Goal: Task Accomplishment & Management: Manage account settings

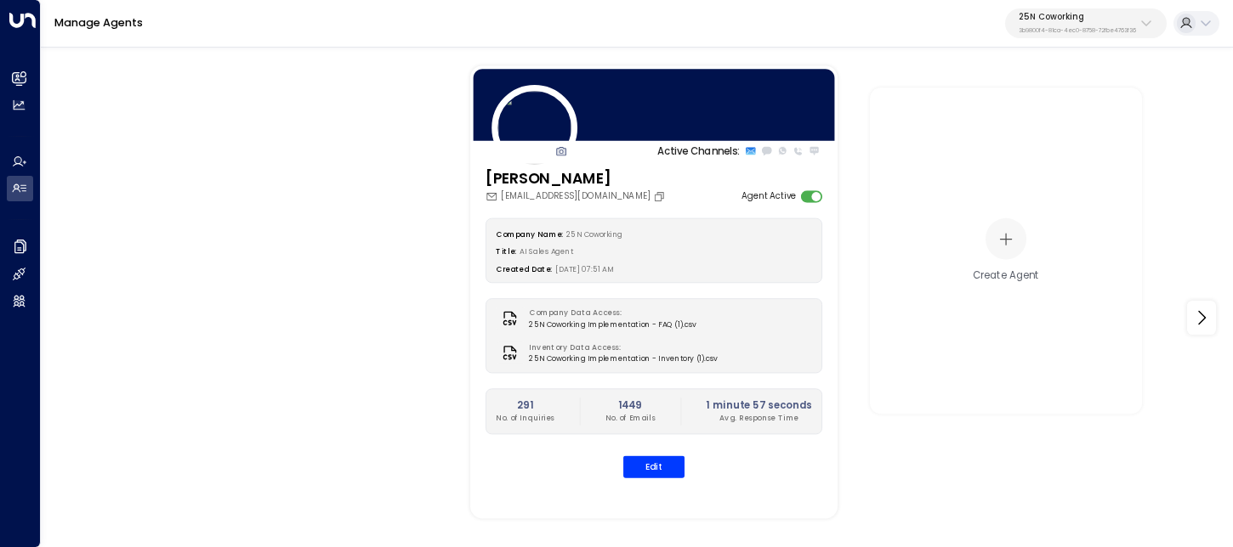
click at [1095, 40] on div "Manage Agents 25N Coworking 3b9800f4-81ca-4ec0-8758-72fbe4763f36" at bounding box center [637, 24] width 1192 height 48
click at [1086, 27] on p "3b9800f4-81ca-4ec0-8758-72fbe4763f36" at bounding box center [1076, 30] width 117 height 7
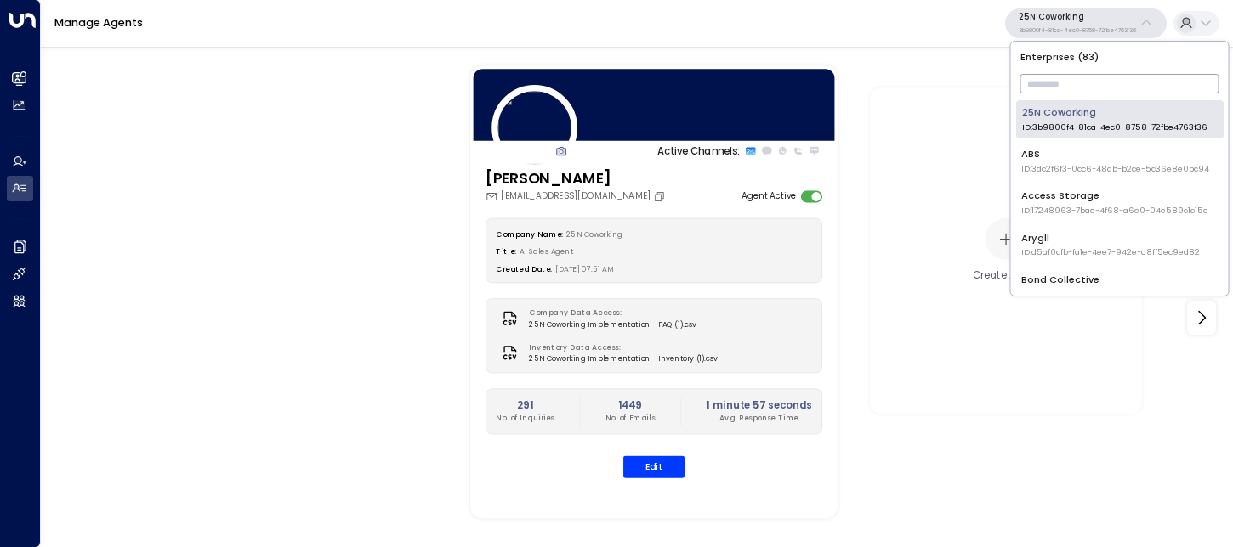
click at [1061, 76] on input "text" at bounding box center [1119, 84] width 199 height 28
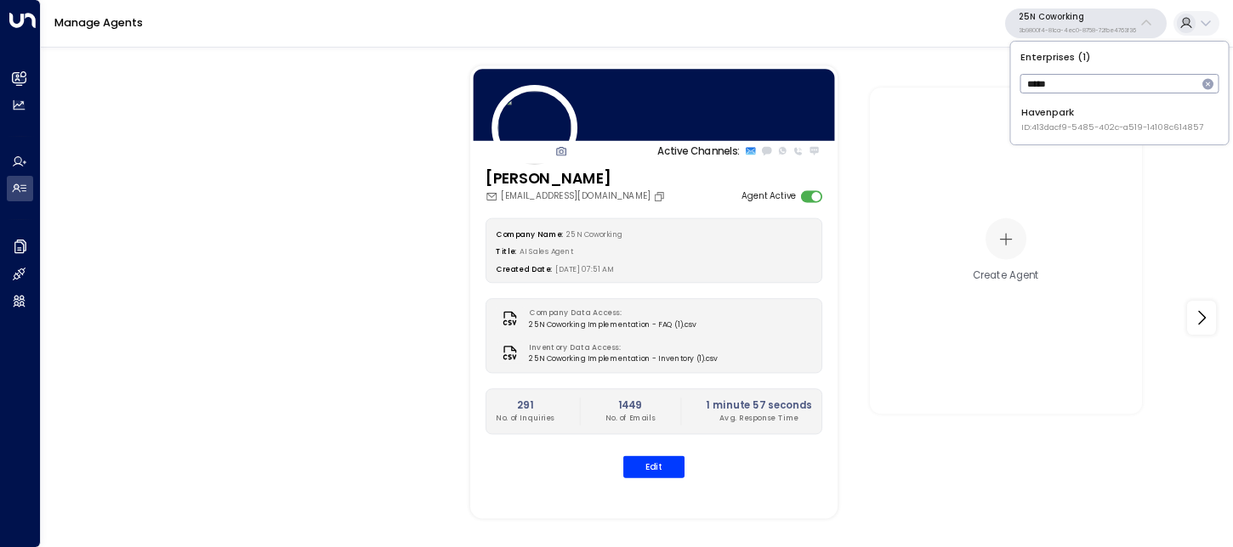
type input "*****"
click at [1049, 125] on span "ID: 413dacf9-5485-402c-a519-14108c614857" at bounding box center [1112, 128] width 182 height 12
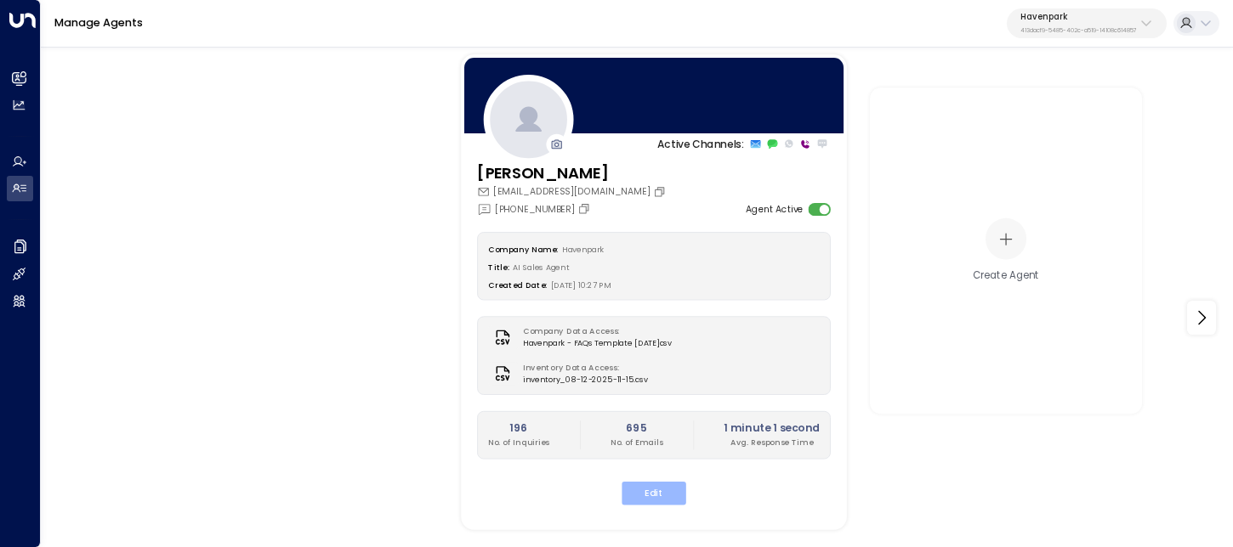
click at [660, 487] on button "Edit" at bounding box center [653, 493] width 65 height 23
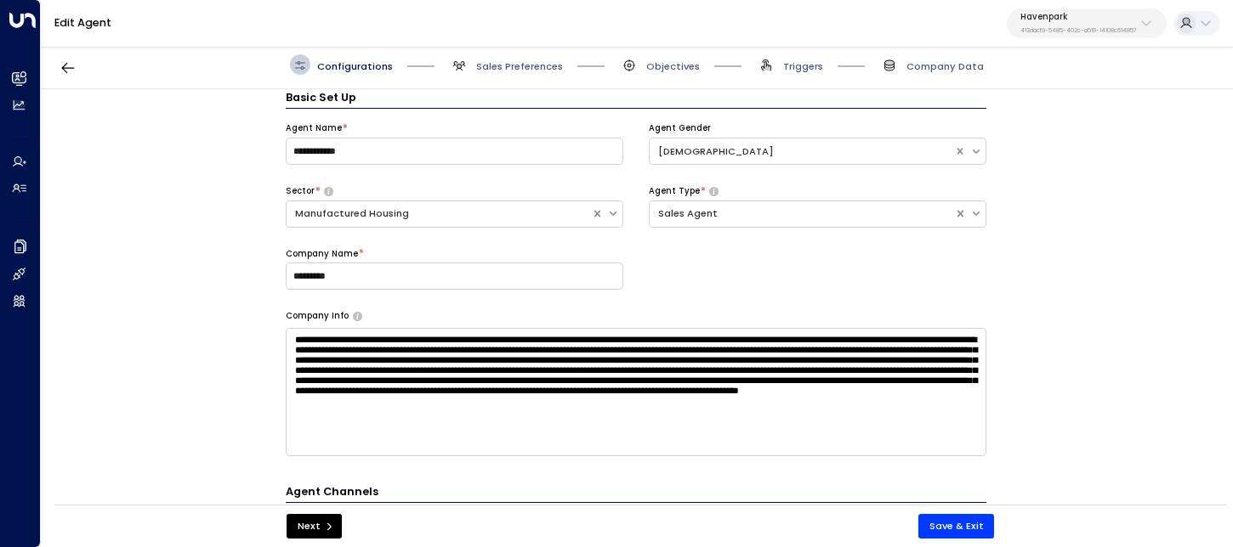
scroll to position [14, 0]
click at [513, 57] on span "Sales Preferences" at bounding box center [506, 64] width 114 height 20
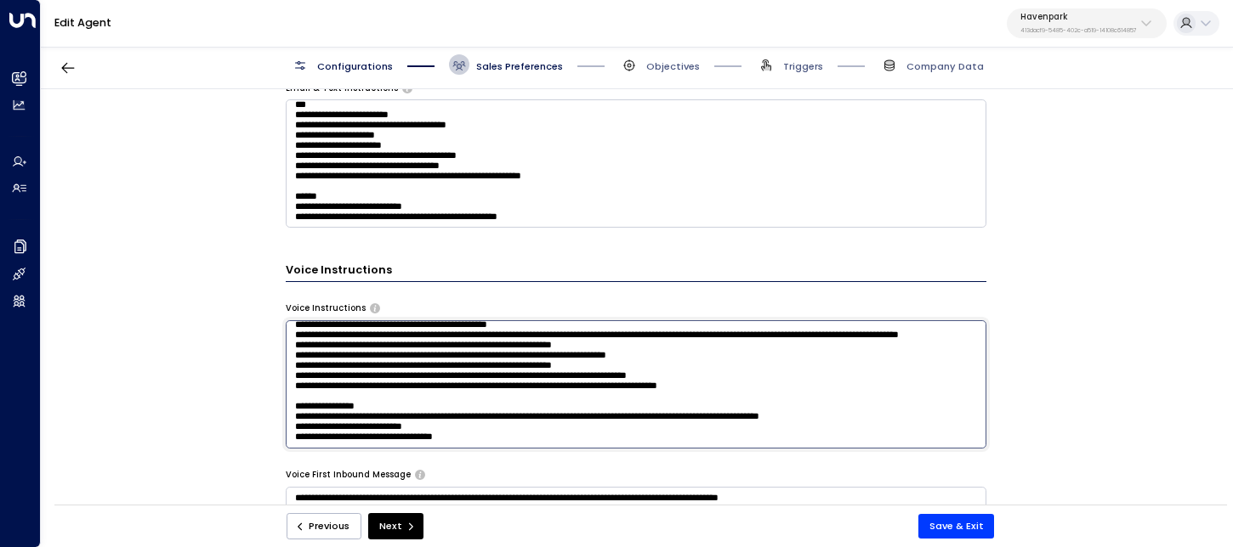
scroll to position [58, 0]
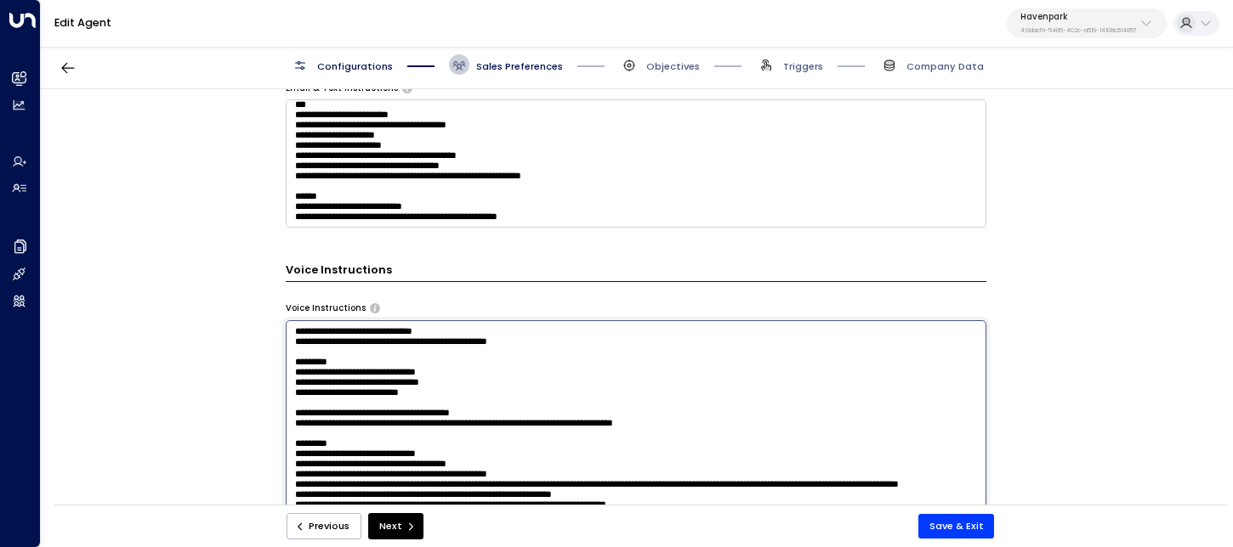
drag, startPoint x: 457, startPoint y: 402, endPoint x: 315, endPoint y: 401, distance: 142.0
click at [315, 401] on textarea at bounding box center [636, 500] width 700 height 360
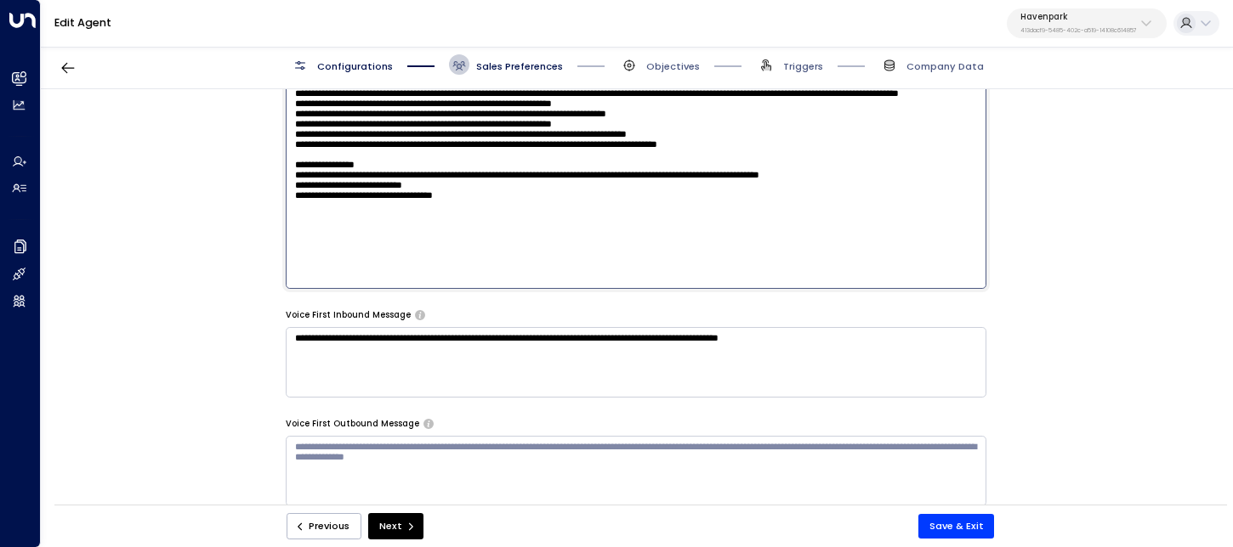
scroll to position [0, 0]
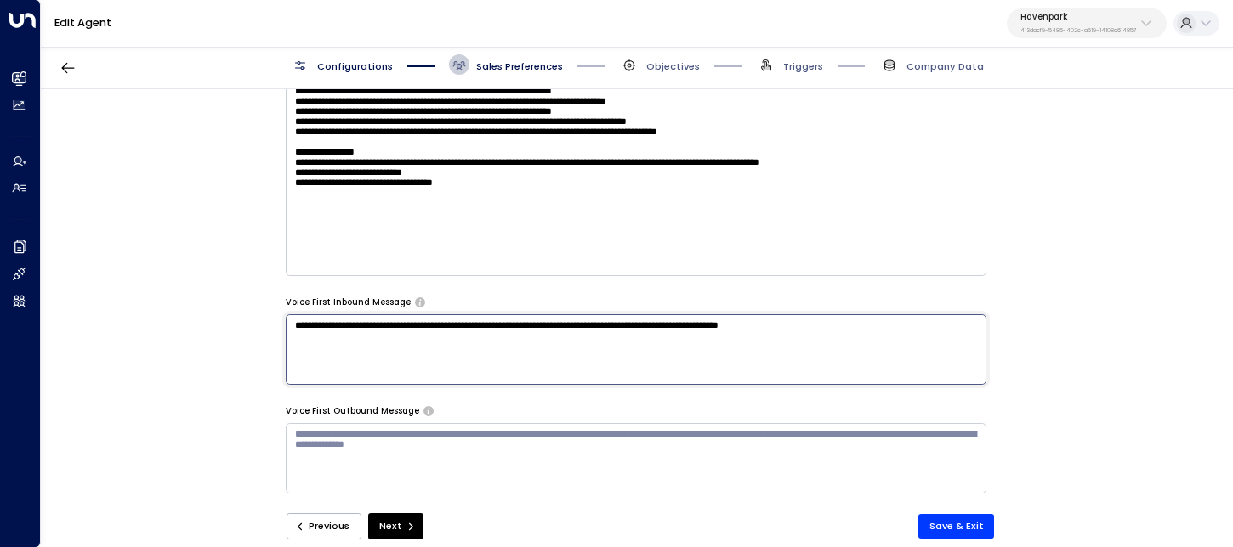
click at [364, 340] on textarea "**********" at bounding box center [636, 350] width 700 height 71
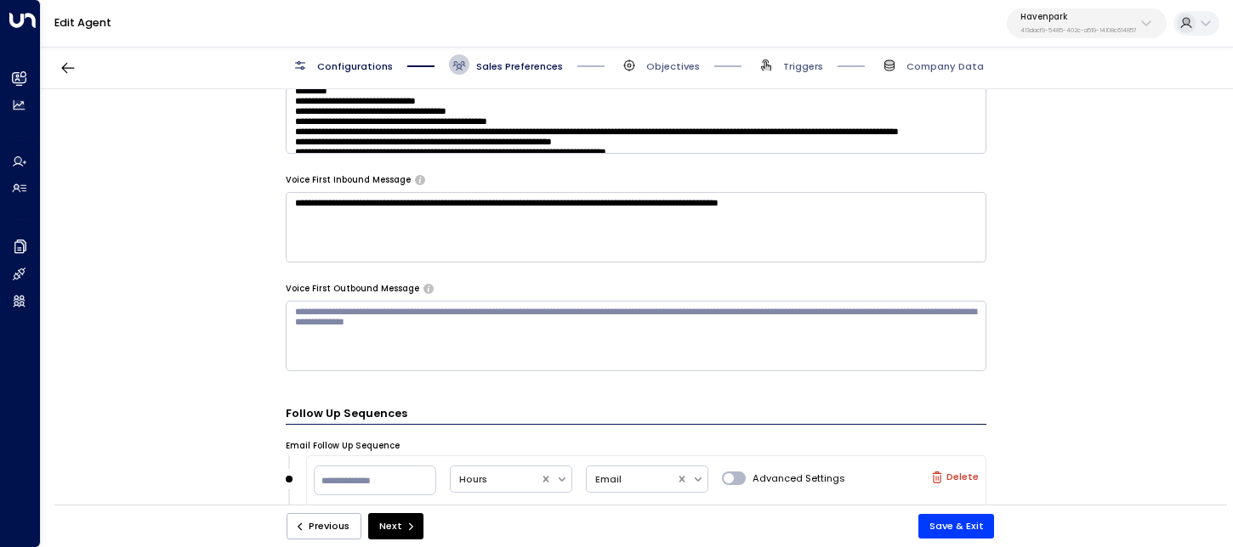
click at [206, 303] on div "**********" at bounding box center [636, 301] width 1190 height 425
click at [399, 221] on textarea "**********" at bounding box center [636, 227] width 700 height 71
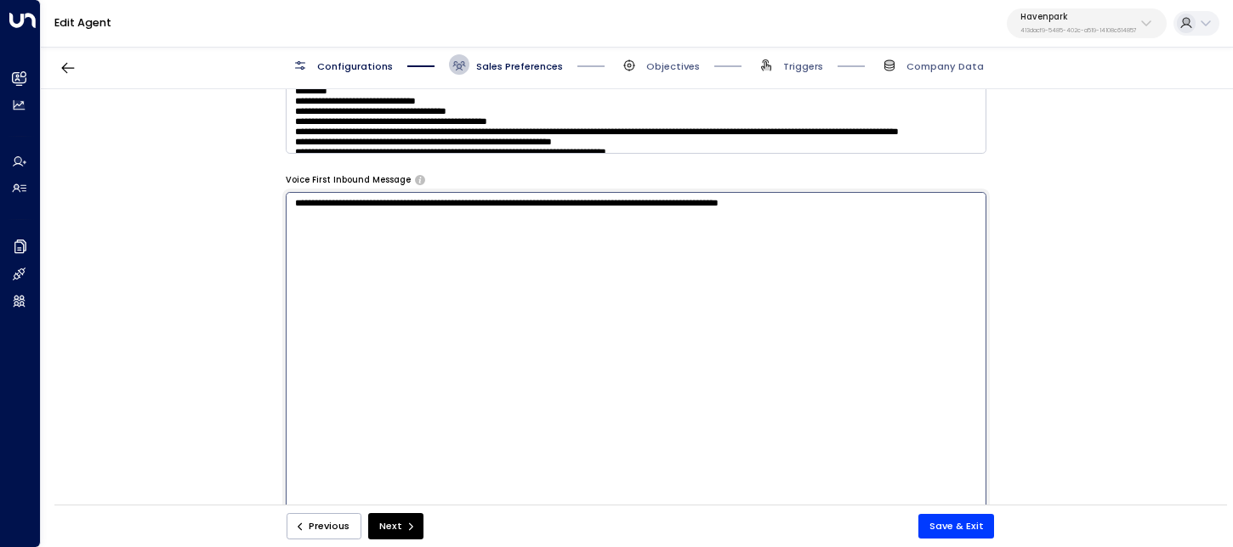
click at [248, 320] on div "**********" at bounding box center [636, 301] width 1190 height 425
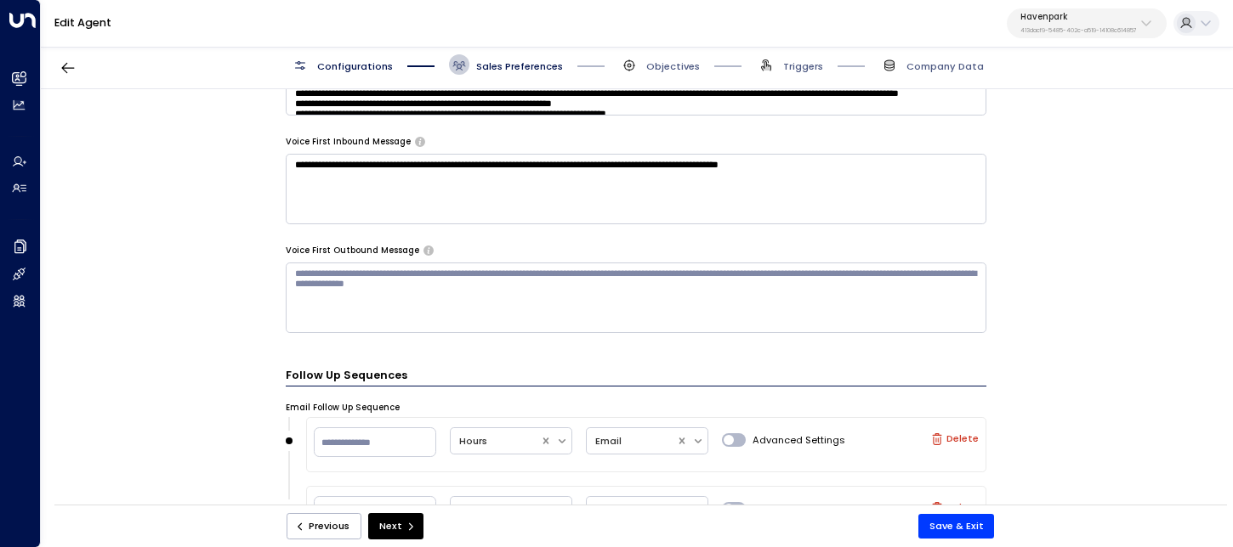
click at [328, 281] on textarea at bounding box center [636, 298] width 700 height 71
click at [200, 354] on div "**********" at bounding box center [636, 301] width 1190 height 425
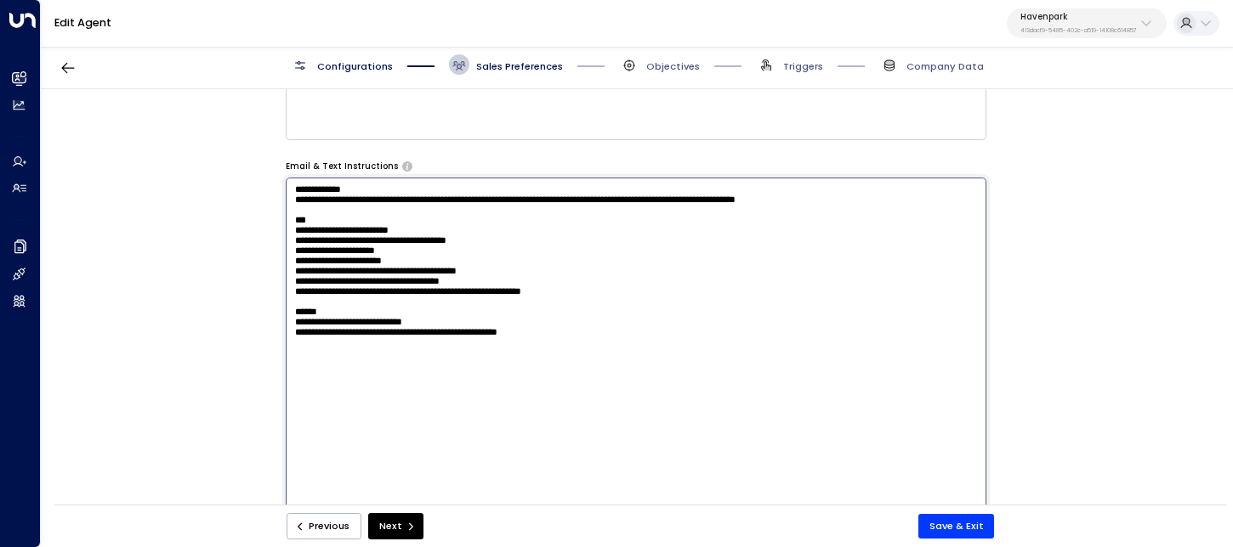
click at [350, 252] on textarea "**********" at bounding box center [636, 358] width 700 height 360
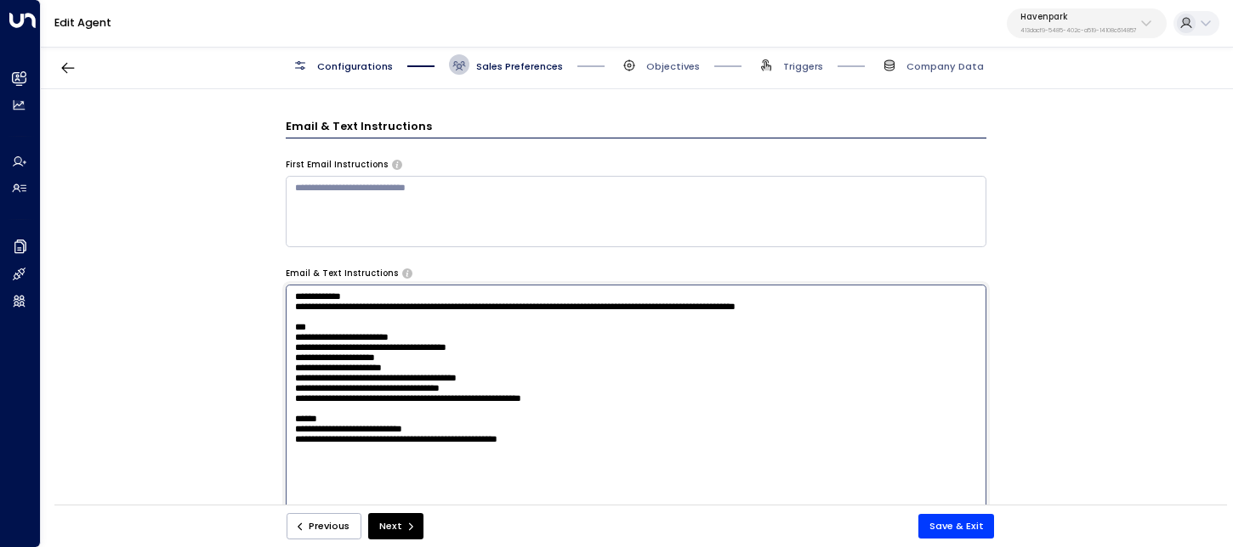
click at [369, 223] on textarea at bounding box center [636, 211] width 700 height 71
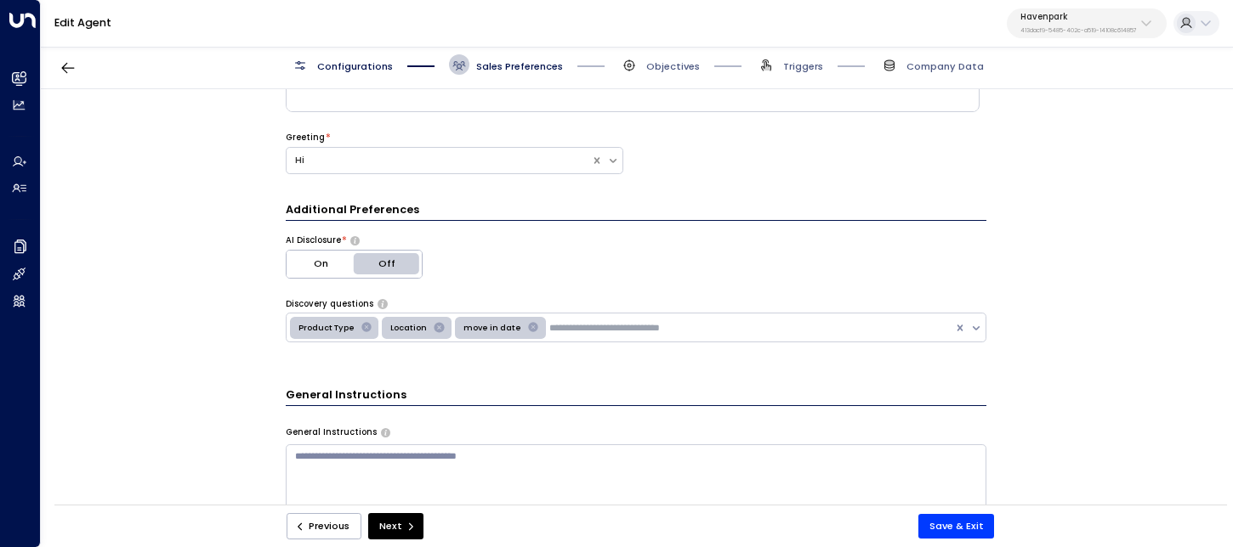
click at [229, 333] on div "**********" at bounding box center [636, 301] width 1190 height 425
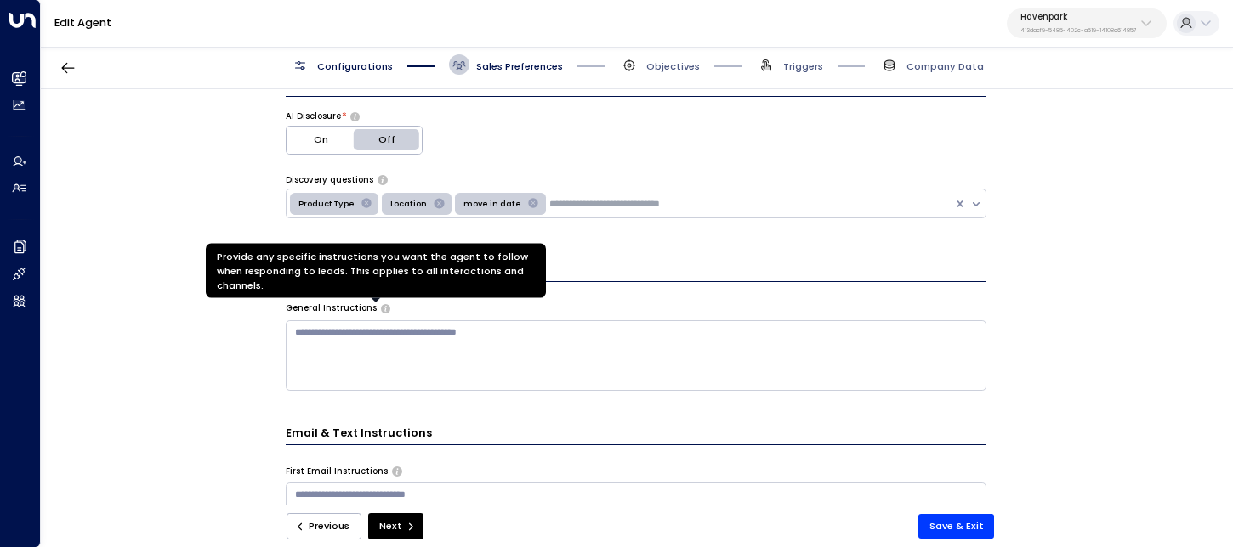
click at [374, 304] on body "**********" at bounding box center [616, 257] width 1233 height 514
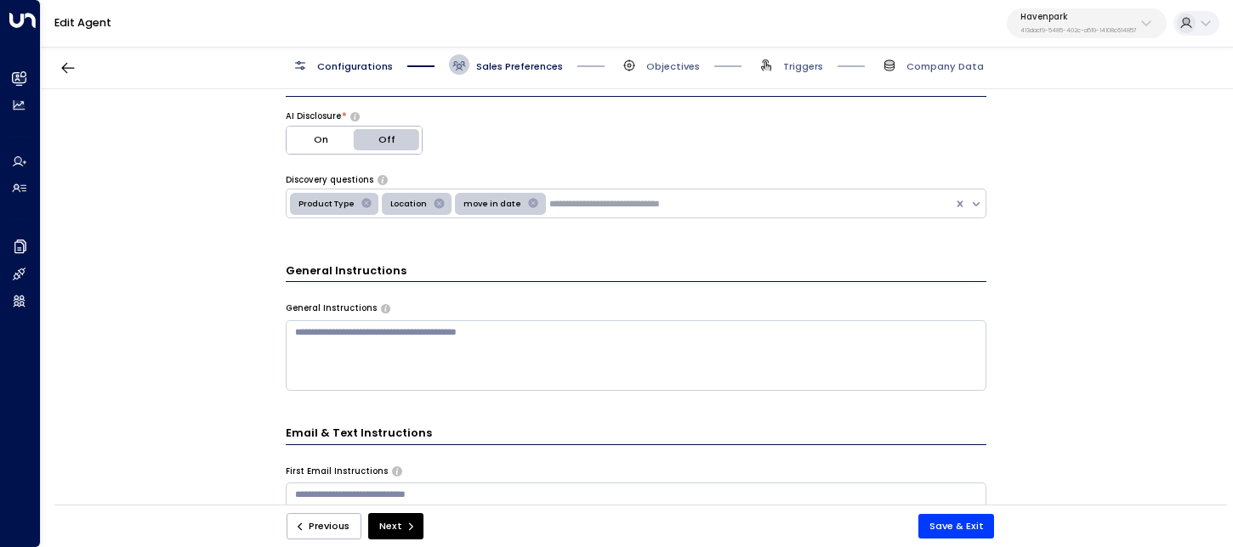
click at [245, 371] on div "**********" at bounding box center [636, 301] width 1190 height 425
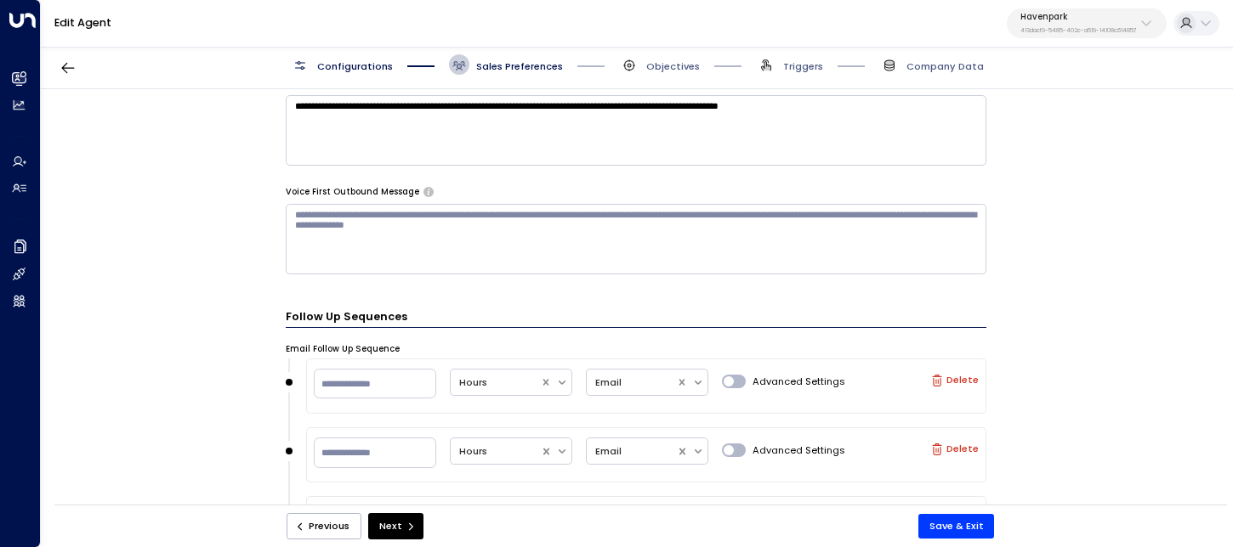
scroll to position [1509, 0]
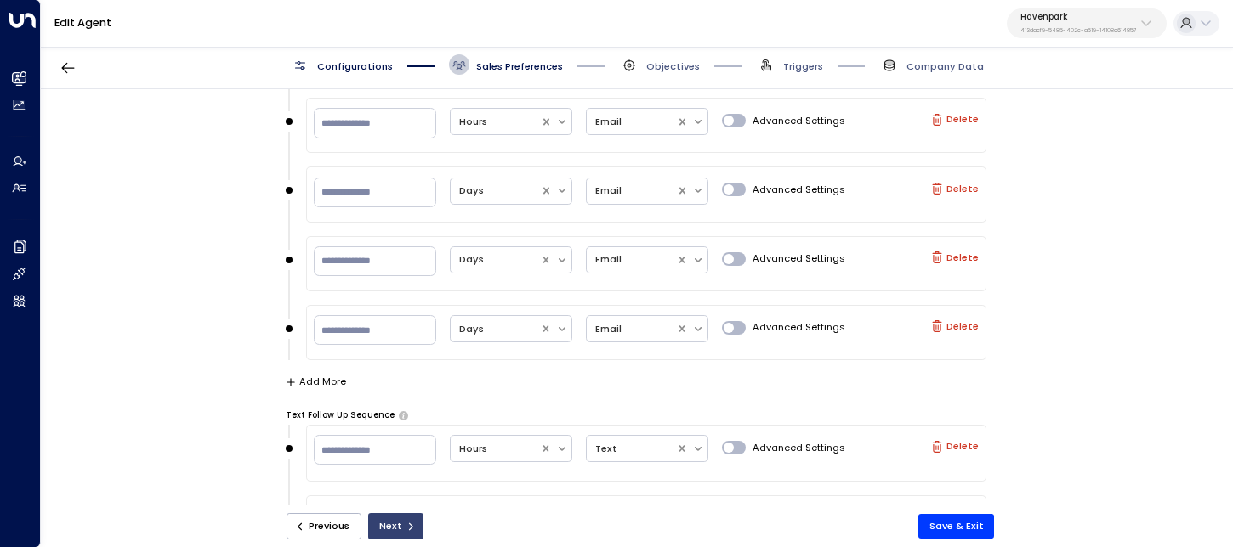
click at [389, 530] on button "Next" at bounding box center [395, 526] width 55 height 26
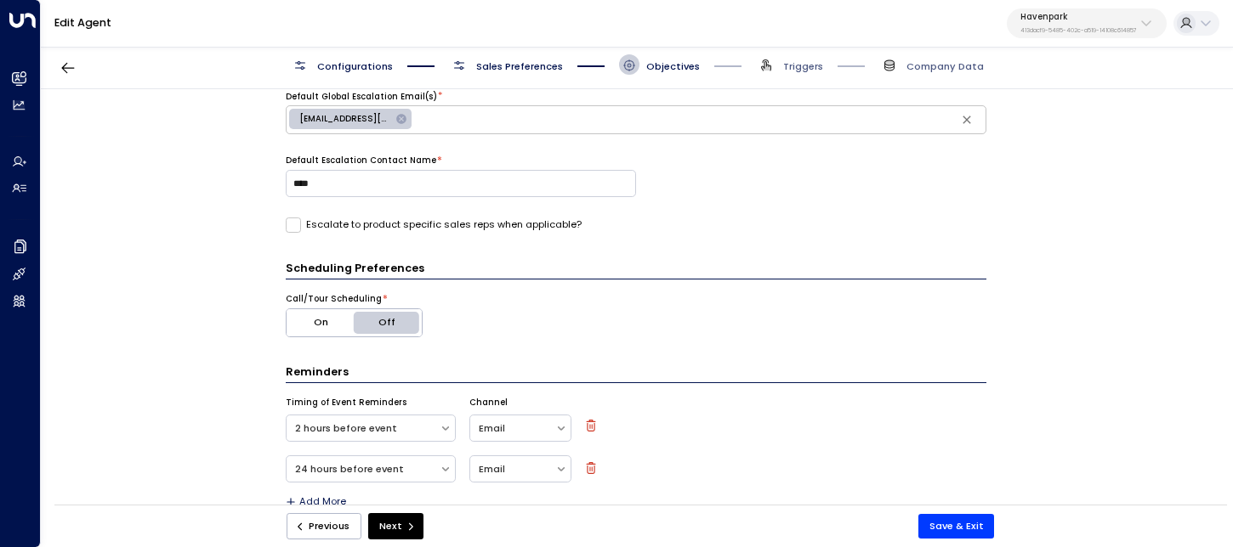
scroll to position [524, 0]
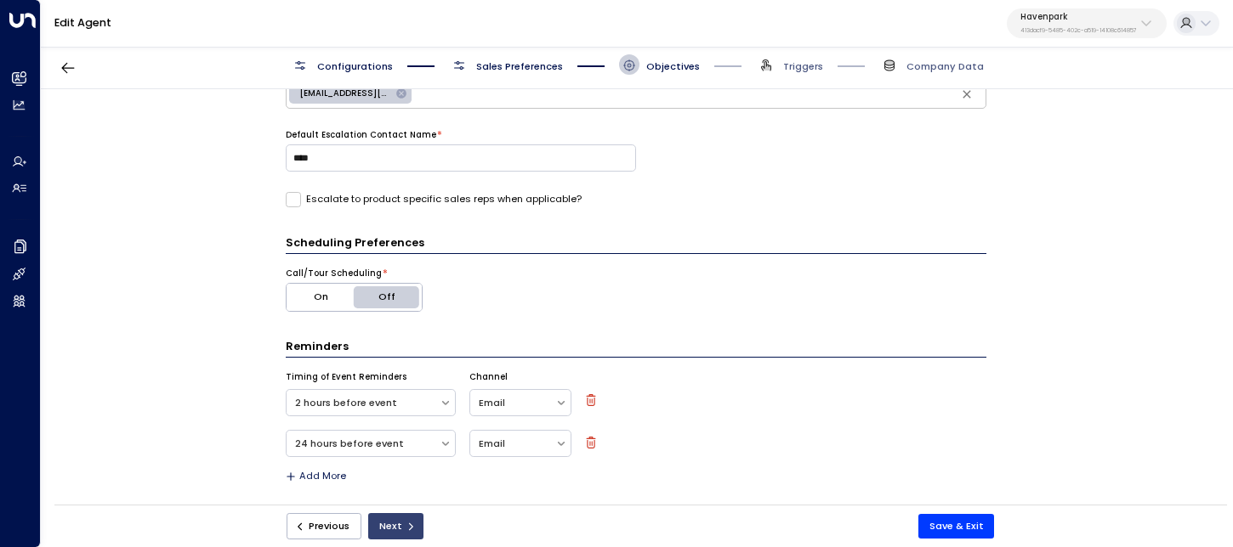
click at [409, 523] on icon "submit" at bounding box center [411, 527] width 4 height 8
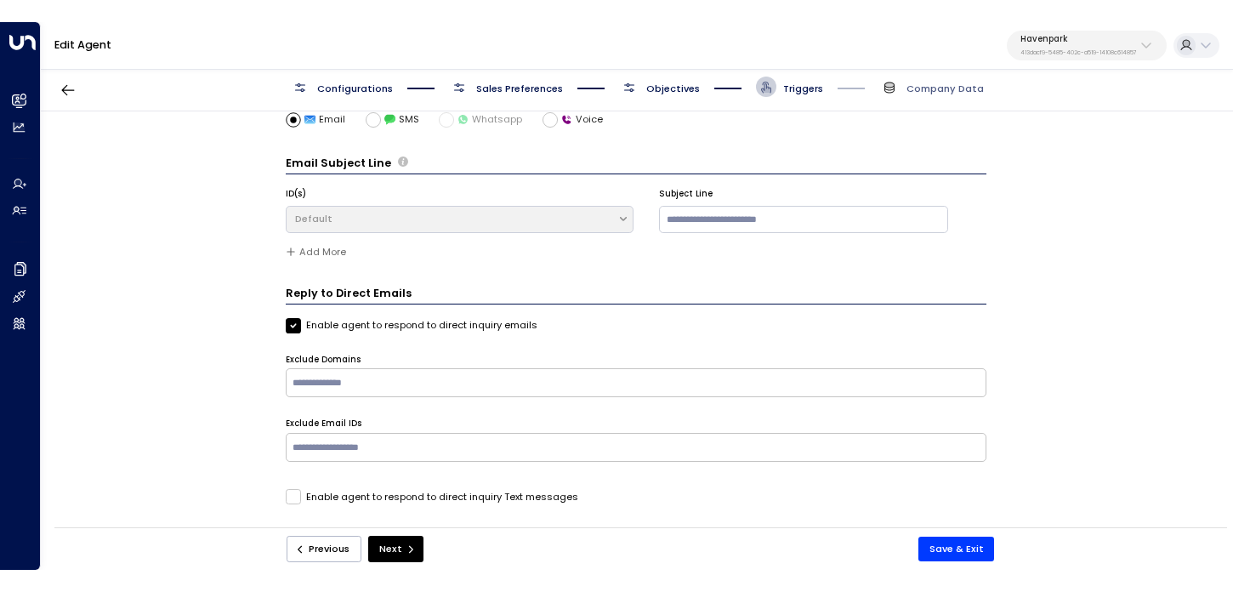
scroll to position [0, 0]
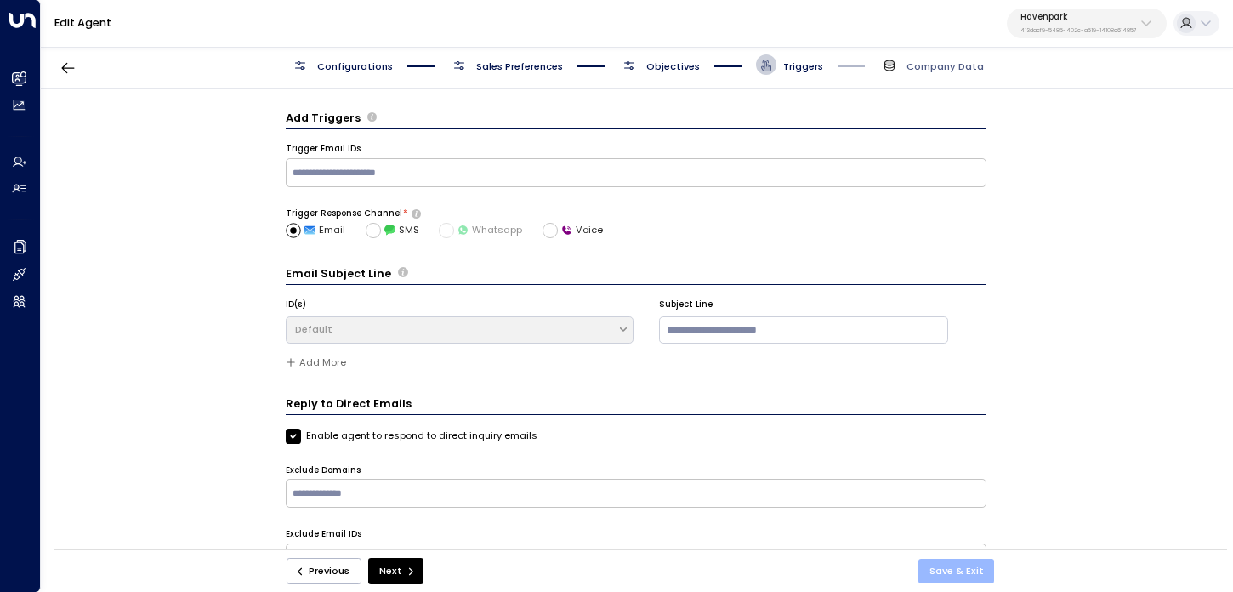
click at [978, 547] on button "Save & Exit" at bounding box center [956, 571] width 77 height 25
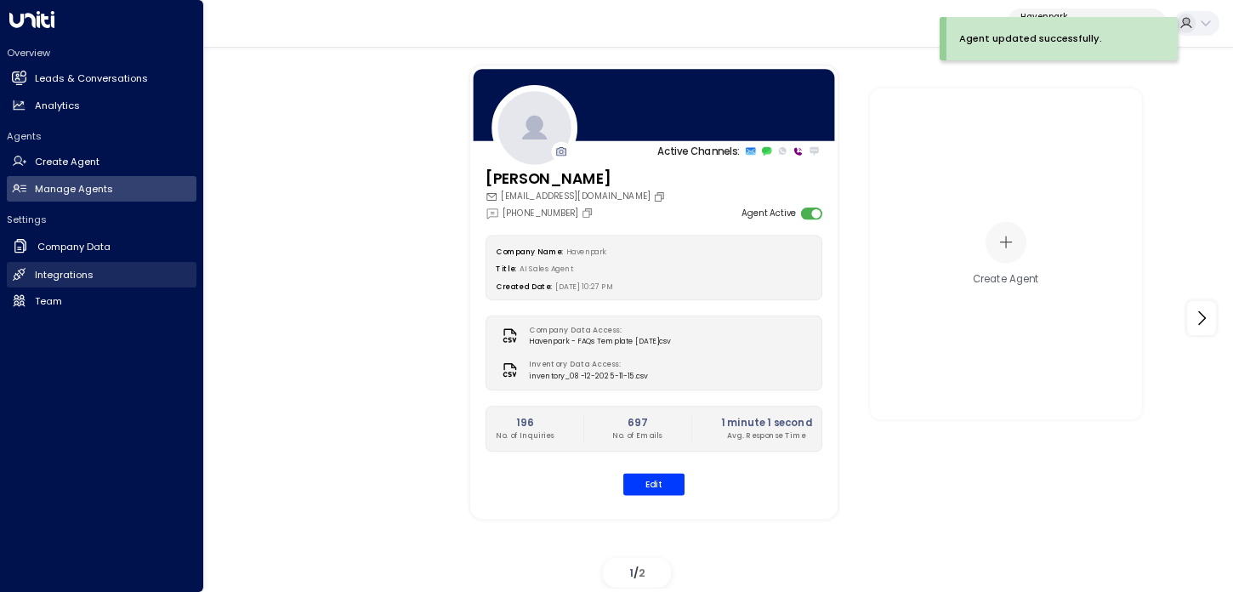
click at [101, 274] on link "Integrations Integrations" at bounding box center [102, 275] width 190 height 26
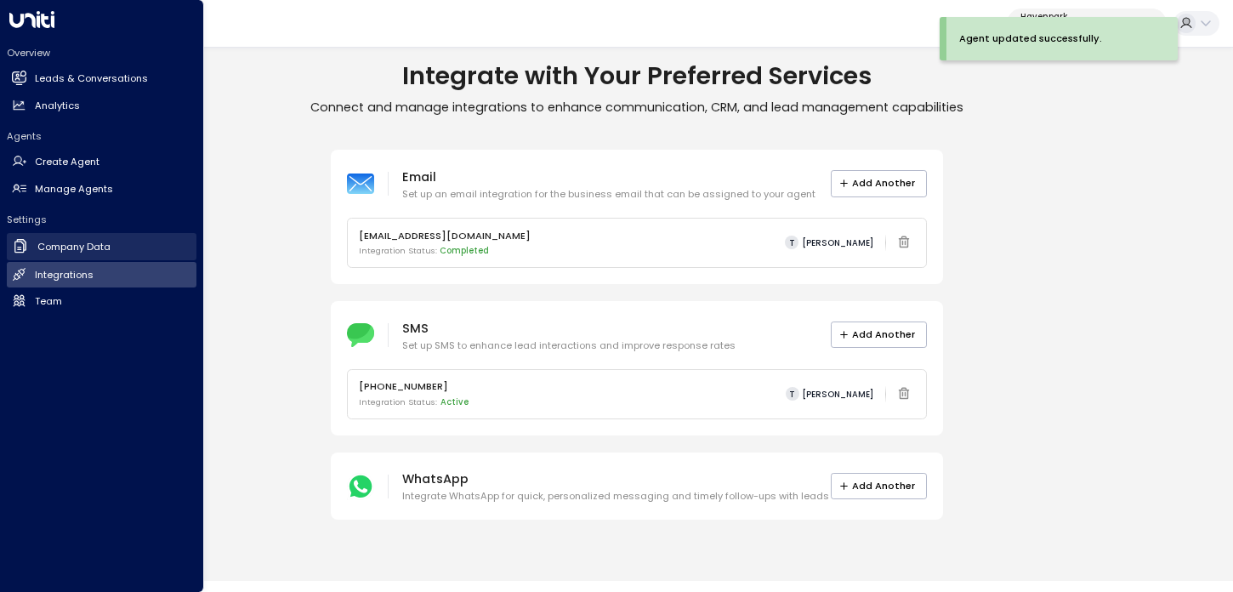
click at [65, 247] on h2 "Company Data" at bounding box center [73, 247] width 73 height 14
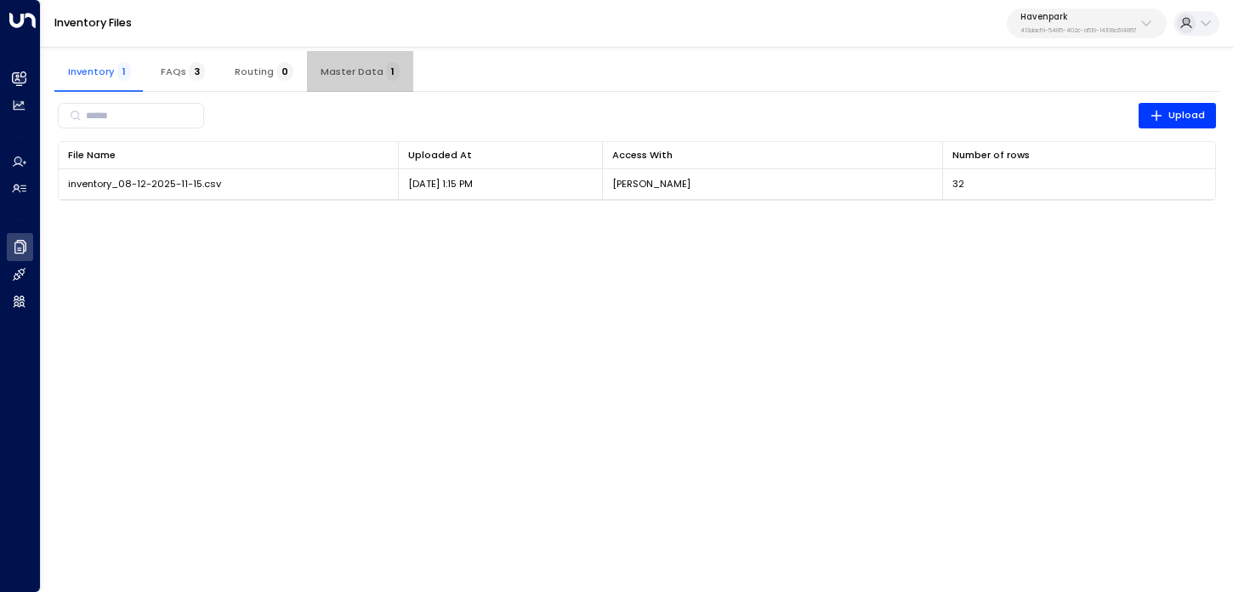
click at [365, 65] on span "Master Data 1" at bounding box center [359, 71] width 79 height 12
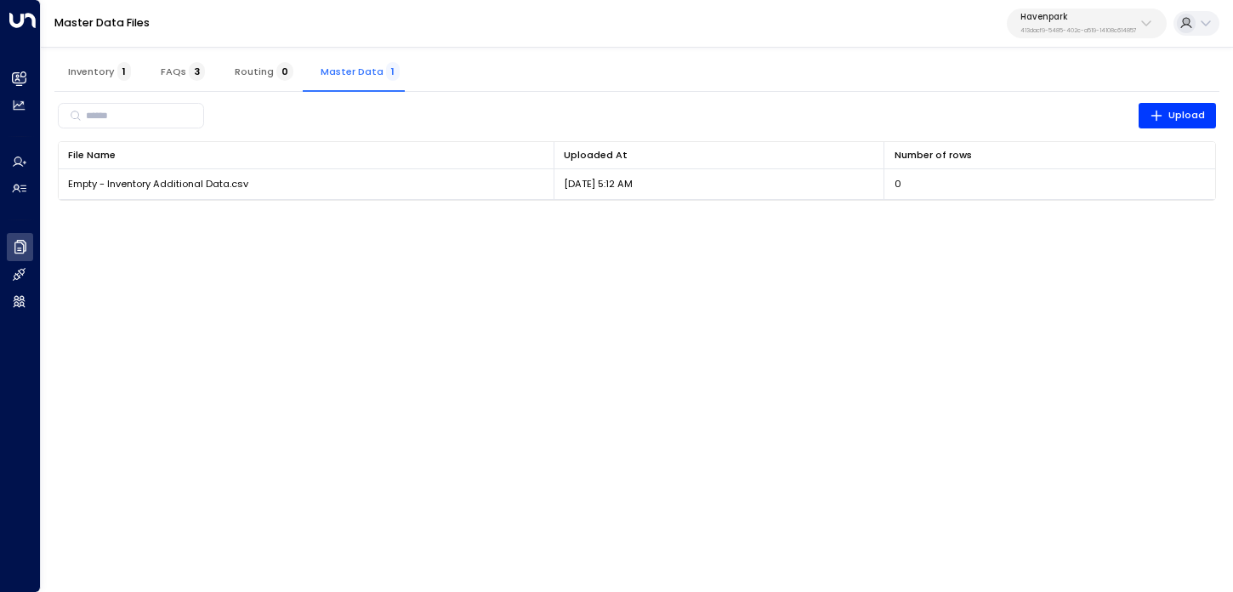
click at [108, 70] on span "Inventory 1" at bounding box center [99, 71] width 63 height 12
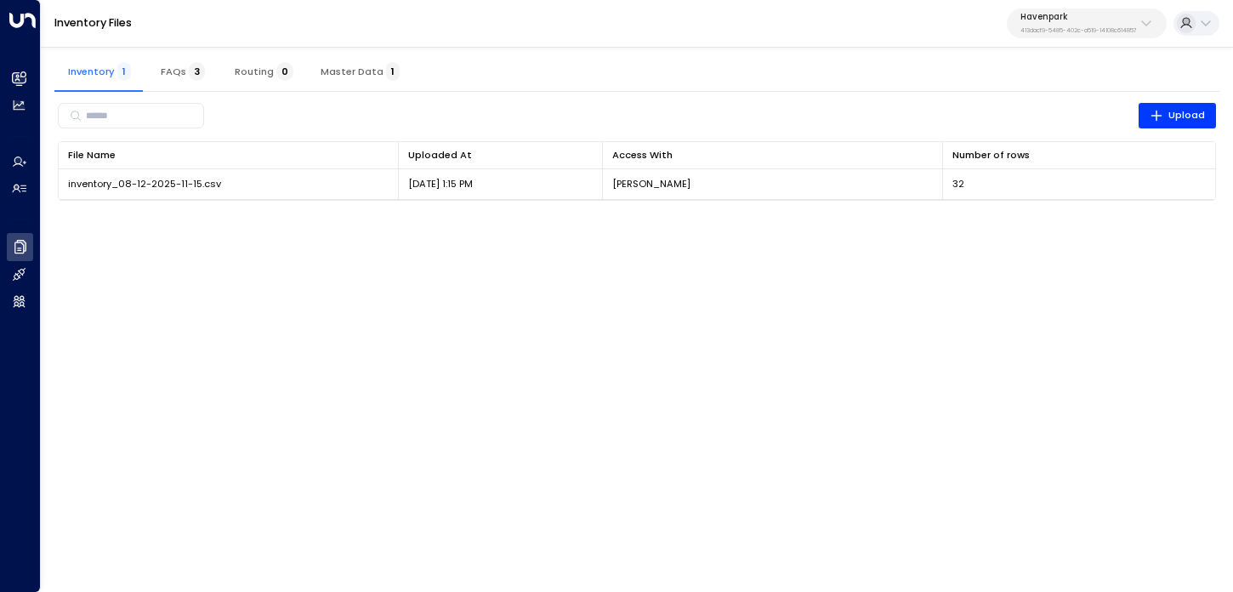
click at [371, 63] on button "Master Data 1" at bounding box center [360, 71] width 106 height 41
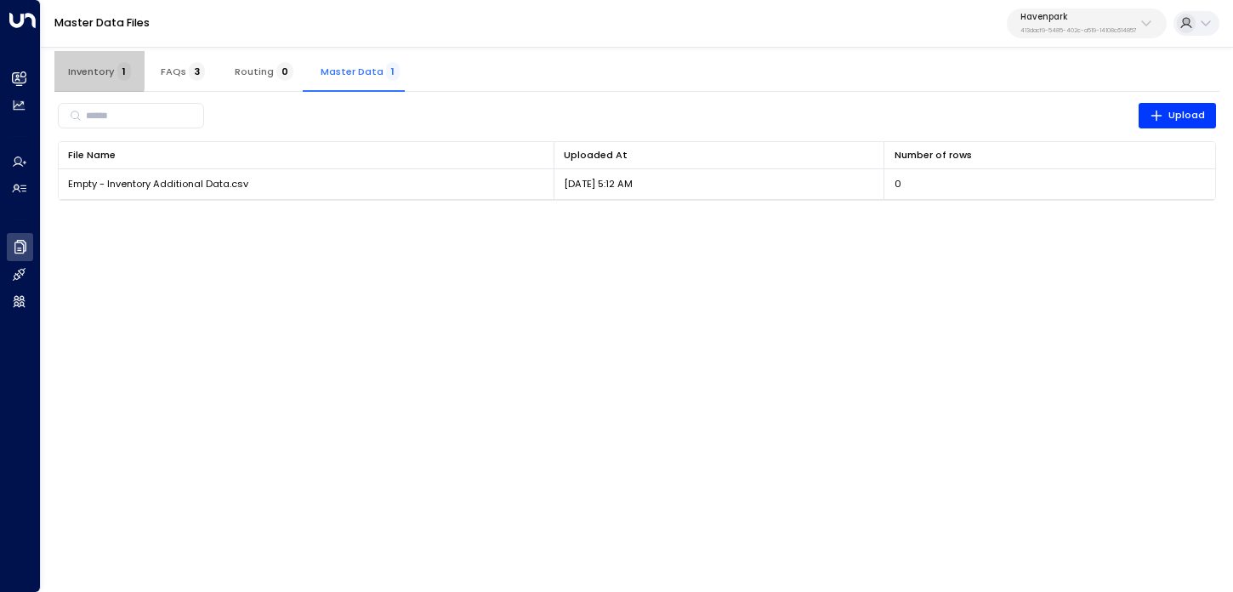
click at [77, 71] on span "Inventory 1" at bounding box center [99, 71] width 63 height 12
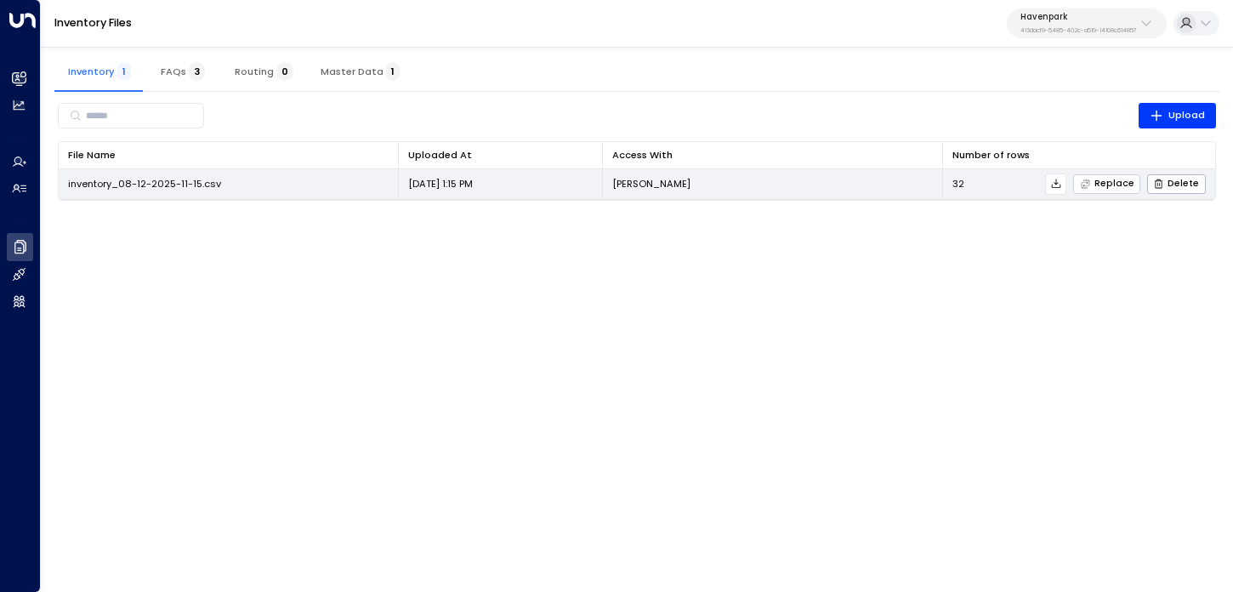
click at [1115, 179] on span "Replace" at bounding box center [1107, 184] width 54 height 11
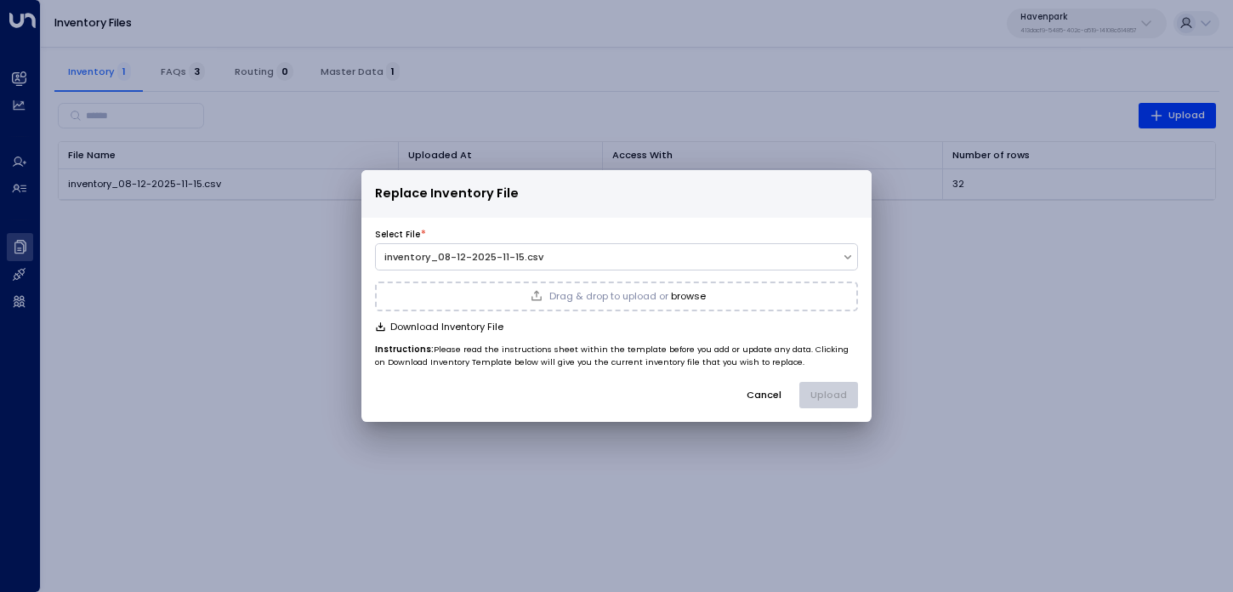
click at [772, 406] on button "Cancel" at bounding box center [763, 395] width 59 height 26
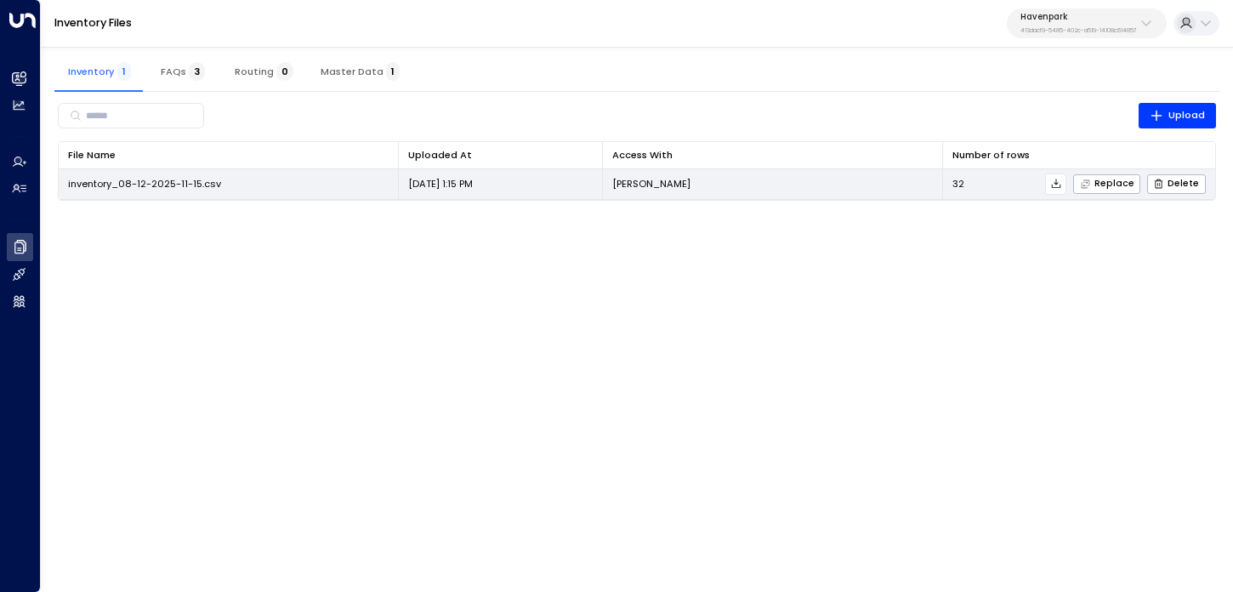
click at [1057, 185] on icon at bounding box center [1056, 184] width 12 height 12
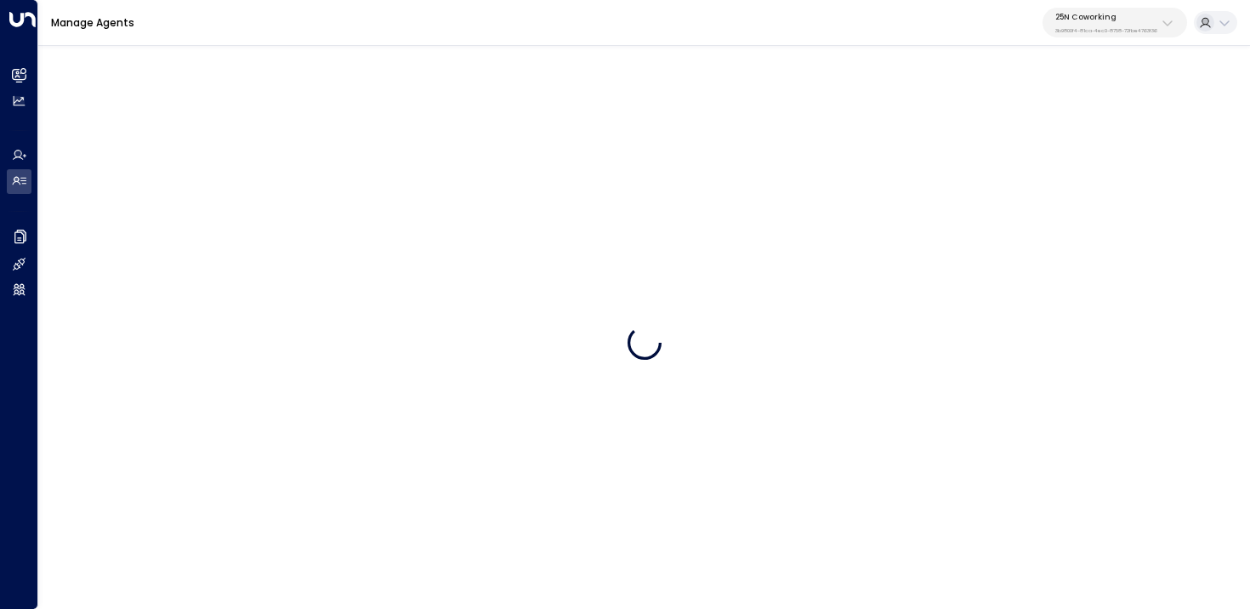
click at [1091, 12] on p "25N Coworking" at bounding box center [1106, 17] width 102 height 10
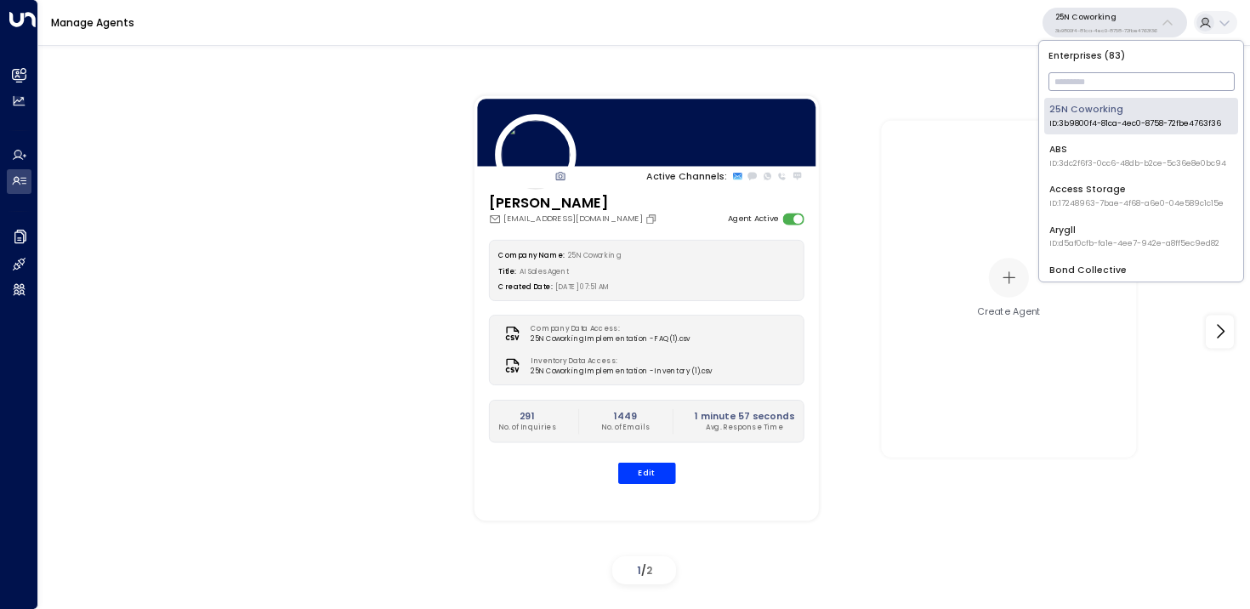
click at [1074, 77] on input "text" at bounding box center [1141, 81] width 186 height 27
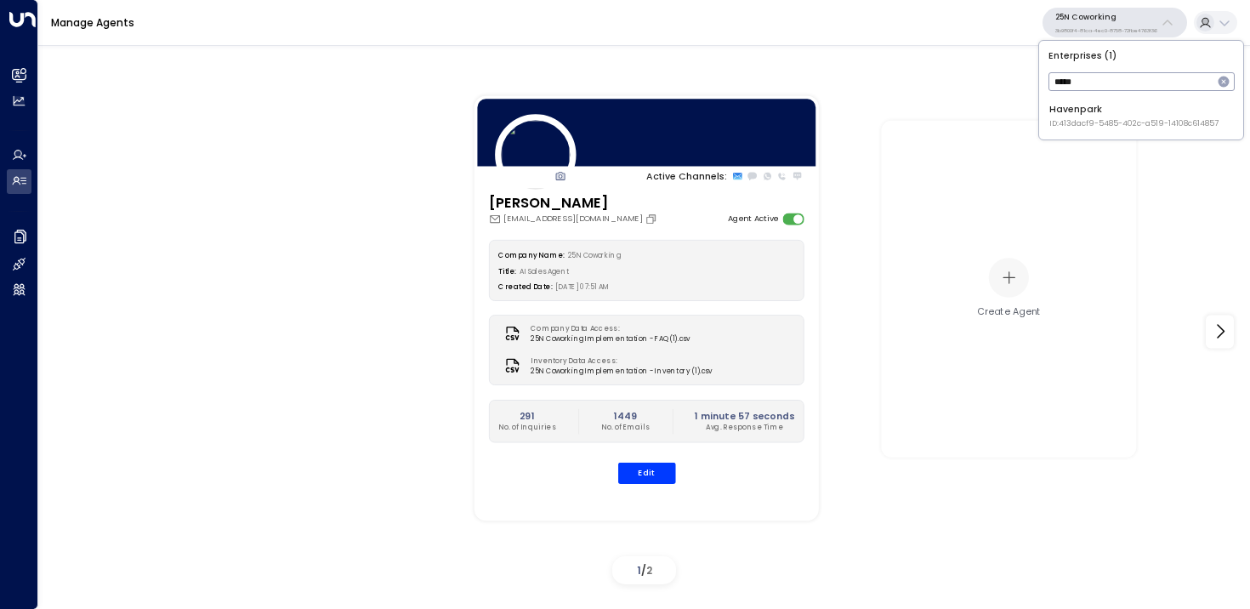
type input "*****"
click at [1074, 116] on div "Havenpark ID: 413dacf9-5485-402c-a519-14108c614857" at bounding box center [1133, 116] width 169 height 26
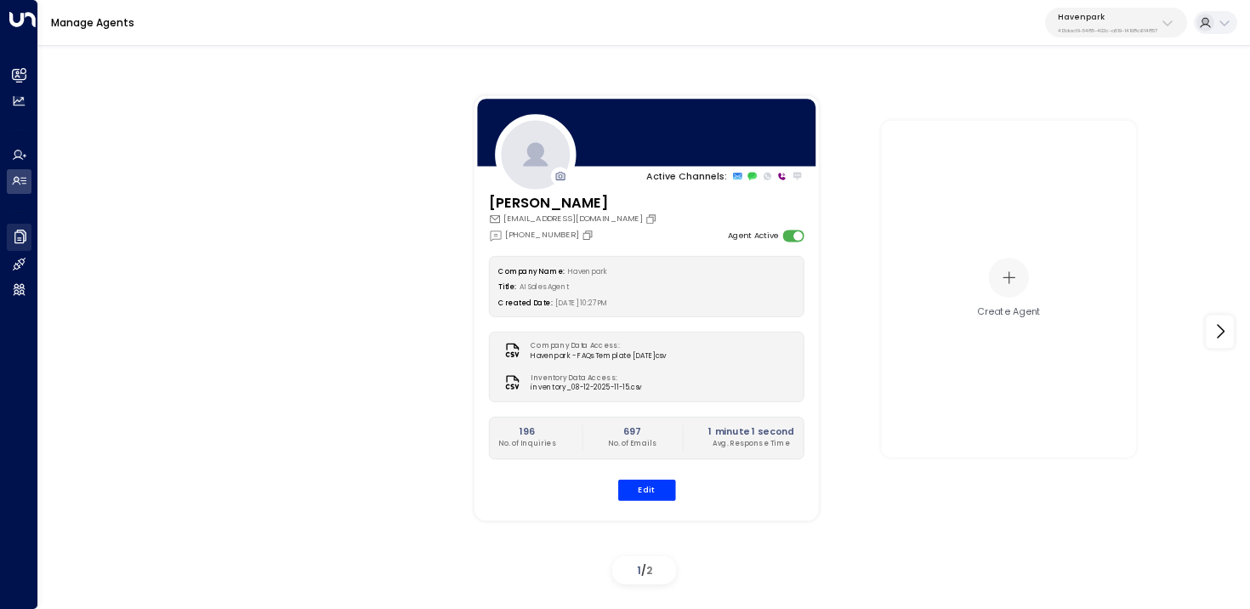
click at [26, 235] on icon at bounding box center [20, 237] width 12 height 14
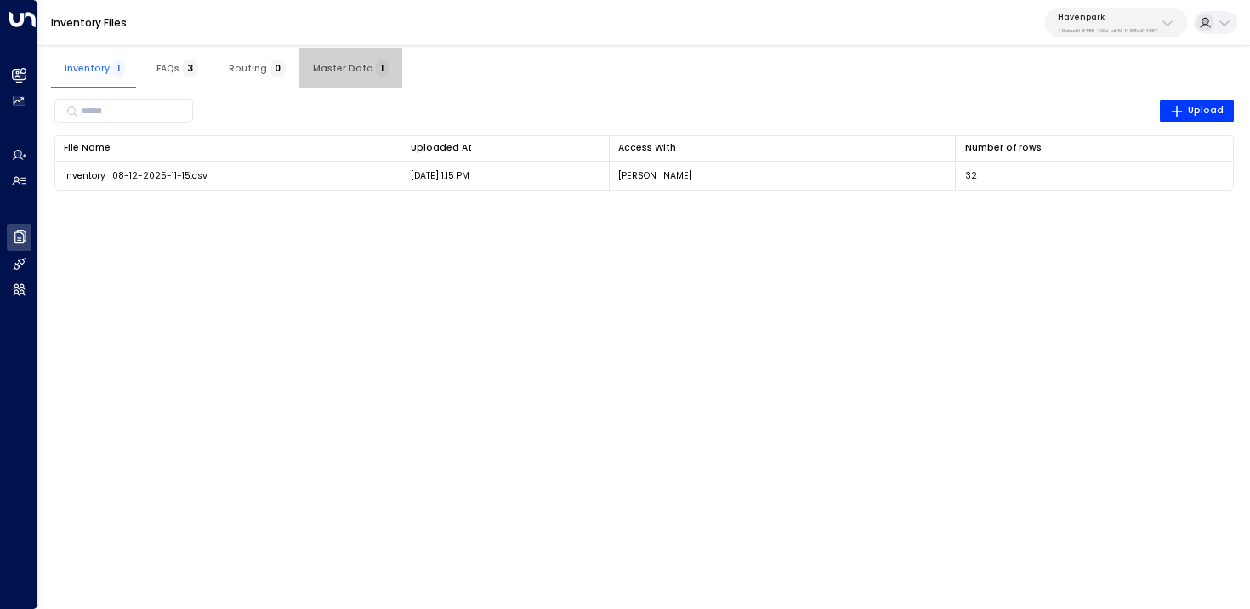
click at [353, 72] on span "Master Data 1" at bounding box center [351, 68] width 76 height 11
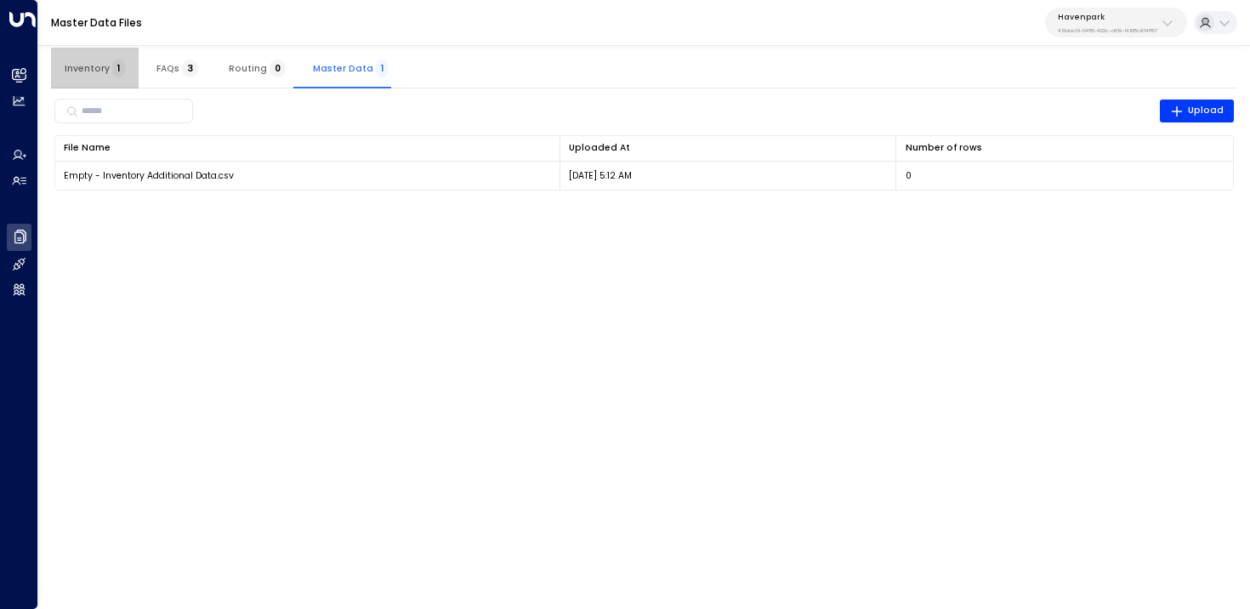
click at [100, 63] on span "Inventory 1" at bounding box center [95, 68] width 60 height 11
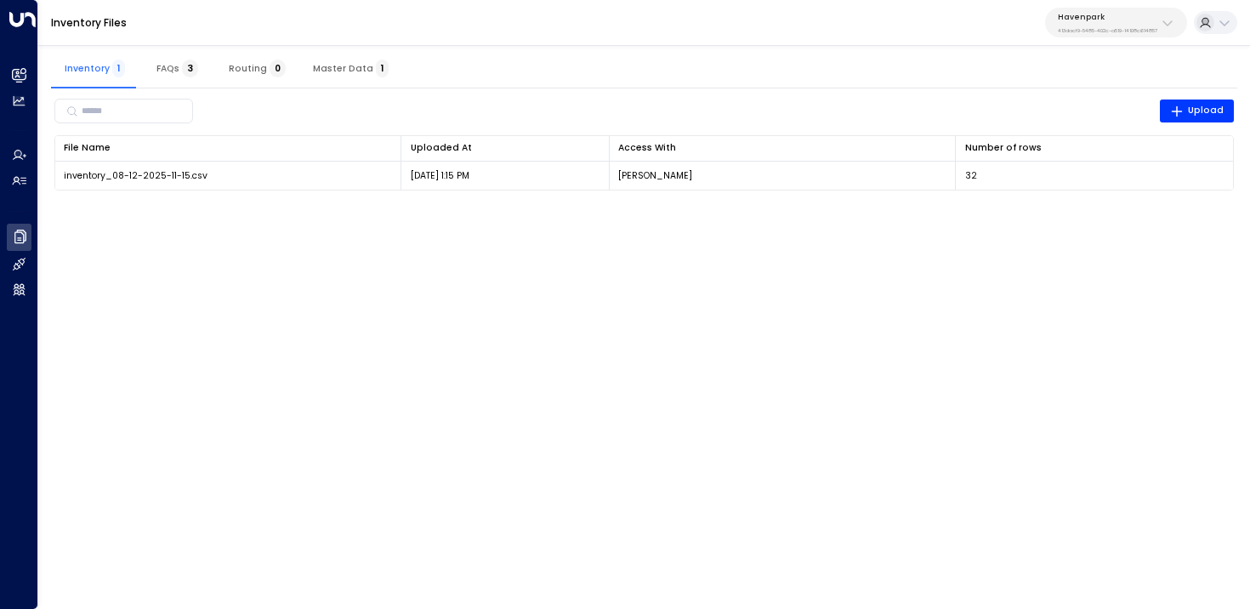
click at [346, 68] on span "Master Data 1" at bounding box center [351, 68] width 76 height 11
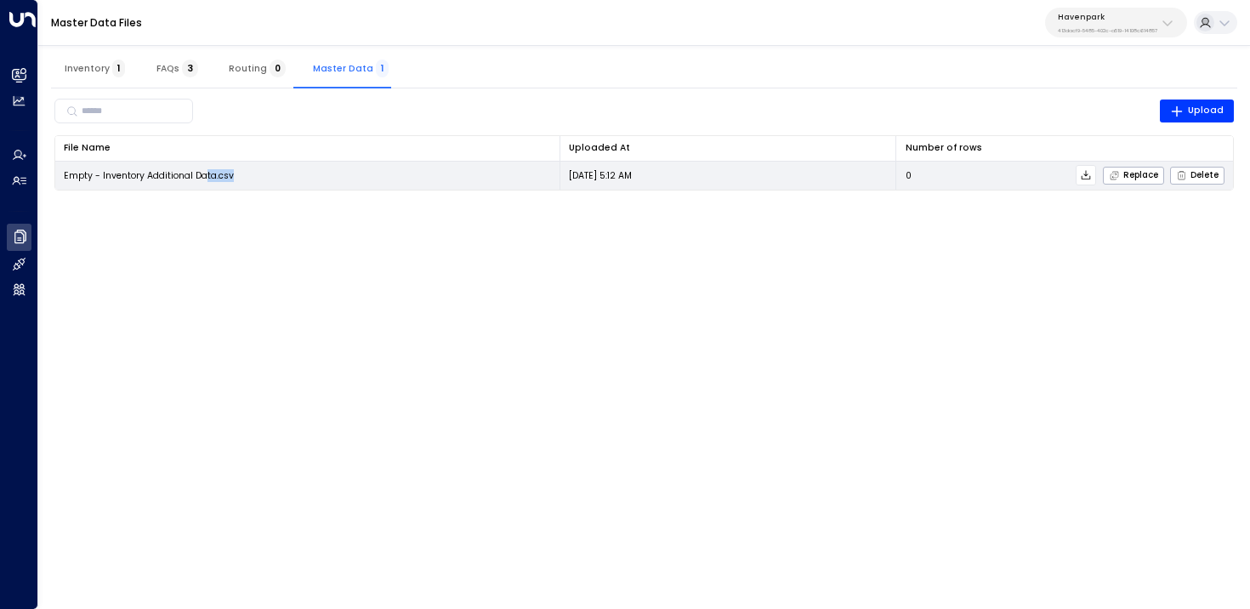
drag, startPoint x: 251, startPoint y: 181, endPoint x: 207, endPoint y: 176, distance: 43.7
click at [207, 176] on td "Empty - Inventory Additional Data.csv" at bounding box center [307, 176] width 505 height 28
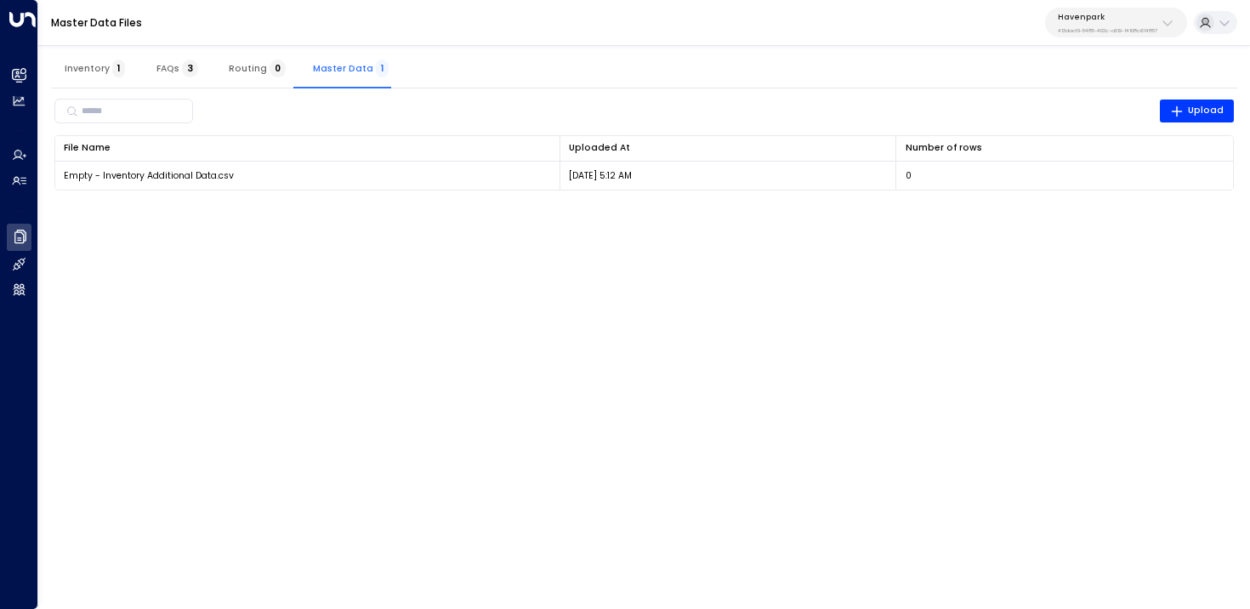
click at [189, 207] on html "Overview Leads & Conversations Leads & Conversations Analytics Analytics Agents…" at bounding box center [625, 103] width 1250 height 207
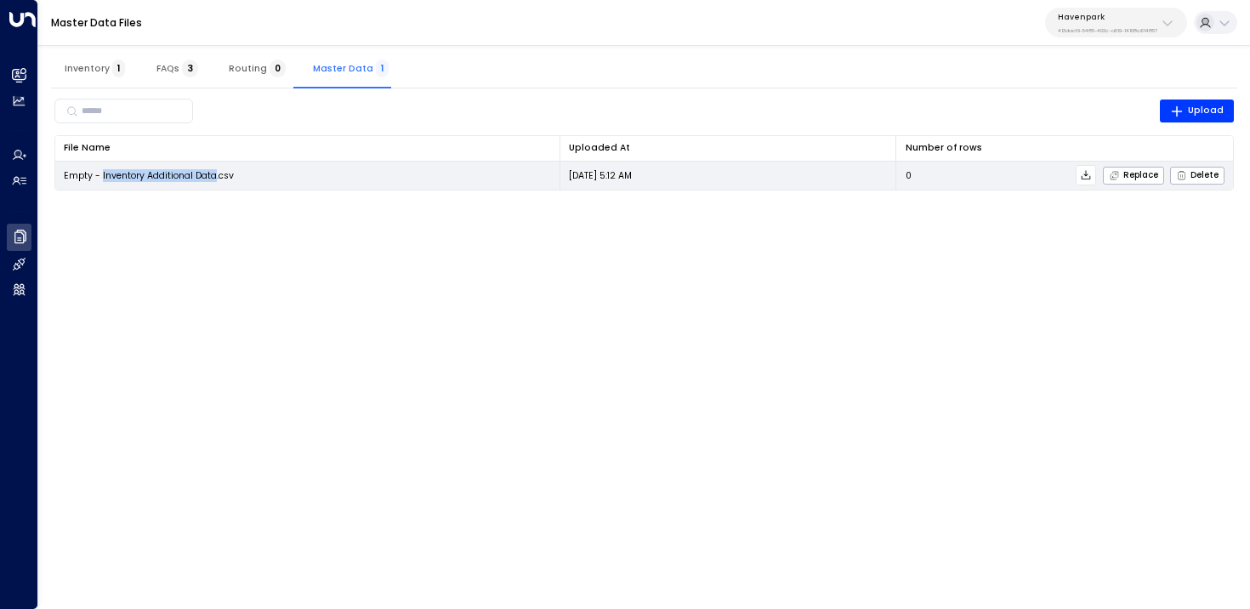
copy span "Inventory Additional Data"
drag, startPoint x: 215, startPoint y: 175, endPoint x: 101, endPoint y: 177, distance: 113.9
click at [101, 177] on span "Empty - Inventory Additional Data.csv" at bounding box center [149, 175] width 170 height 13
click at [1144, 176] on span "Replace" at bounding box center [1133, 175] width 49 height 11
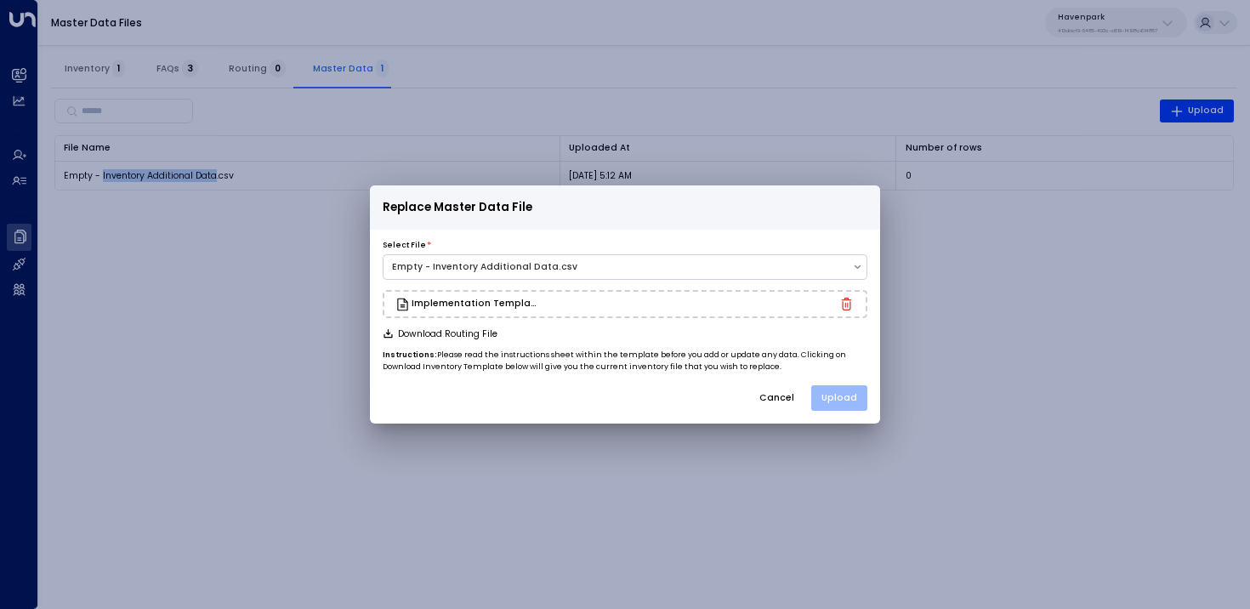
click at [848, 406] on button "Upload" at bounding box center [839, 398] width 56 height 26
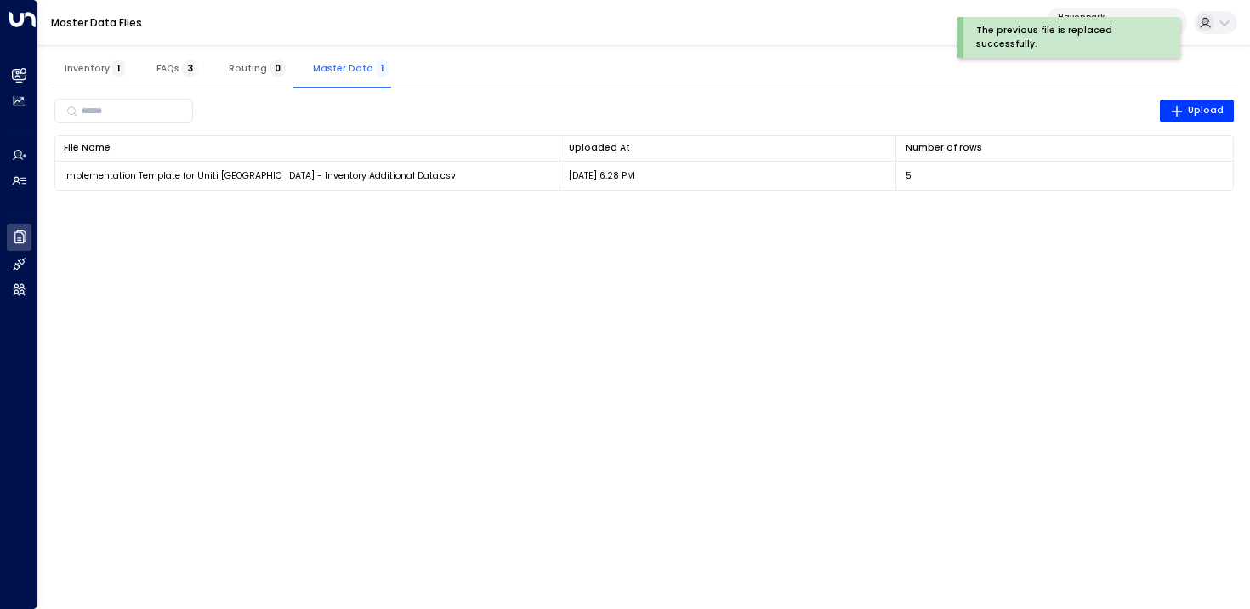
click at [456, 207] on html "The previous file is replaced successfully. Overview Leads & Conversations Lead…" at bounding box center [625, 103] width 1250 height 207
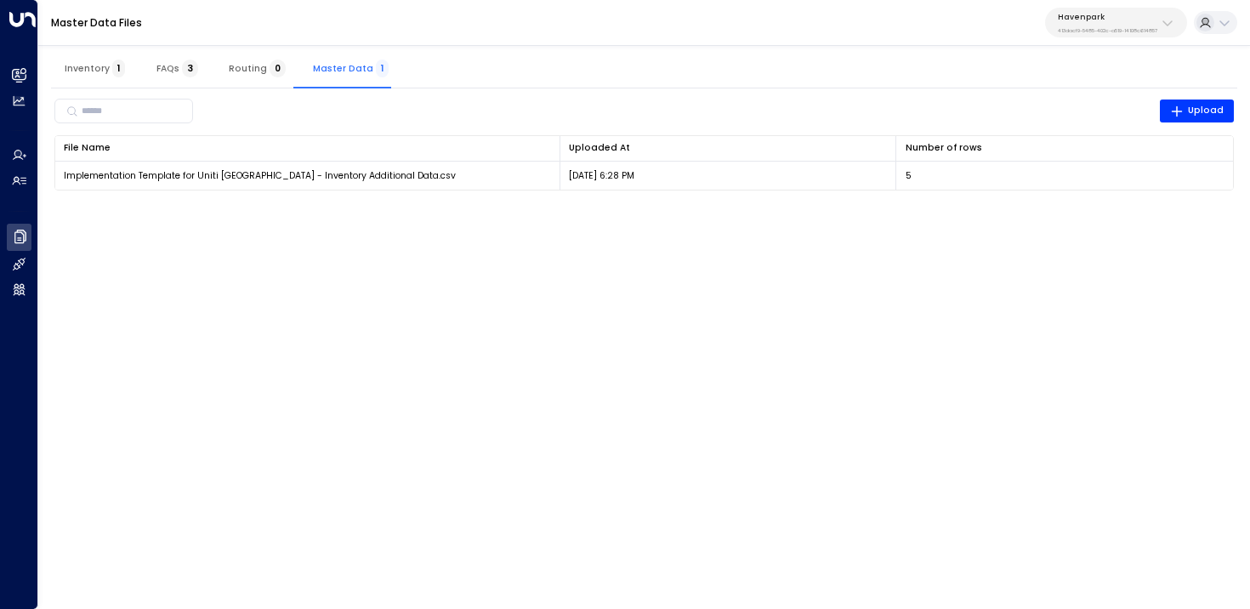
click at [1114, 32] on p "413dacf9-5485-402c-a519-14108c614857" at bounding box center [1107, 30] width 99 height 7
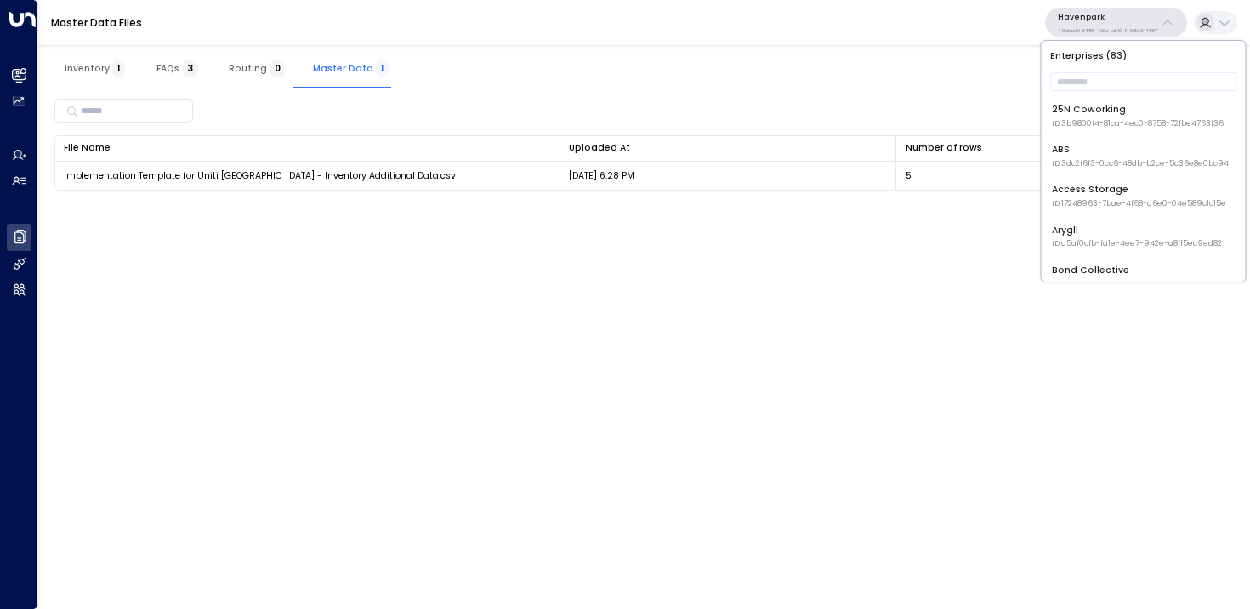
click at [824, 99] on div "​ Upload" at bounding box center [644, 111] width 1180 height 32
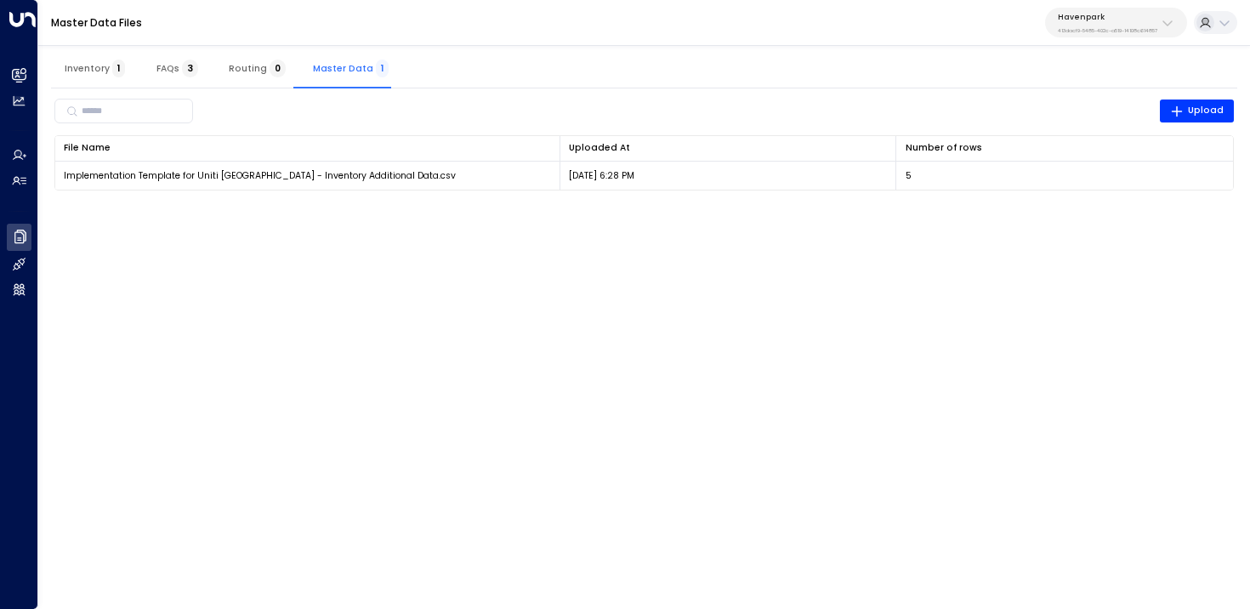
click at [251, 71] on span "Routing 0" at bounding box center [257, 68] width 57 height 11
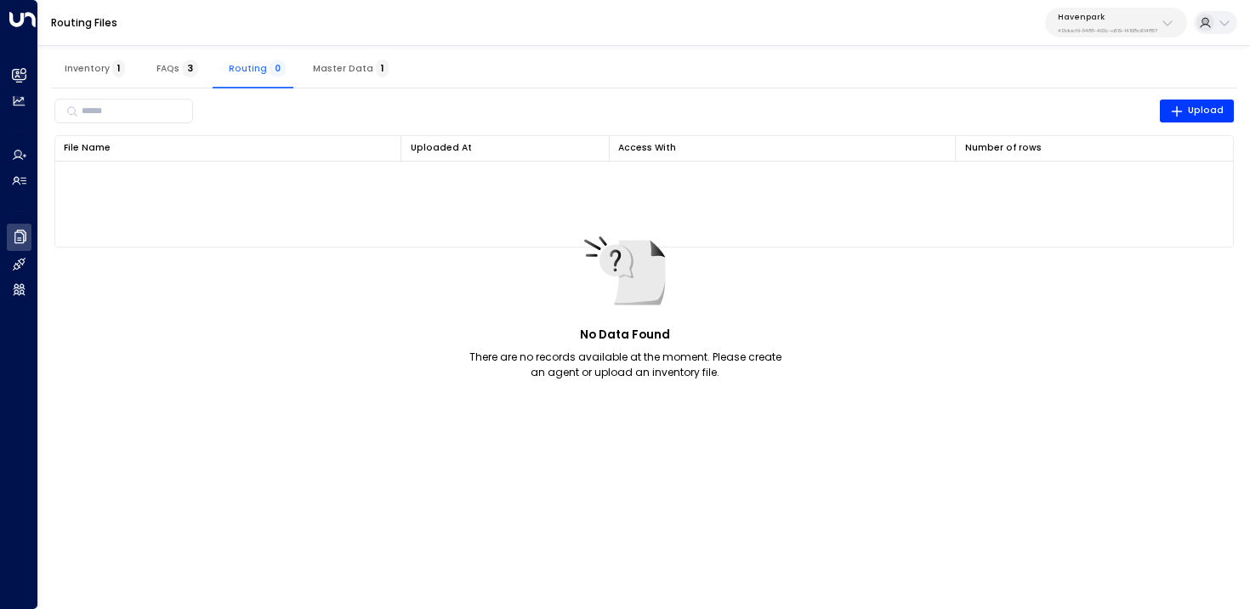
click at [337, 63] on span "Master Data 1" at bounding box center [351, 68] width 76 height 11
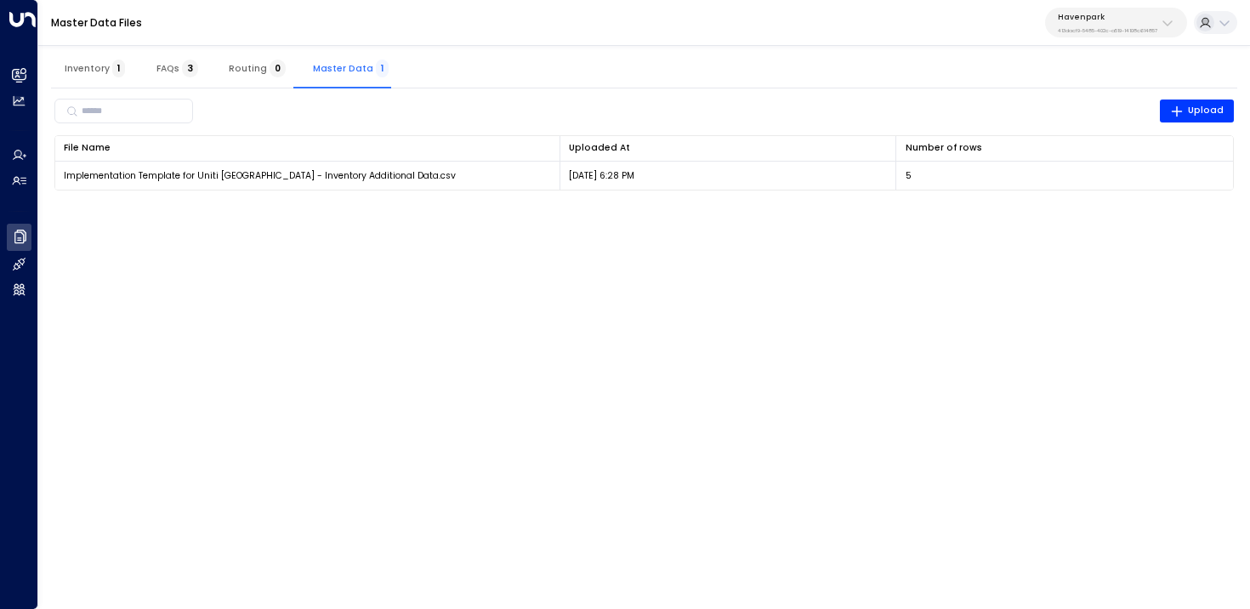
click at [184, 66] on span "3" at bounding box center [190, 69] width 16 height 18
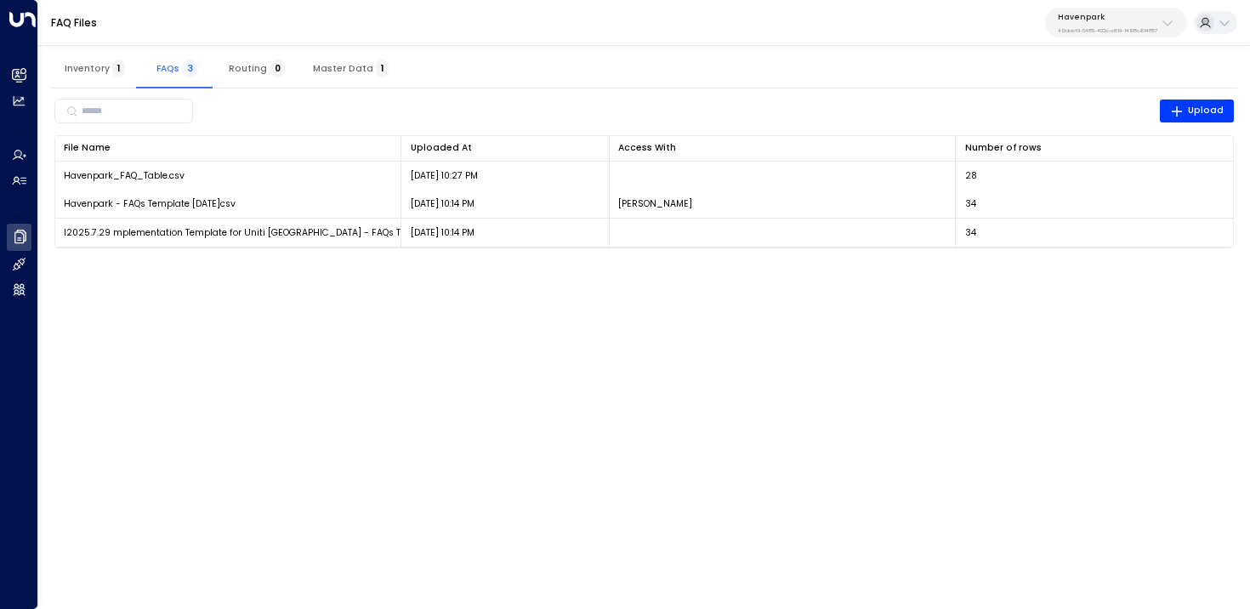
click at [1090, 27] on p "413dacf9-5485-402c-a519-14108c614857" at bounding box center [1107, 30] width 99 height 7
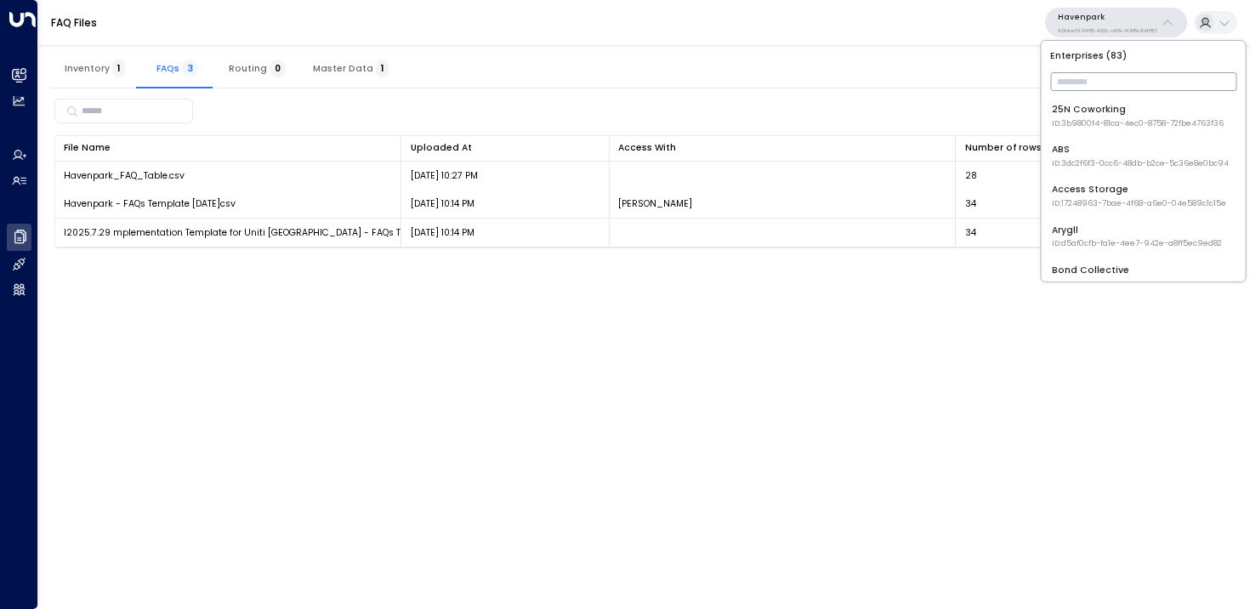
click at [1082, 68] on input "text" at bounding box center [1143, 81] width 186 height 27
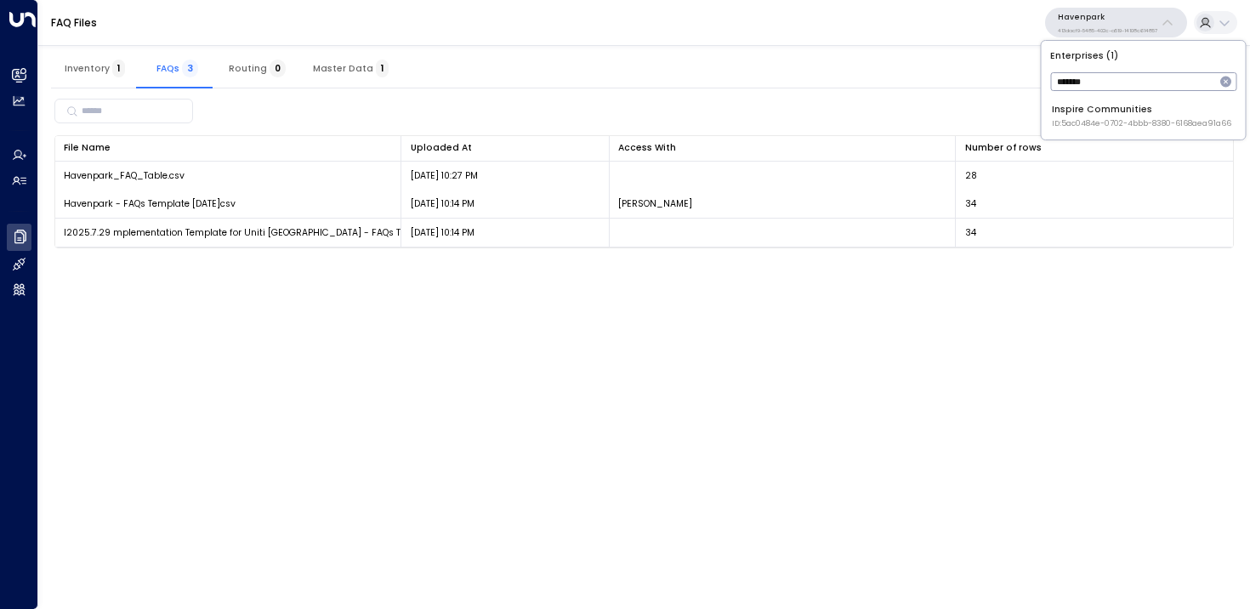
type input "*******"
click at [1094, 115] on div "Inspire Communities ID: 5ac0484e-0702-4bbb-8380-6168aea91a66" at bounding box center [1141, 116] width 179 height 26
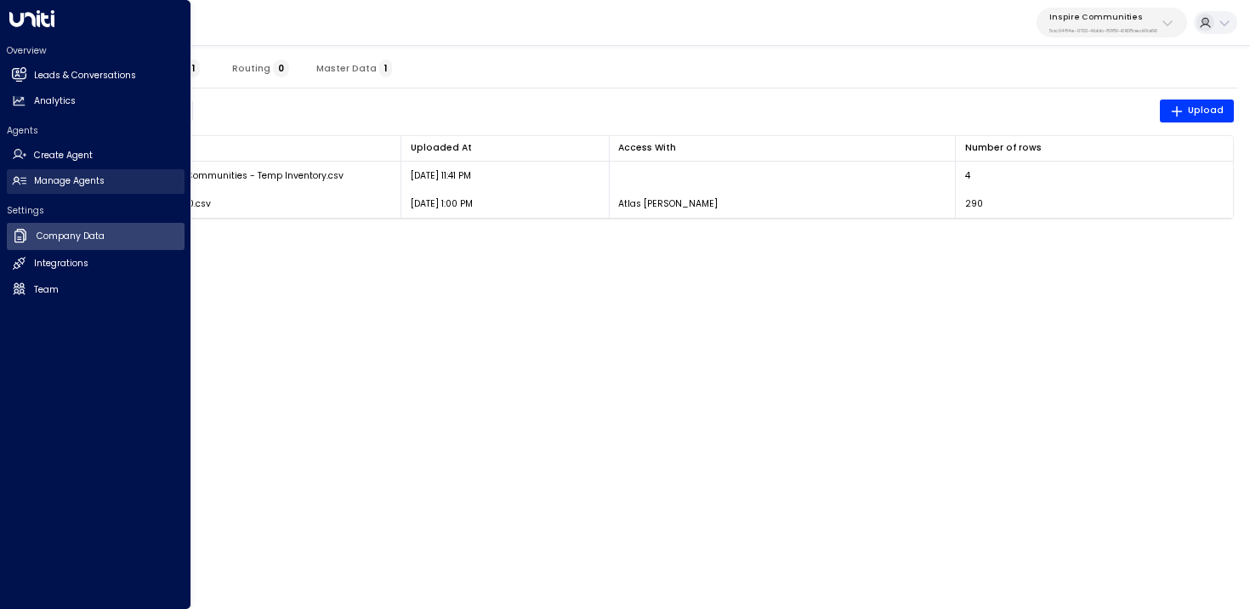
click at [34, 181] on h2 "Manage Agents" at bounding box center [69, 181] width 71 height 14
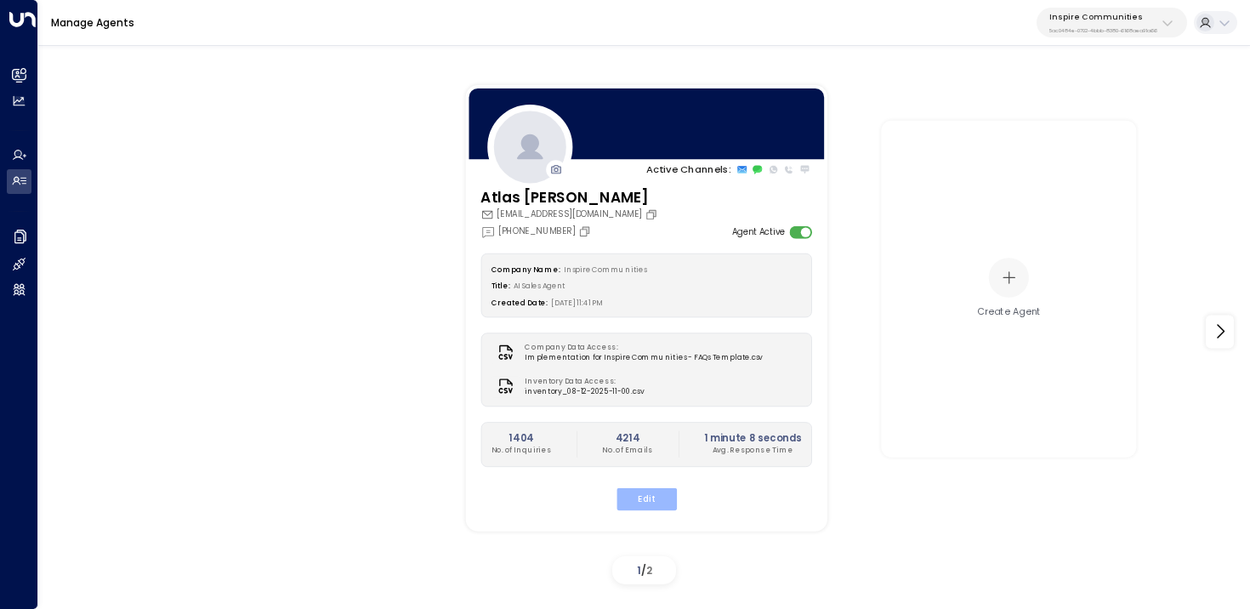
click at [637, 498] on button "Edit" at bounding box center [645, 498] width 60 height 22
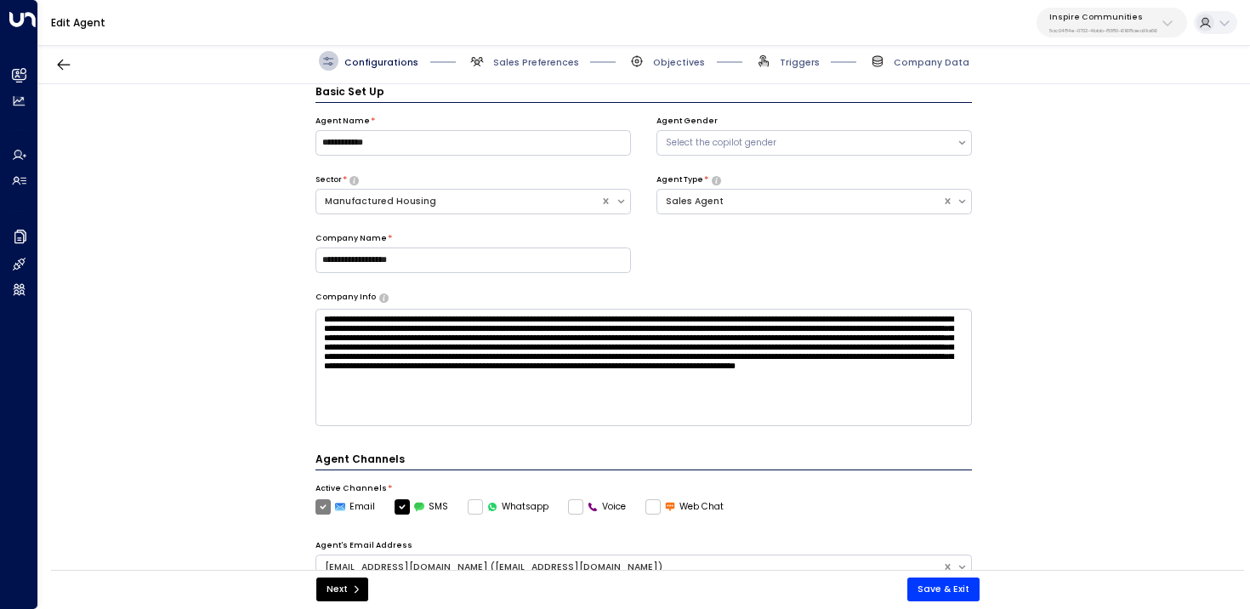
scroll to position [445, 0]
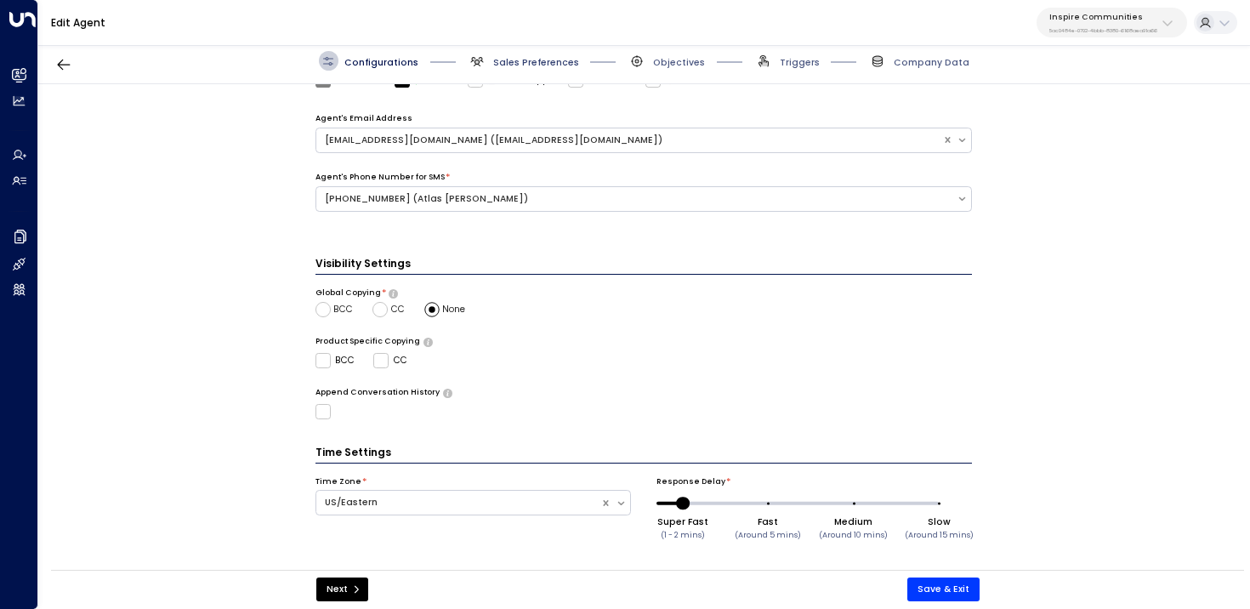
click at [509, 66] on span "Sales Preferences" at bounding box center [536, 62] width 86 height 13
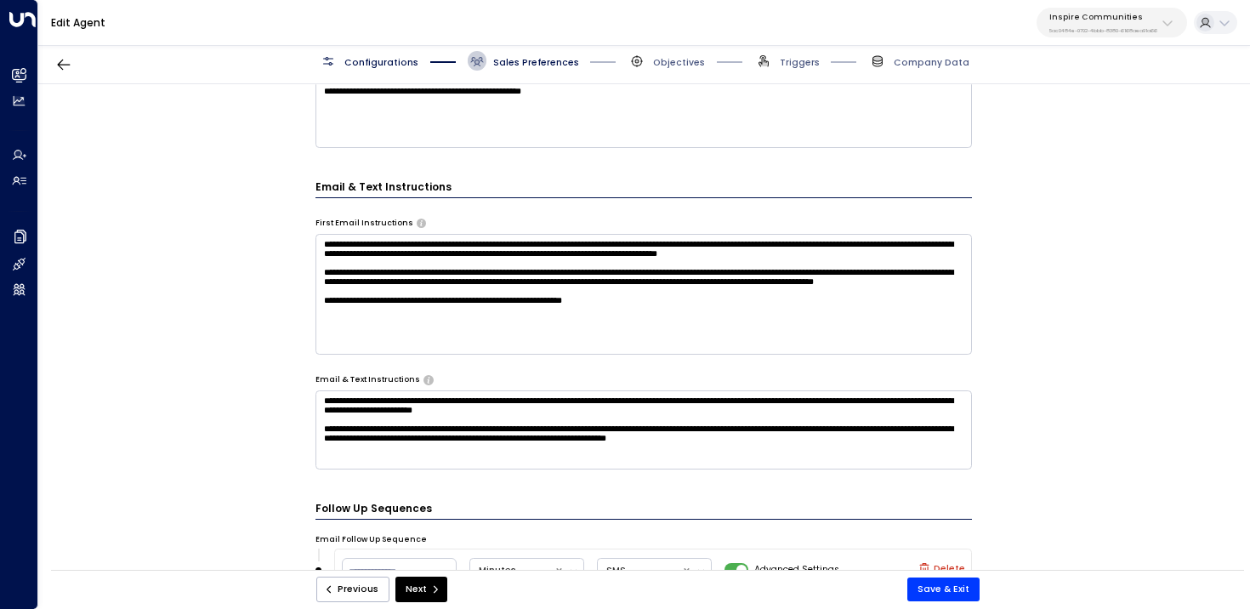
scroll to position [518, 0]
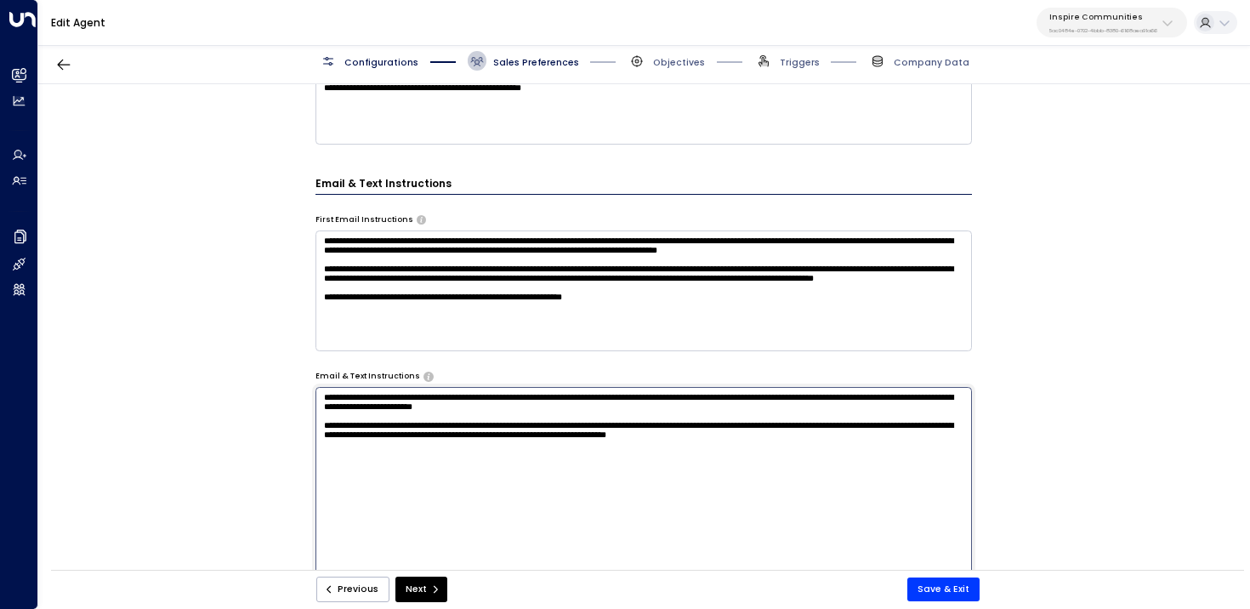
drag, startPoint x: 706, startPoint y: 411, endPoint x: 266, endPoint y: 390, distance: 440.0
click at [265, 390] on div "**********" at bounding box center [643, 331] width 1211 height 494
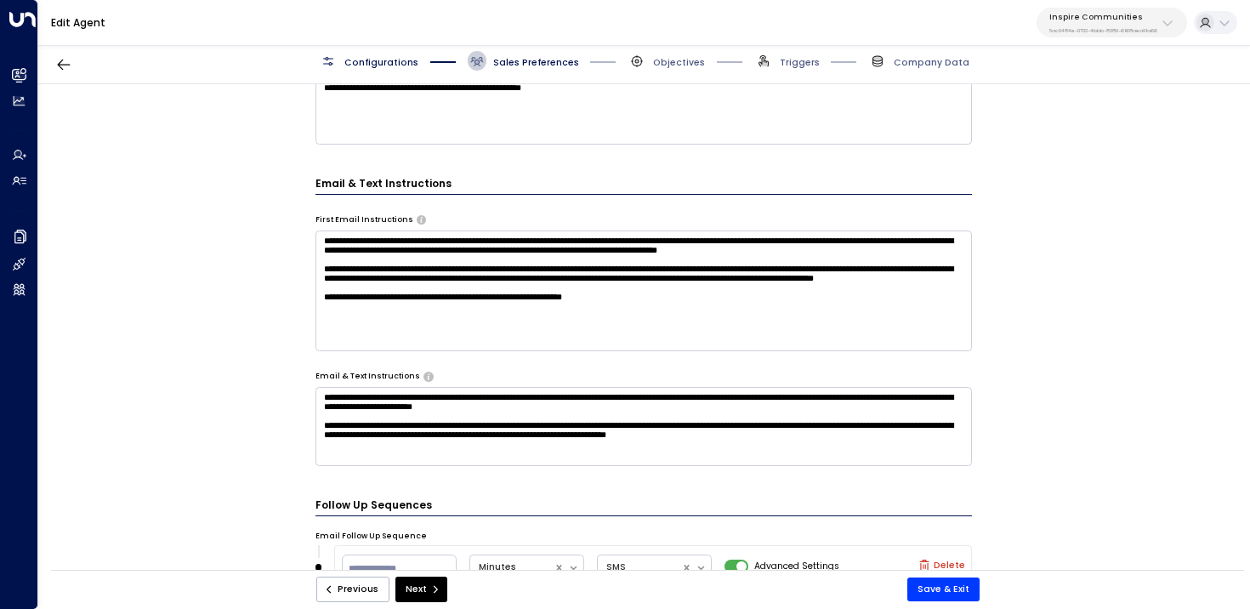
click at [221, 517] on div "**********" at bounding box center [643, 331] width 1211 height 494
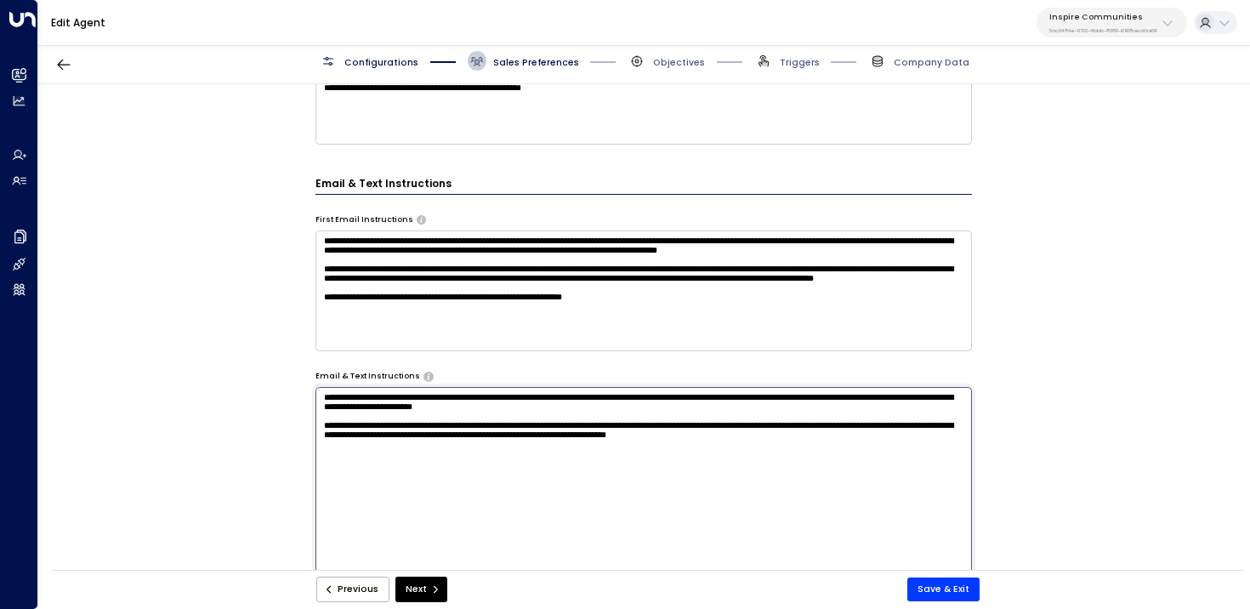
drag, startPoint x: 706, startPoint y: 408, endPoint x: 239, endPoint y: 377, distance: 468.5
click at [239, 377] on div "**********" at bounding box center [643, 331] width 1211 height 494
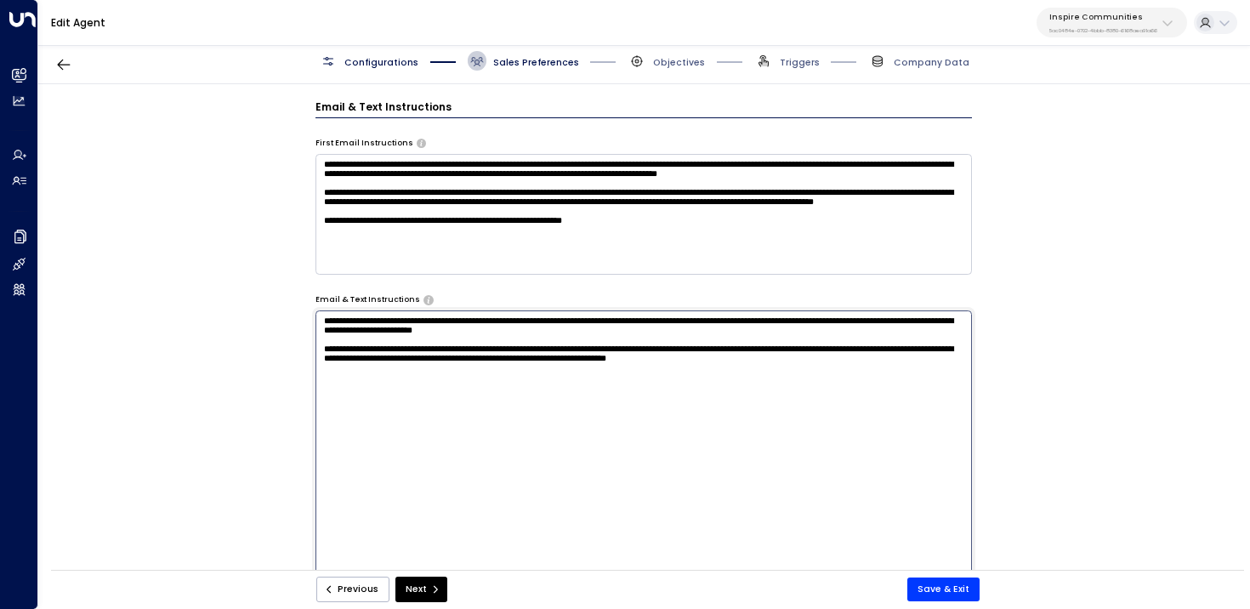
scroll to position [595, 0]
click at [211, 358] on div "**********" at bounding box center [643, 331] width 1211 height 494
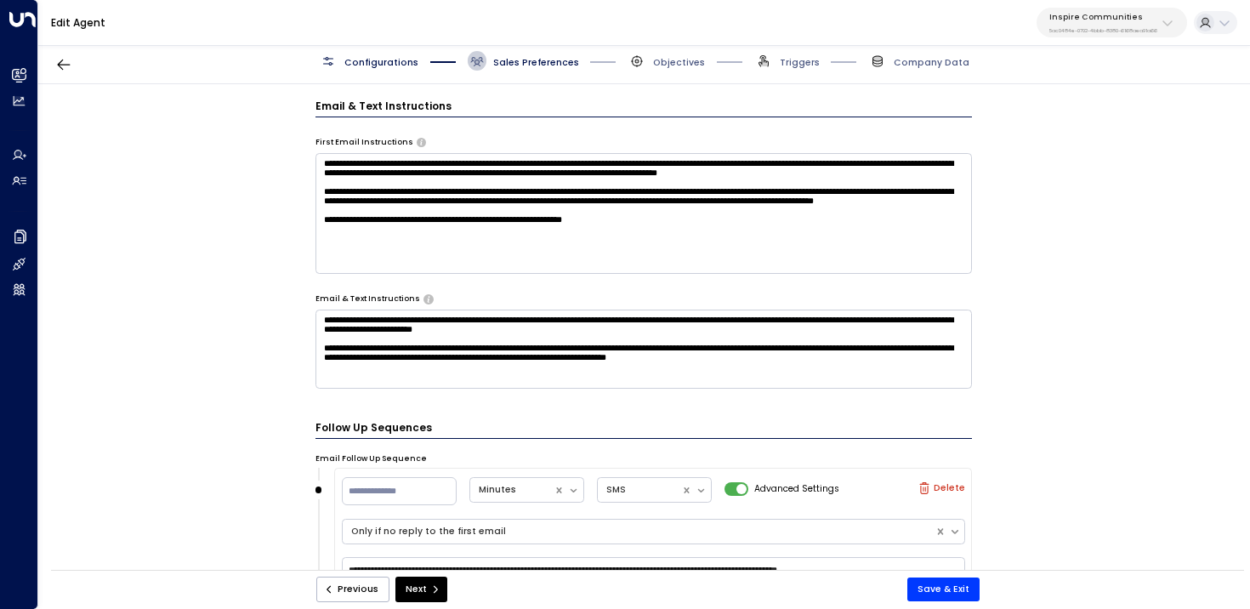
click at [1116, 17] on p "Inspire Communities" at bounding box center [1103, 17] width 108 height 10
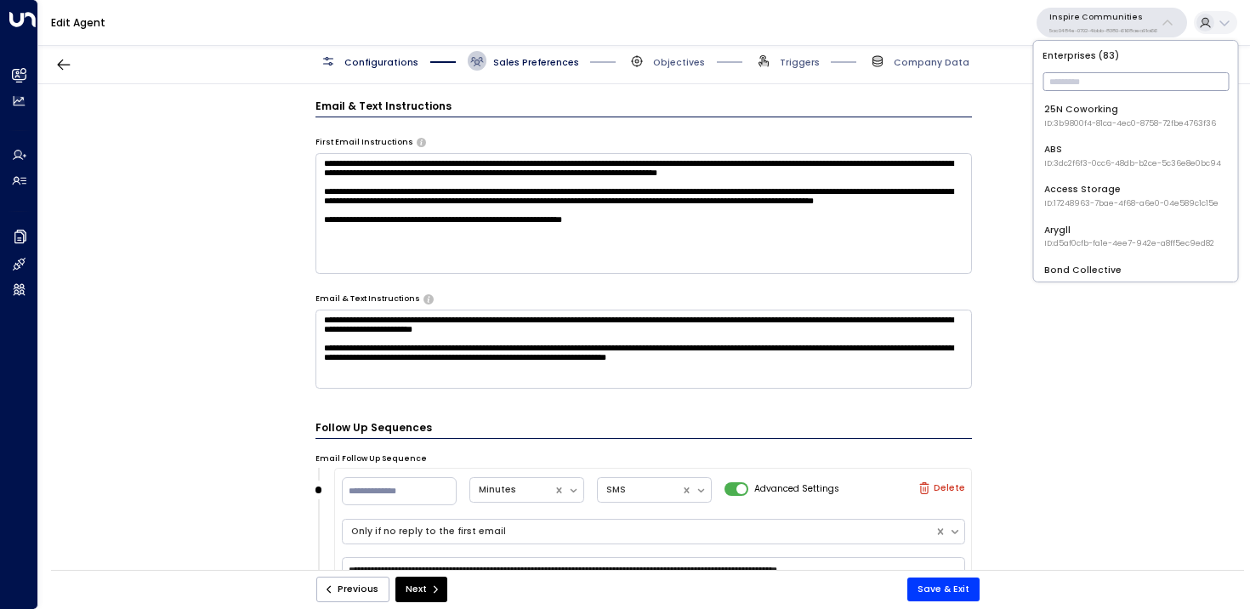
click at [1096, 78] on input "text" at bounding box center [1135, 81] width 186 height 27
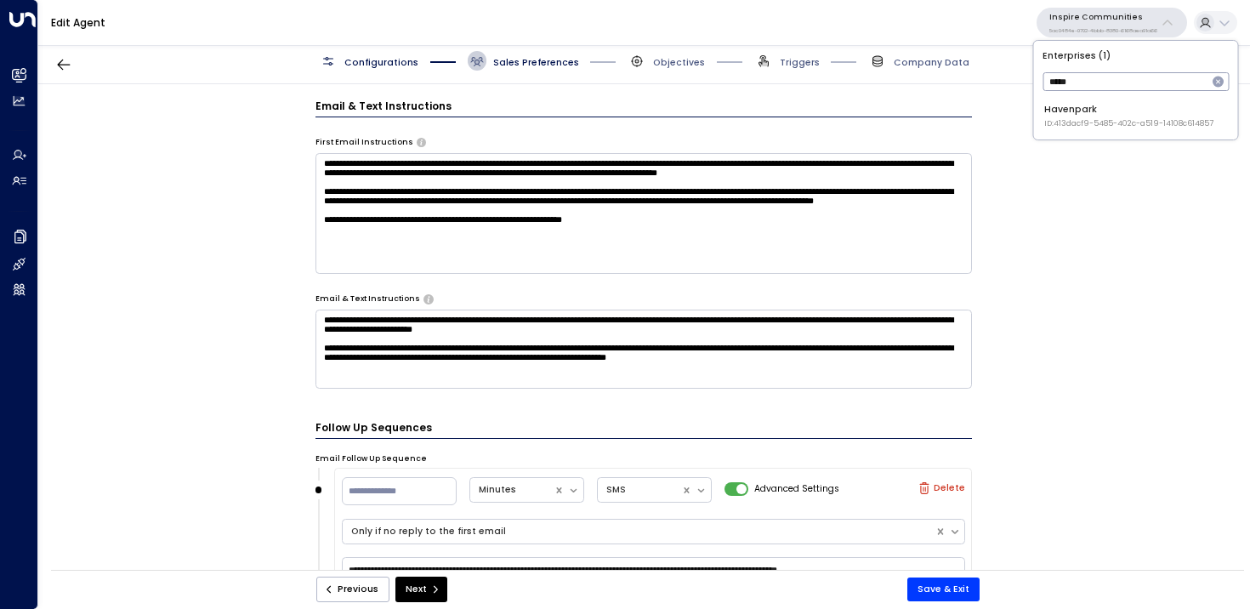
type input "*****"
click at [1097, 128] on span "ID: 413dacf9-5485-402c-a519-14108c614857" at bounding box center [1128, 124] width 169 height 12
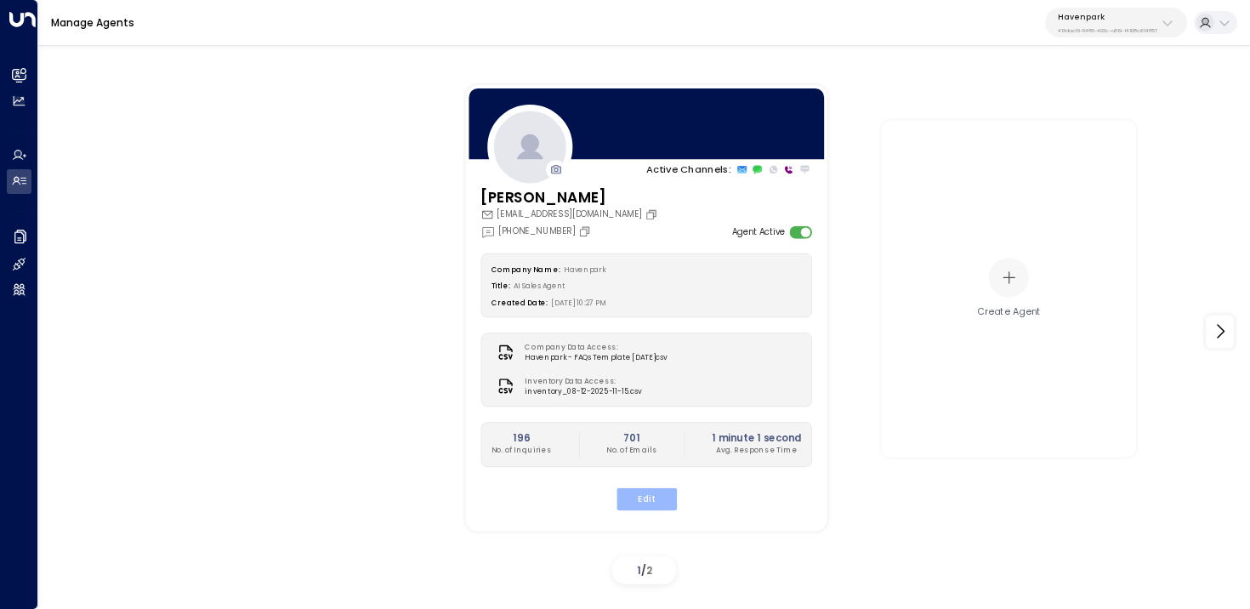
click at [649, 505] on button "Edit" at bounding box center [645, 498] width 60 height 22
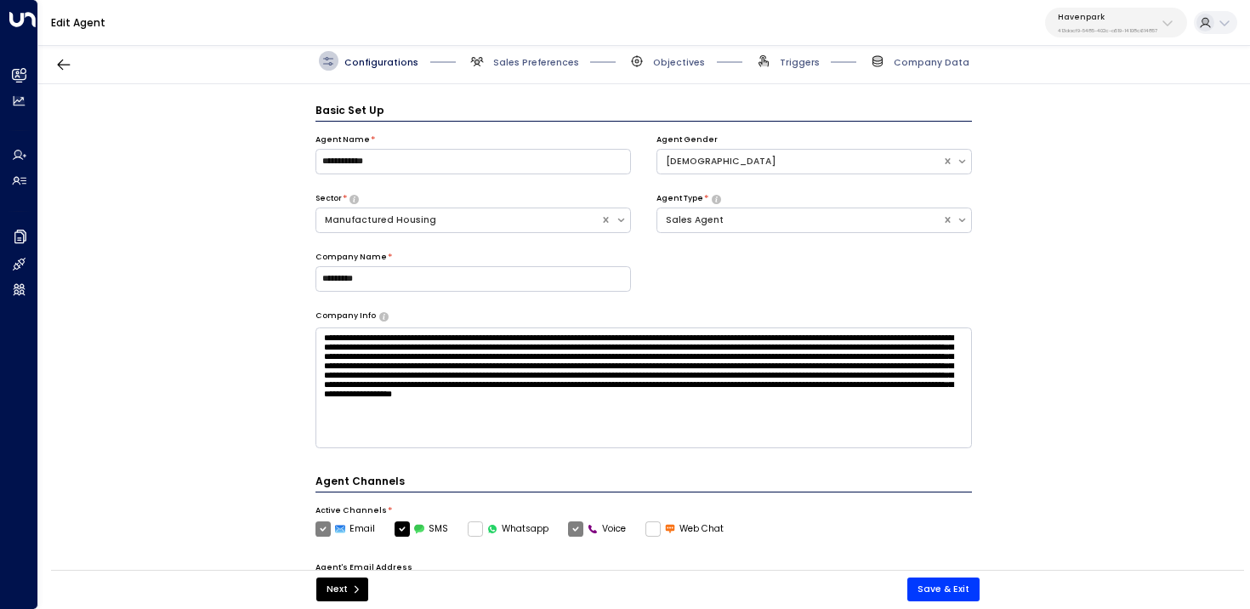
scroll to position [19, 0]
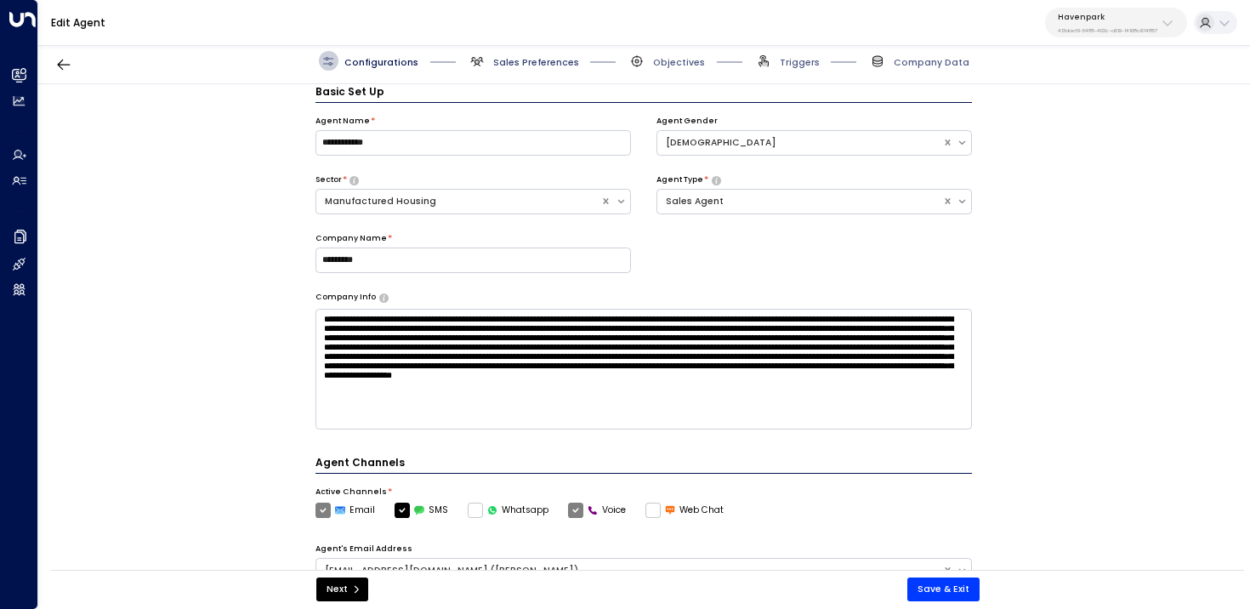
click at [532, 66] on span "Sales Preferences" at bounding box center [536, 62] width 86 height 13
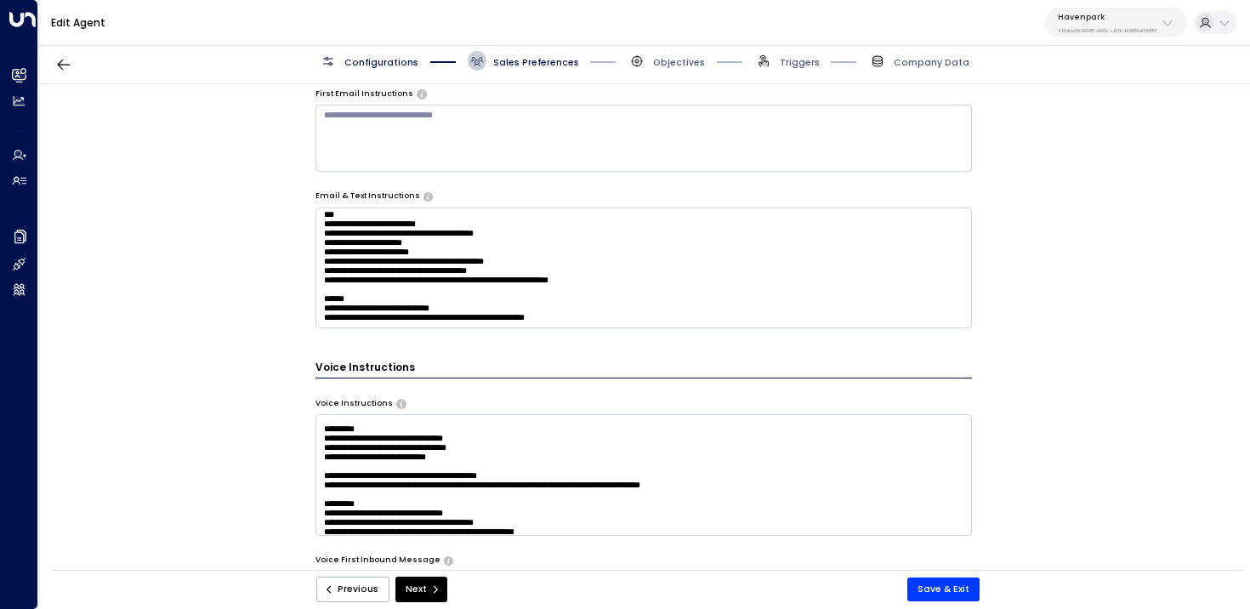
scroll to position [655, 0]
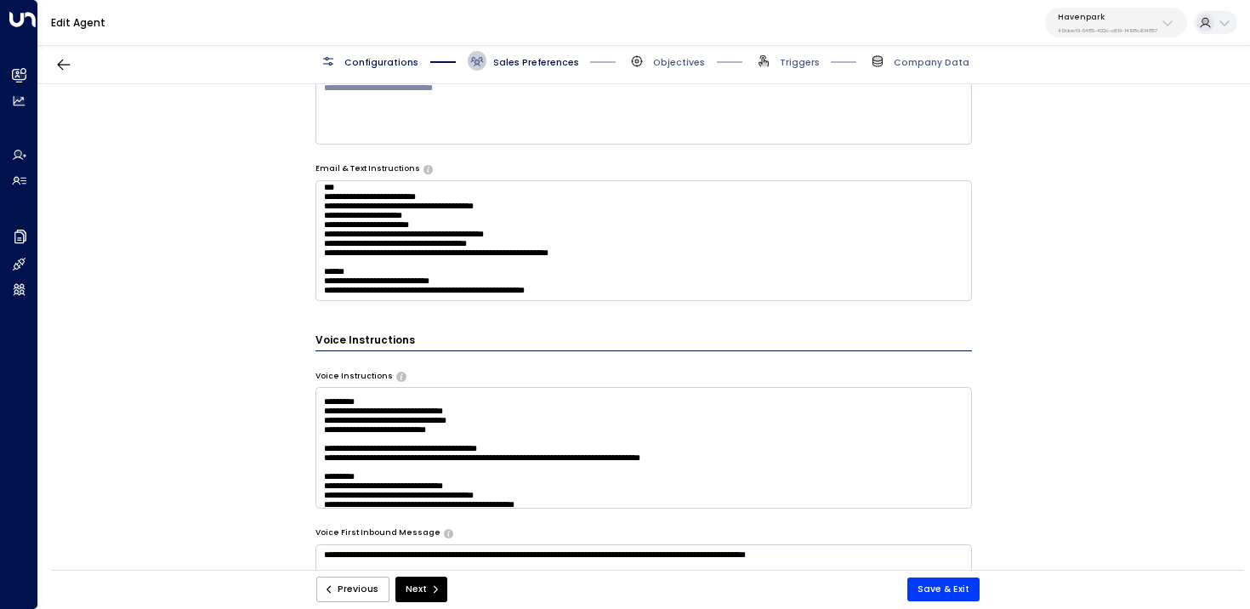
click at [636, 281] on textarea "**********" at bounding box center [643, 240] width 657 height 121
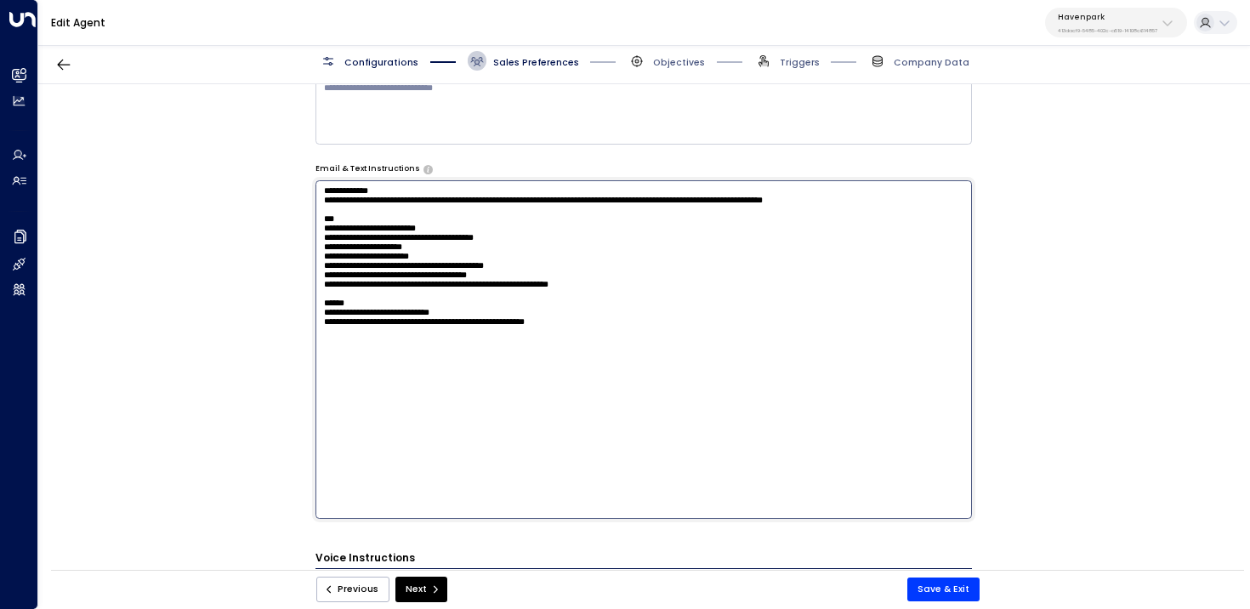
click at [638, 420] on textarea "**********" at bounding box center [643, 349] width 657 height 338
paste textarea "**********"
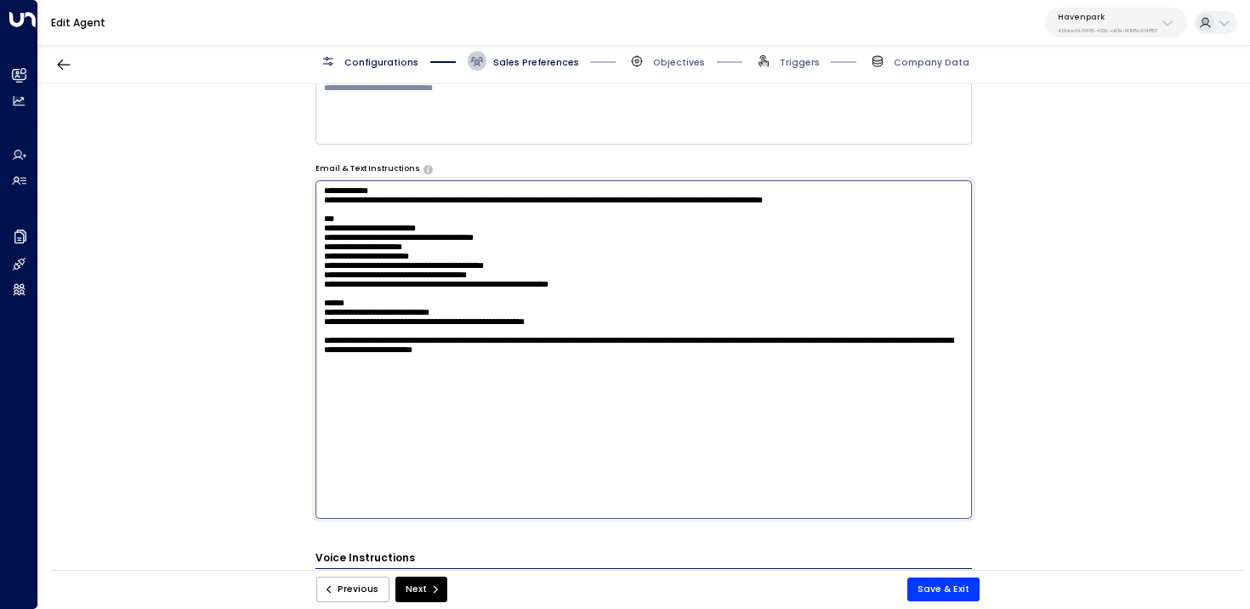
type textarea "**********"
click at [949, 581] on button "Save & Exit" at bounding box center [943, 589] width 72 height 24
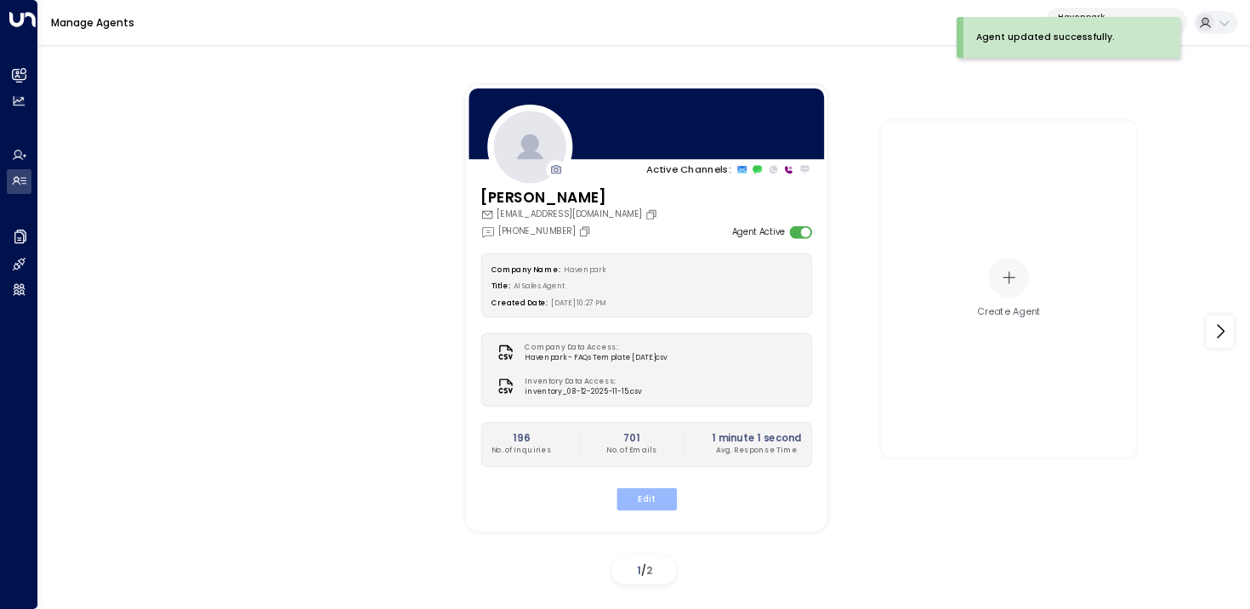
click at [641, 504] on button "Edit" at bounding box center [645, 498] width 60 height 22
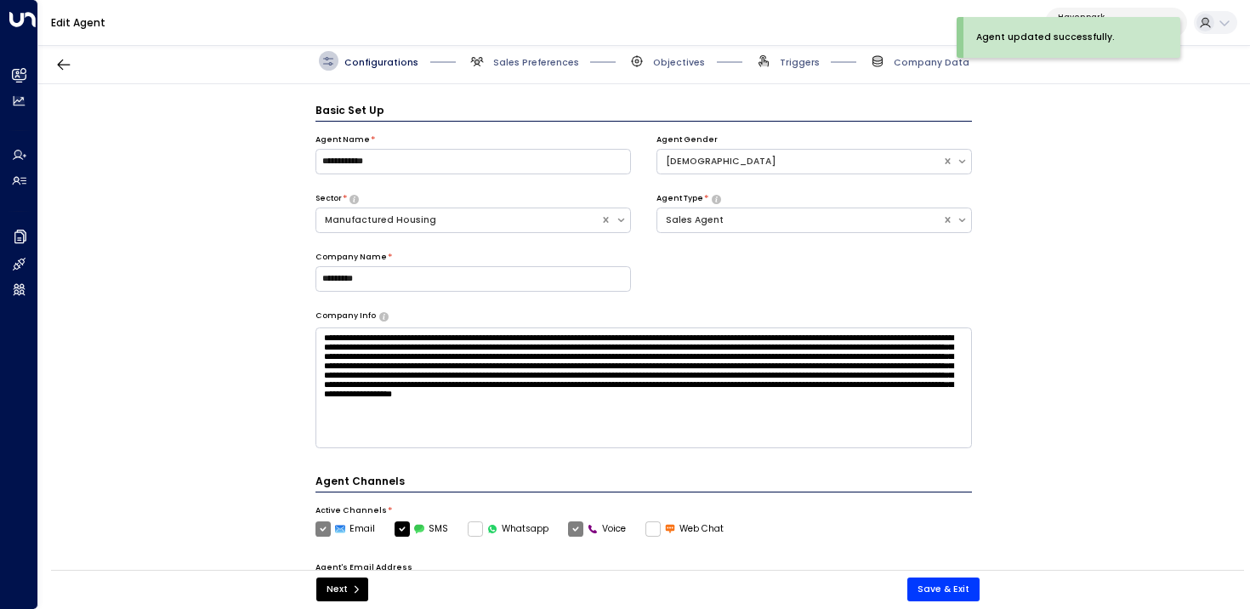
scroll to position [19, 0]
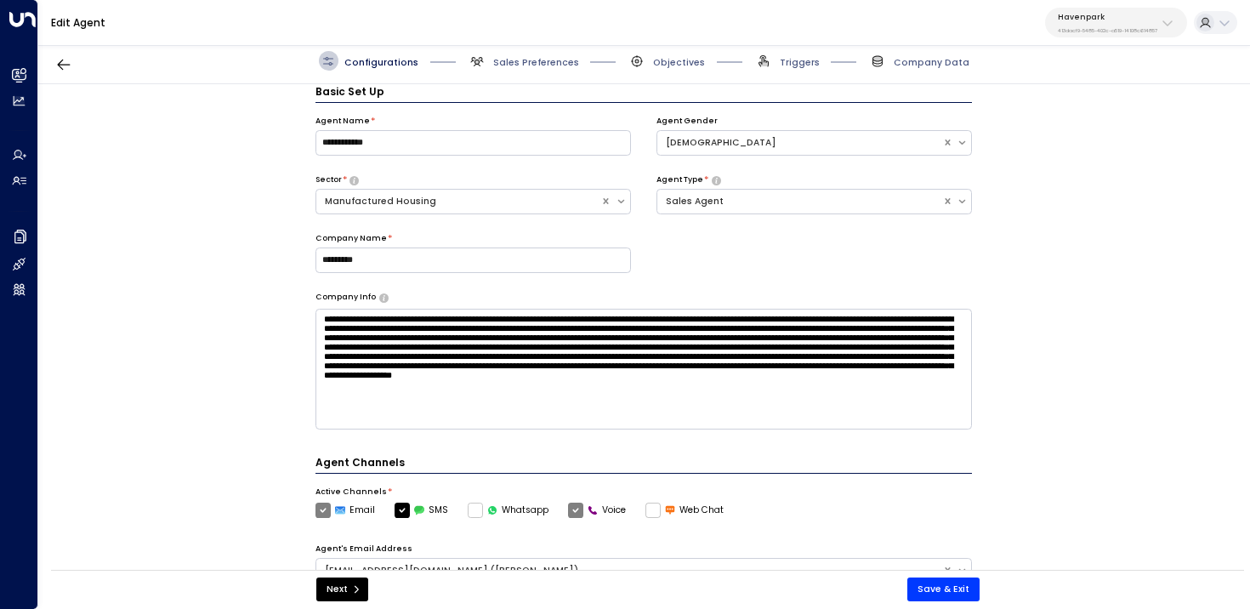
click at [529, 51] on span "Sales Preferences" at bounding box center [523, 61] width 111 height 20
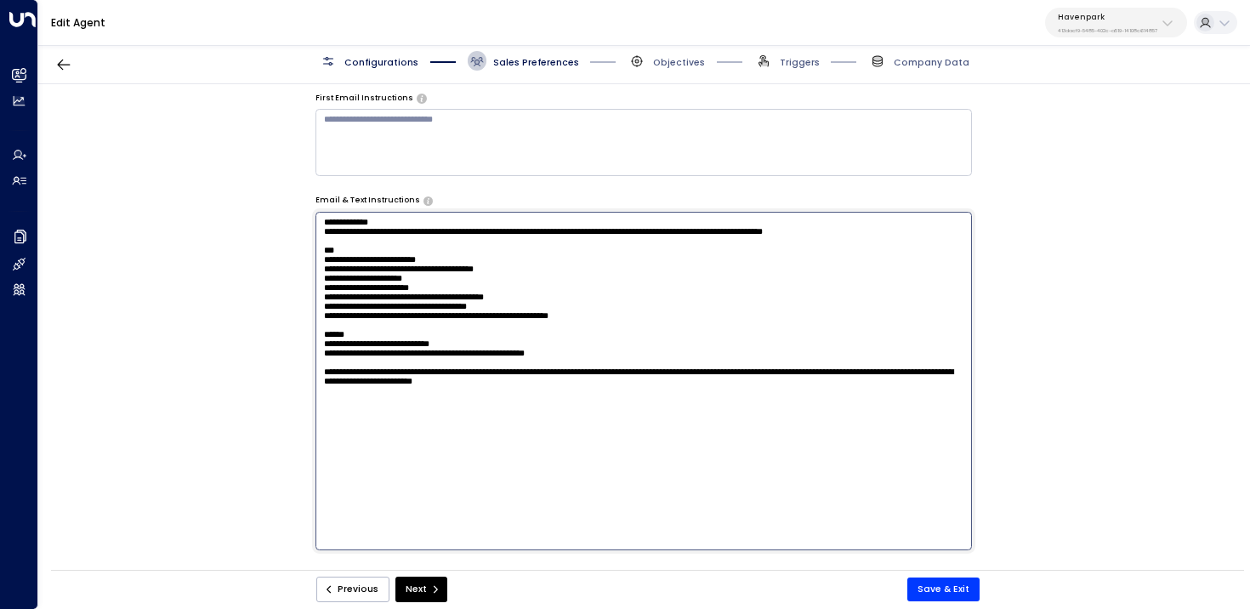
scroll to position [0, 0]
click at [709, 299] on textarea "**********" at bounding box center [643, 381] width 657 height 338
drag, startPoint x: 711, startPoint y: 426, endPoint x: 614, endPoint y: 434, distance: 97.3
click at [615, 434] on textarea "**********" at bounding box center [643, 381] width 657 height 338
drag, startPoint x: 616, startPoint y: 434, endPoint x: 710, endPoint y: 434, distance: 93.5
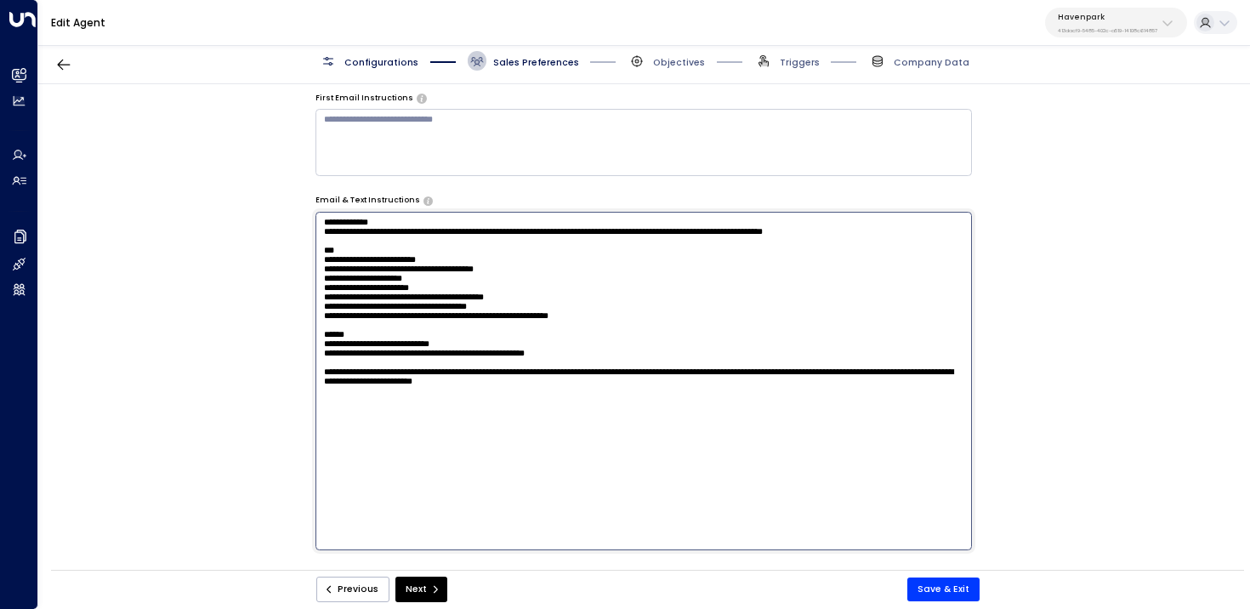
click at [710, 434] on textarea "**********" at bounding box center [643, 381] width 657 height 338
click at [934, 592] on button "Save & Exit" at bounding box center [943, 589] width 72 height 24
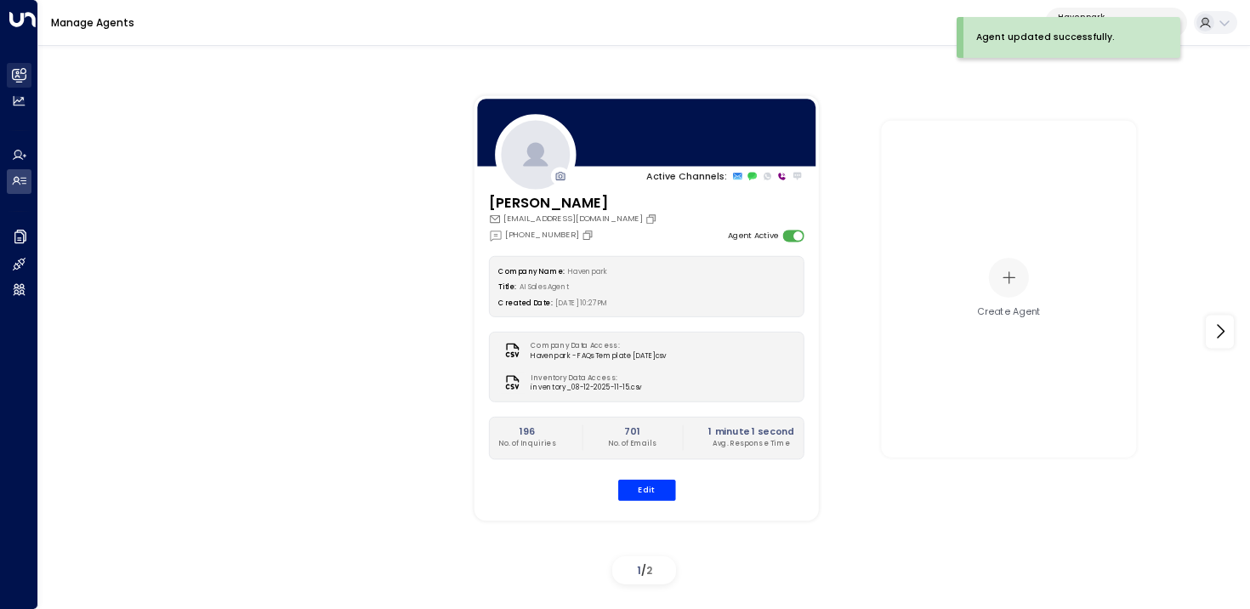
click at [27, 73] on link "Leads & Conversations Leads & Conversations" at bounding box center [19, 75] width 25 height 25
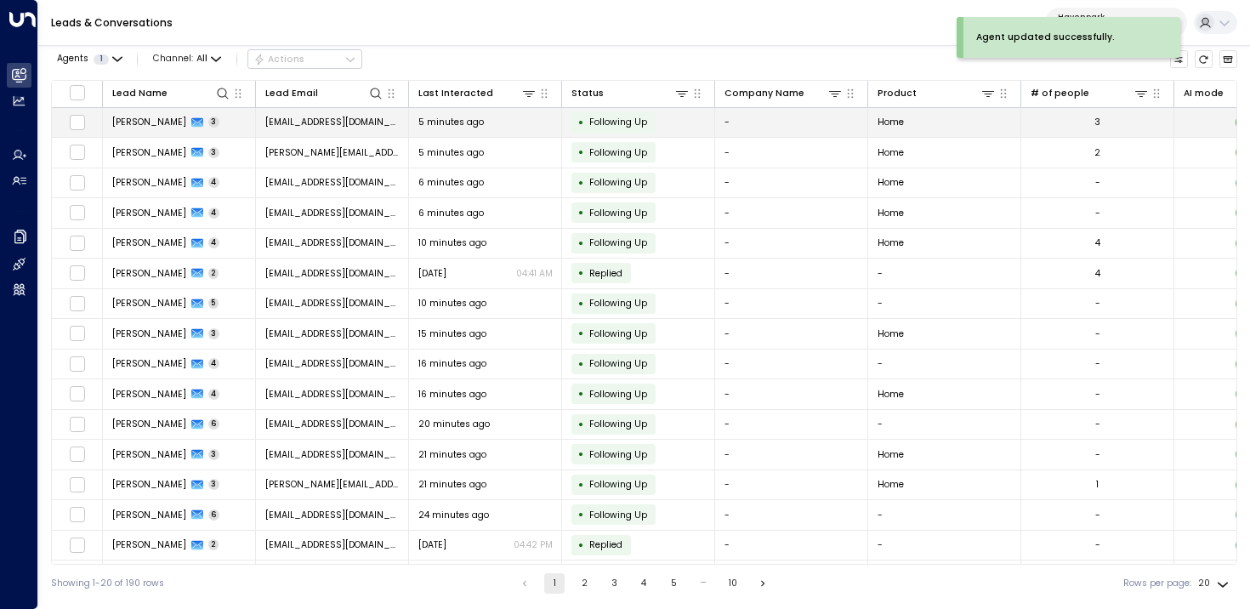
click at [298, 133] on td "[EMAIL_ADDRESS][DOMAIN_NAME]" at bounding box center [332, 123] width 153 height 30
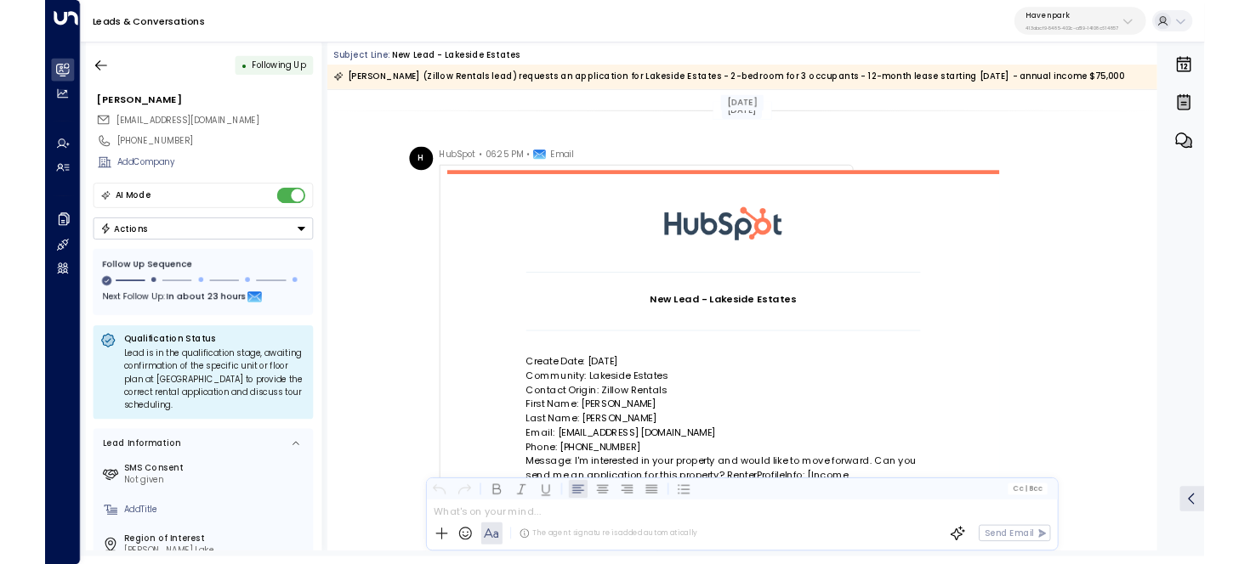
scroll to position [4, 0]
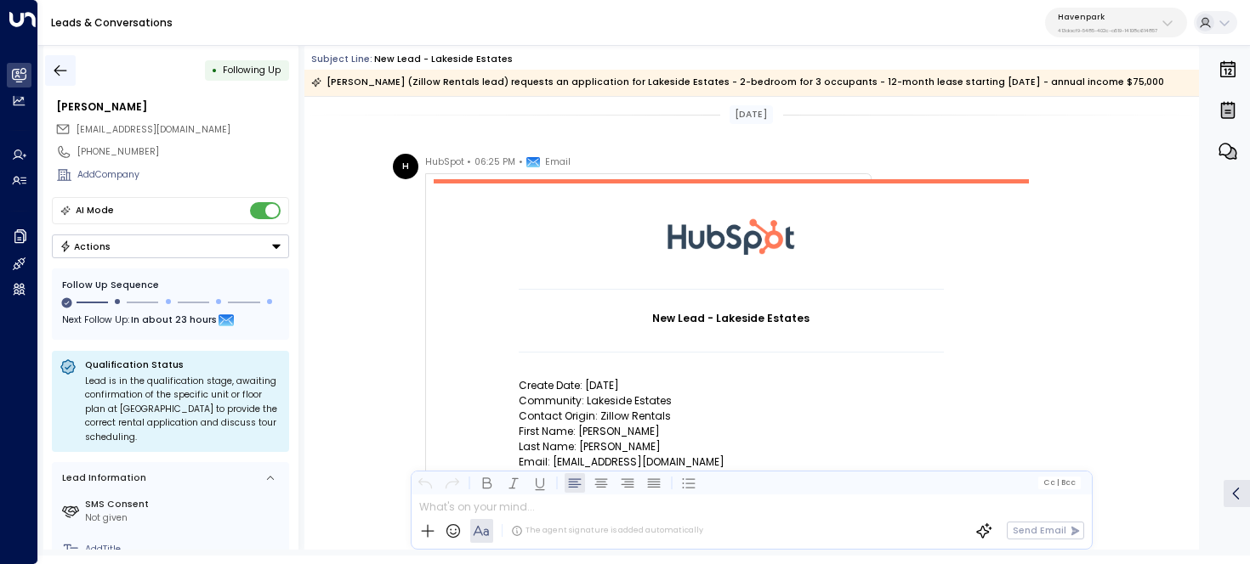
click at [65, 74] on icon "button" at bounding box center [60, 70] width 17 height 17
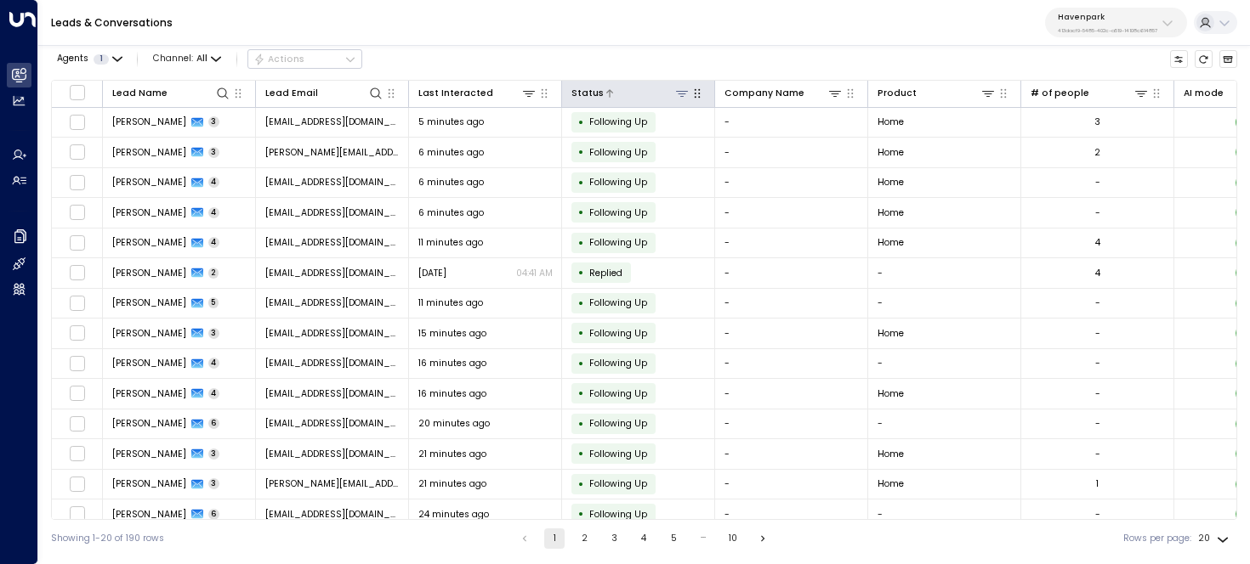
click at [679, 85] on button at bounding box center [681, 93] width 16 height 16
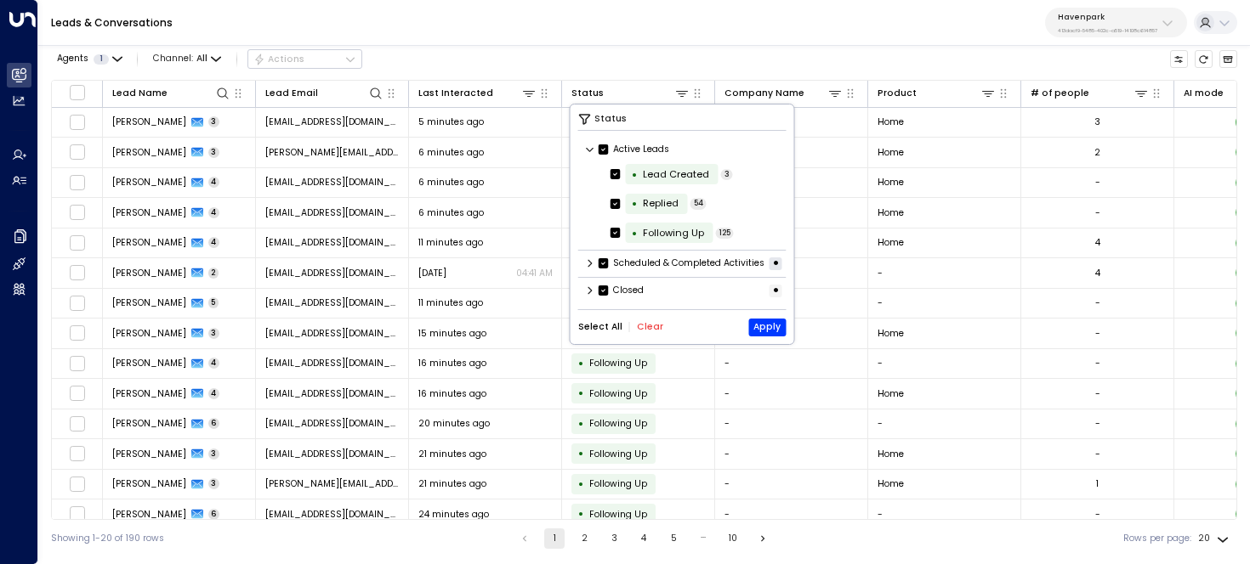
click at [589, 268] on icon at bounding box center [590, 264] width 4 height 8
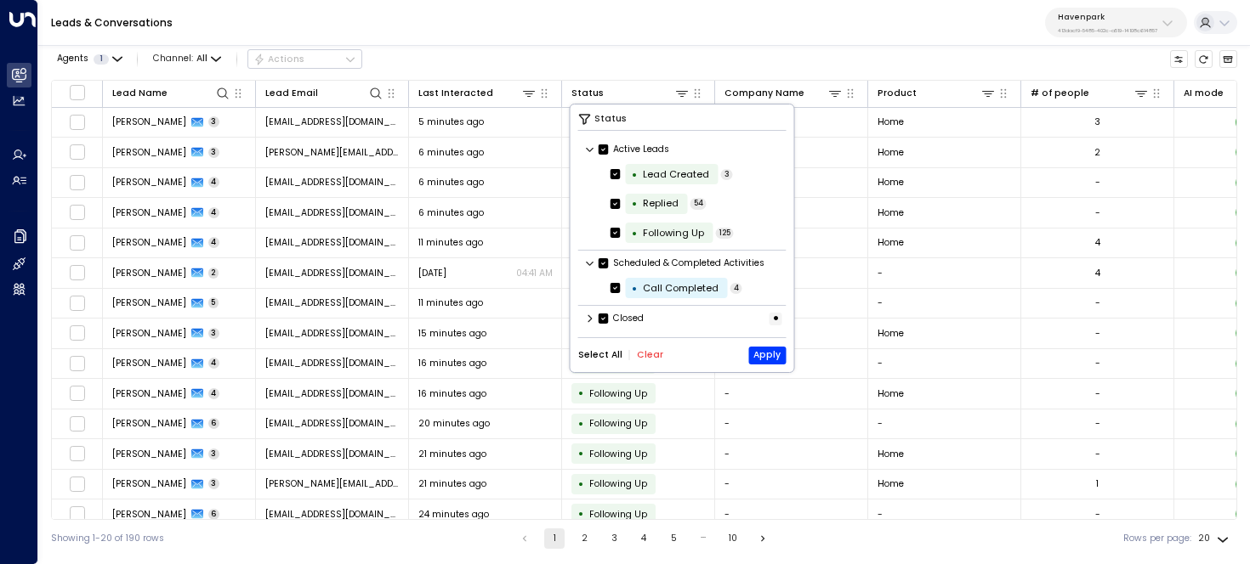
scroll to position [1, 0]
click at [582, 312] on div "Closed •" at bounding box center [682, 318] width 208 height 21
click at [590, 315] on icon at bounding box center [590, 319] width 4 height 8
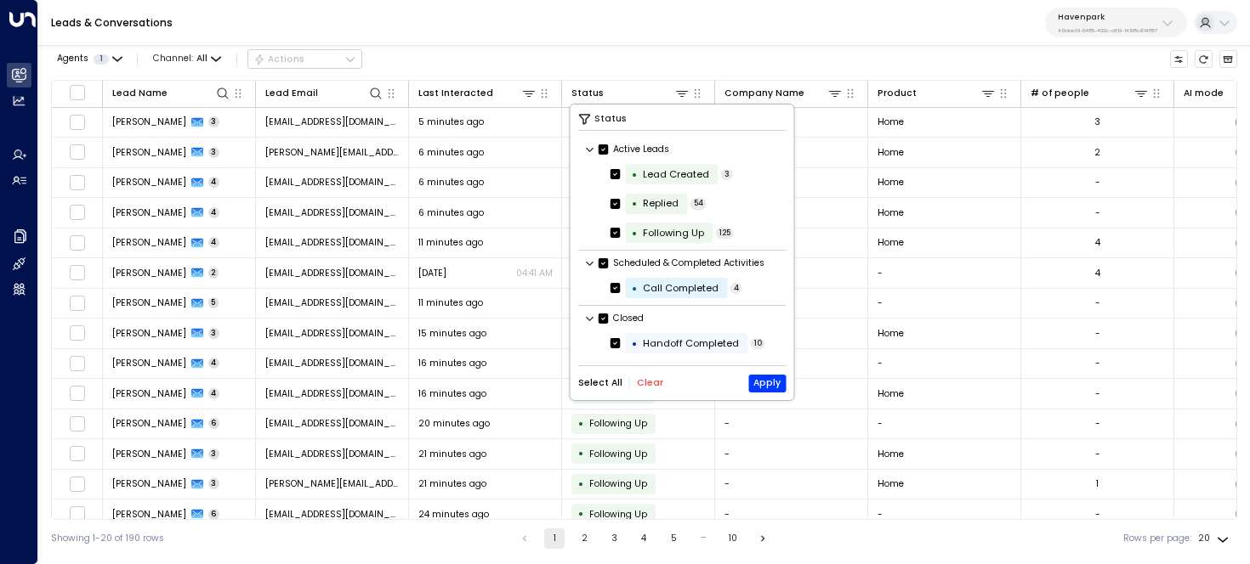
scroll to position [0, 0]
click at [638, 387] on button "Clear" at bounding box center [650, 383] width 26 height 10
click at [676, 337] on div "Handoff Completed" at bounding box center [691, 344] width 96 height 14
click at [783, 377] on button "Apply" at bounding box center [766, 384] width 37 height 18
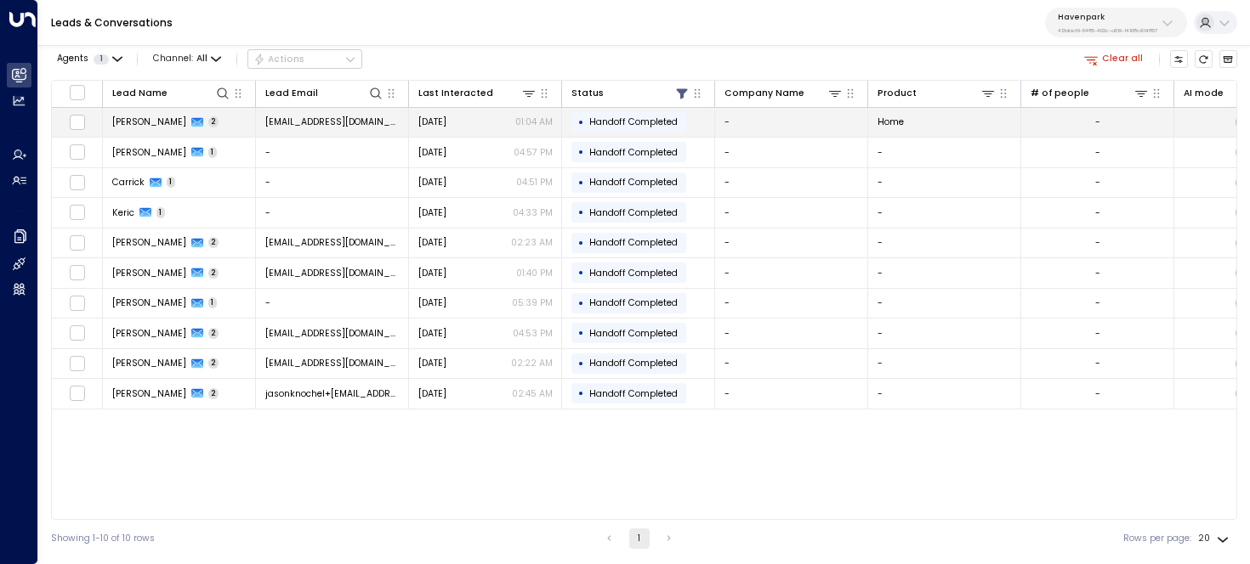
click at [446, 126] on span "[DATE]" at bounding box center [432, 122] width 28 height 13
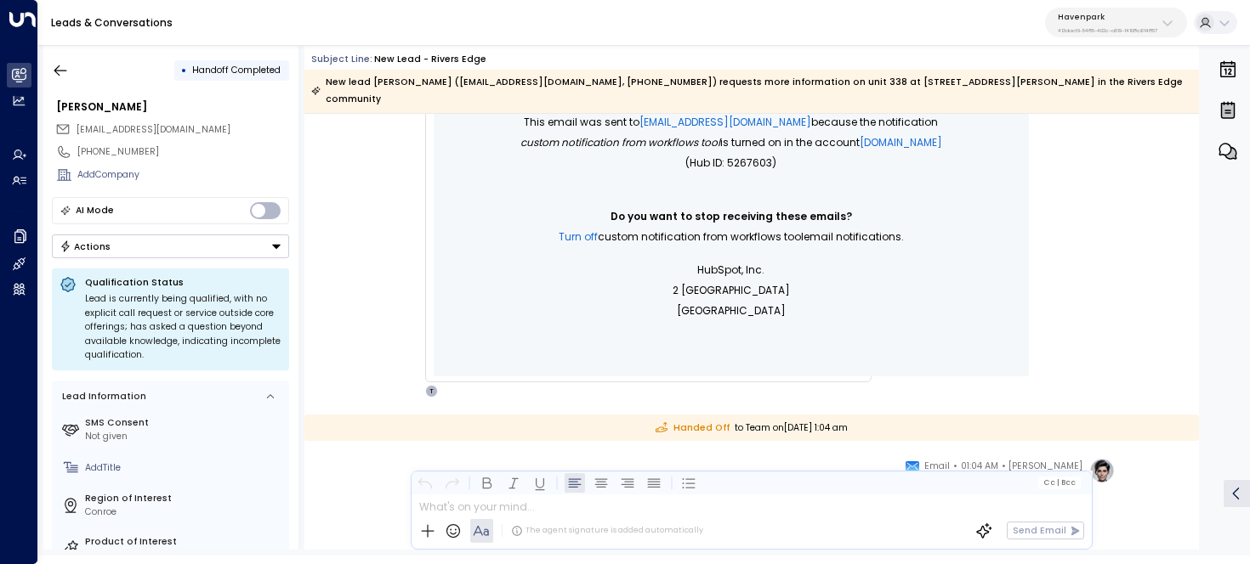
scroll to position [776, 0]
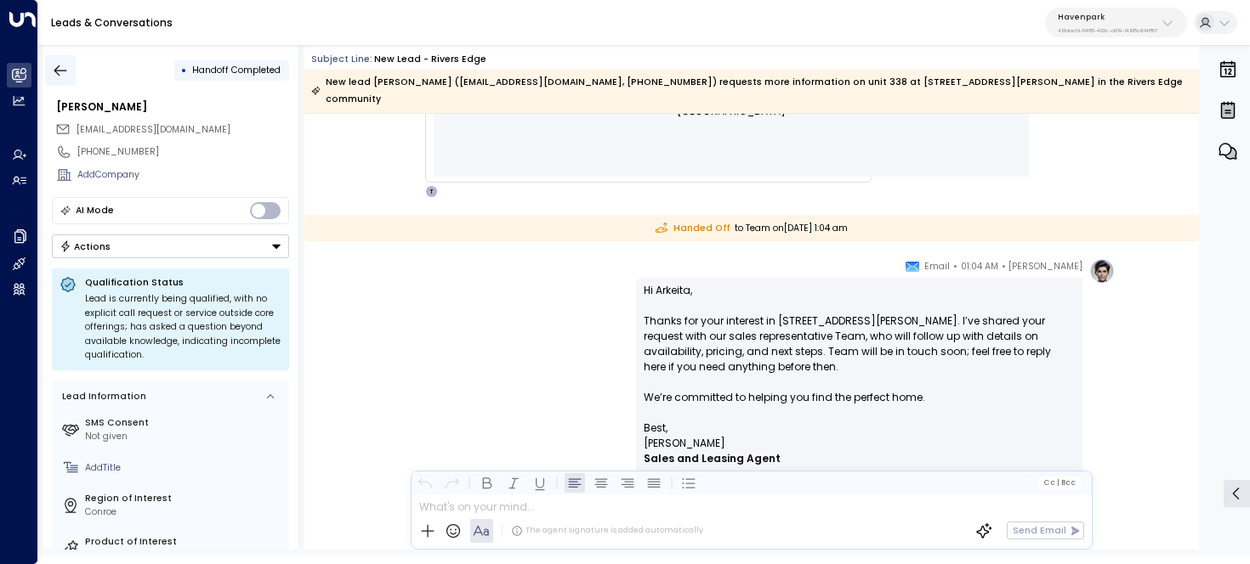
click at [48, 70] on button "button" at bounding box center [60, 70] width 31 height 31
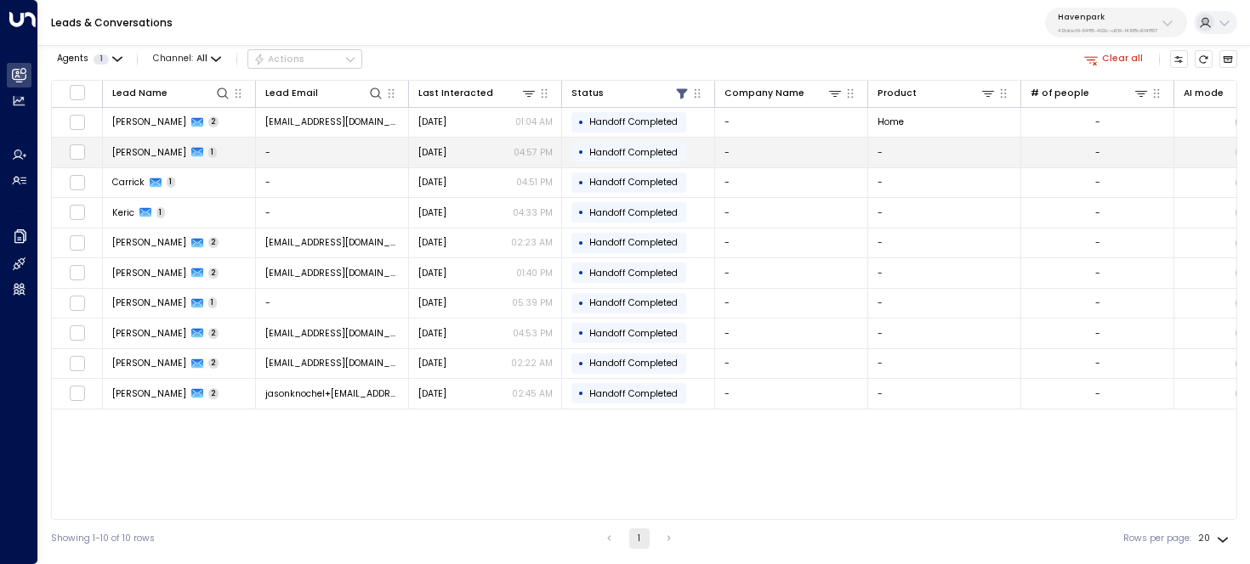
click at [208, 156] on span "1" at bounding box center [212, 152] width 9 height 11
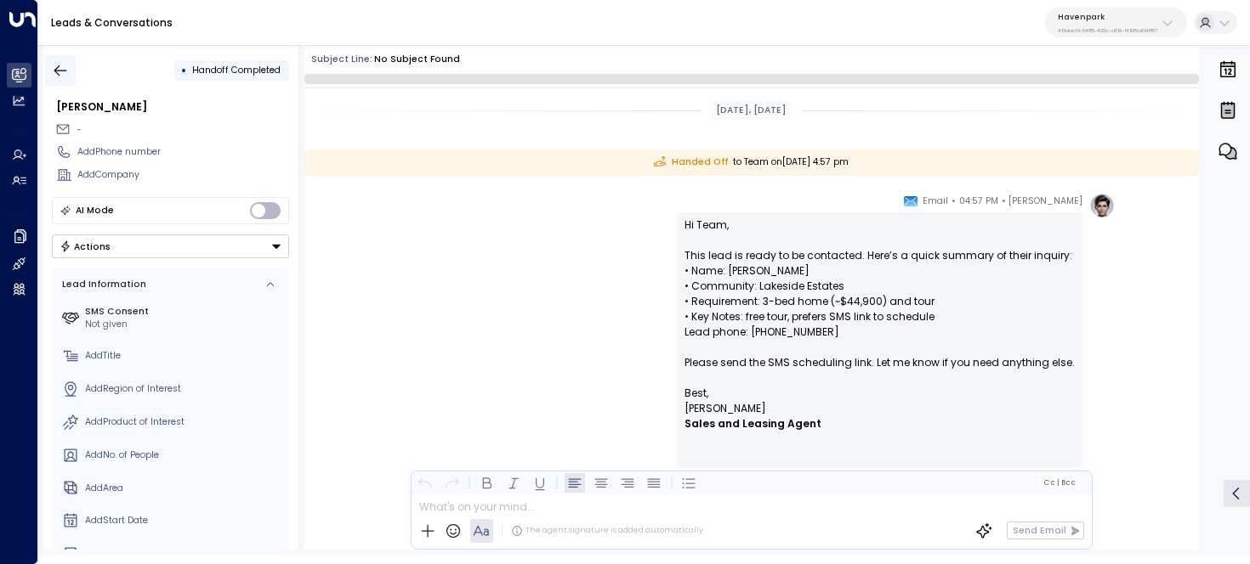
scroll to position [61, 0]
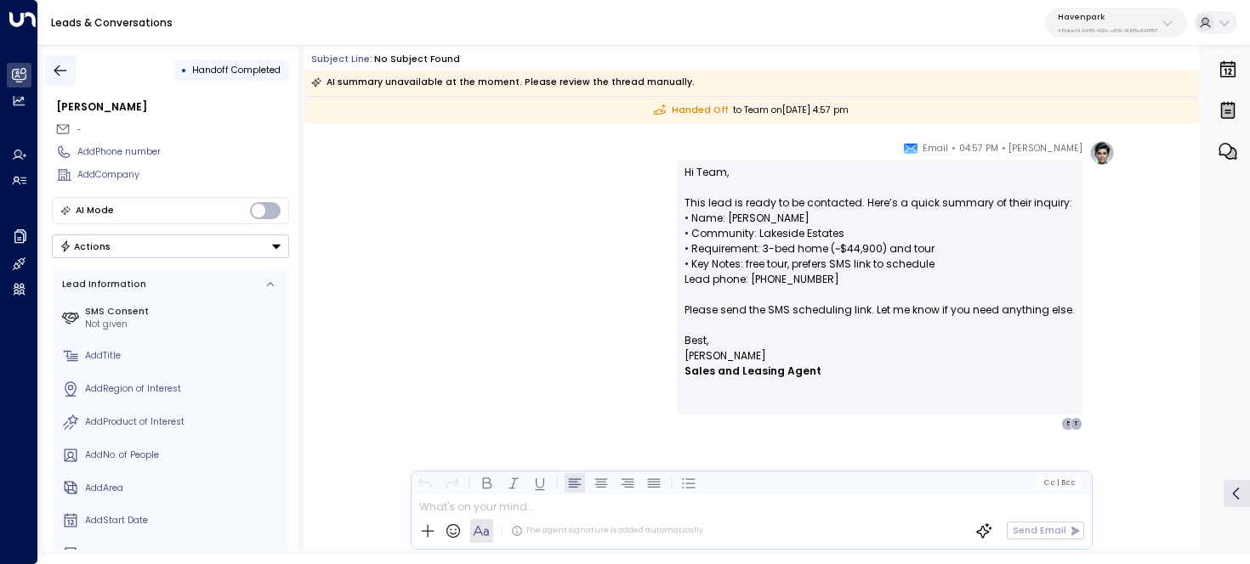
click at [61, 77] on icon "button" at bounding box center [60, 70] width 17 height 17
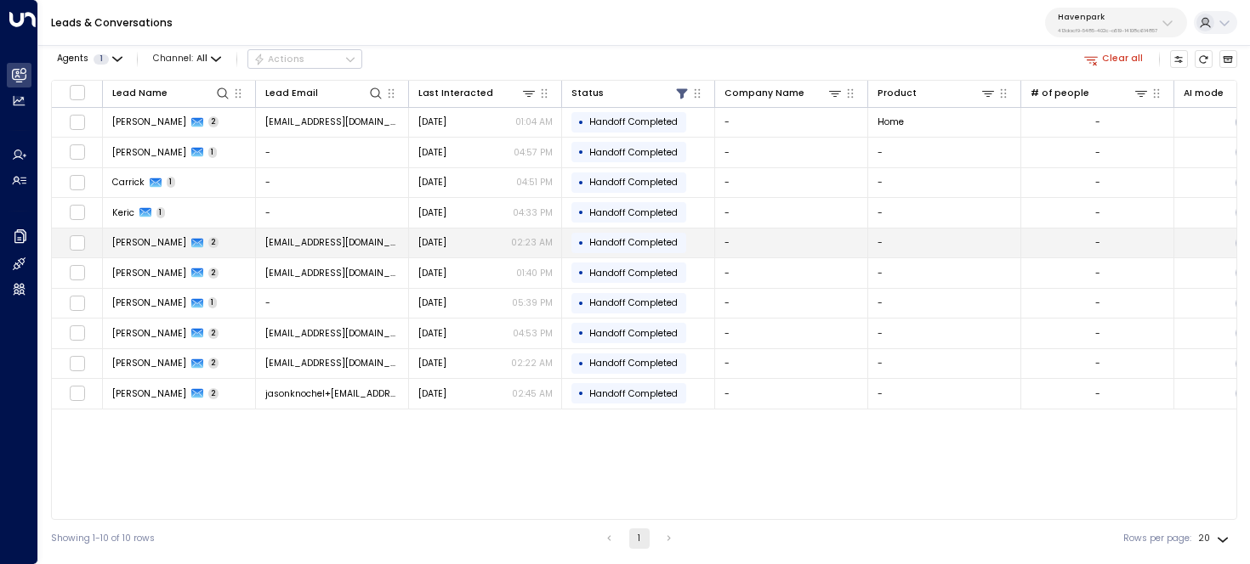
click at [214, 247] on td "[PERSON_NAME] 2" at bounding box center [179, 244] width 153 height 30
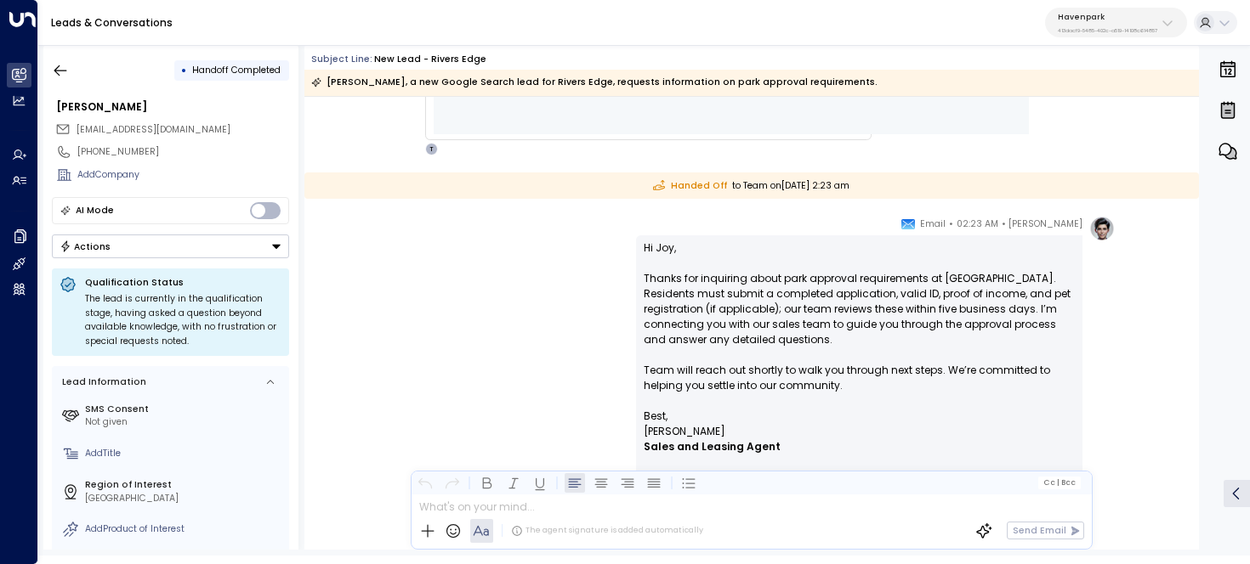
scroll to position [886, 0]
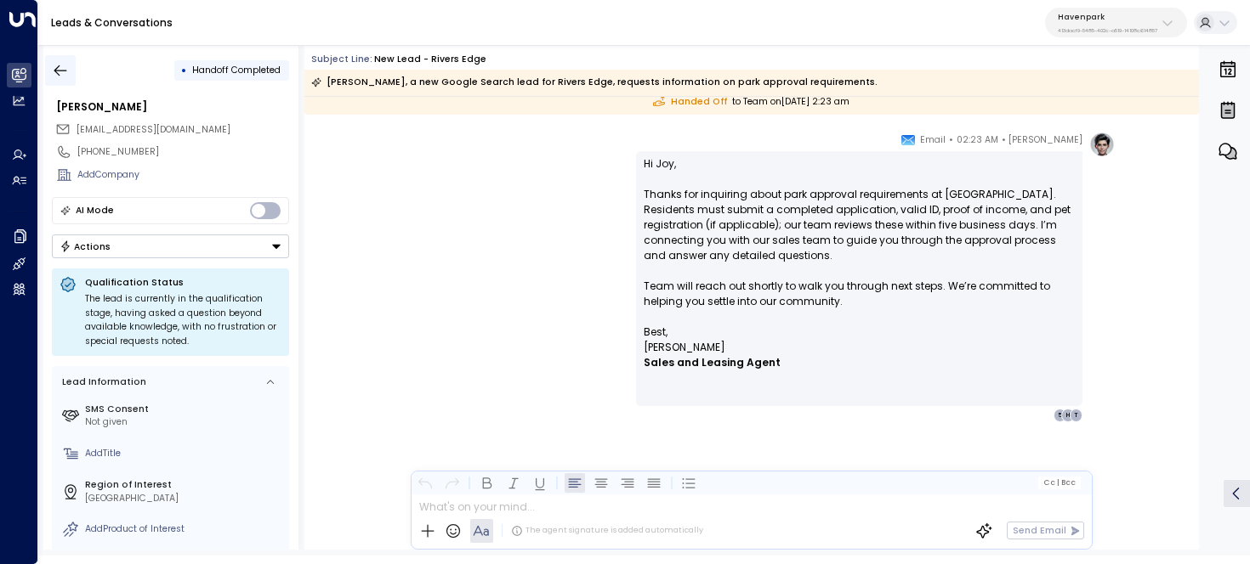
click at [68, 76] on icon "button" at bounding box center [60, 70] width 17 height 17
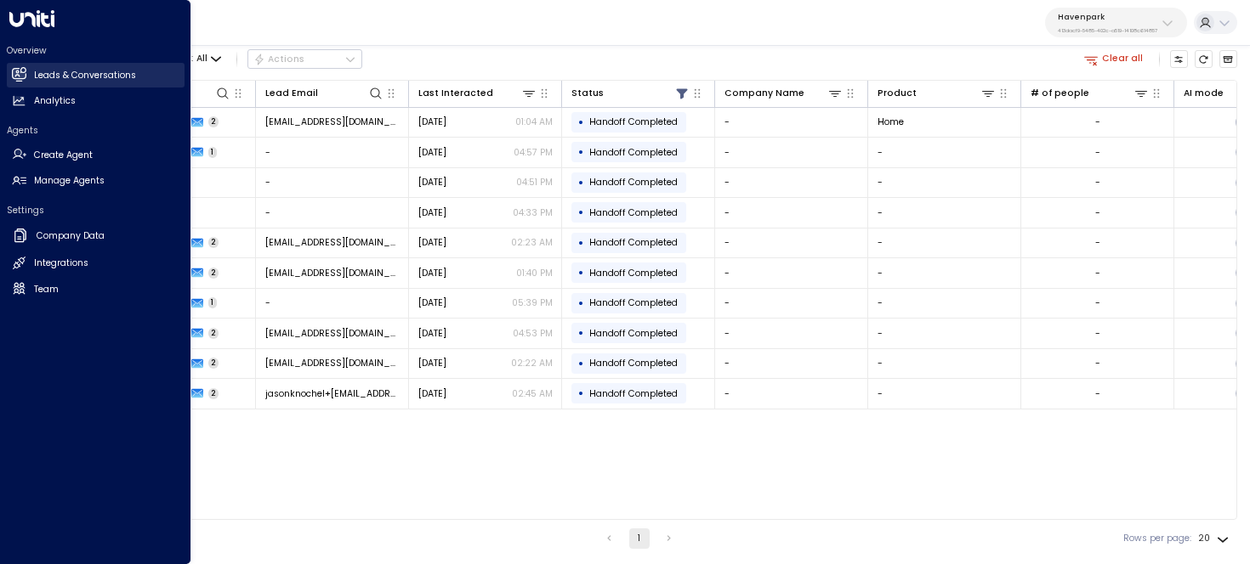
click at [26, 77] on icon at bounding box center [19, 74] width 14 height 14
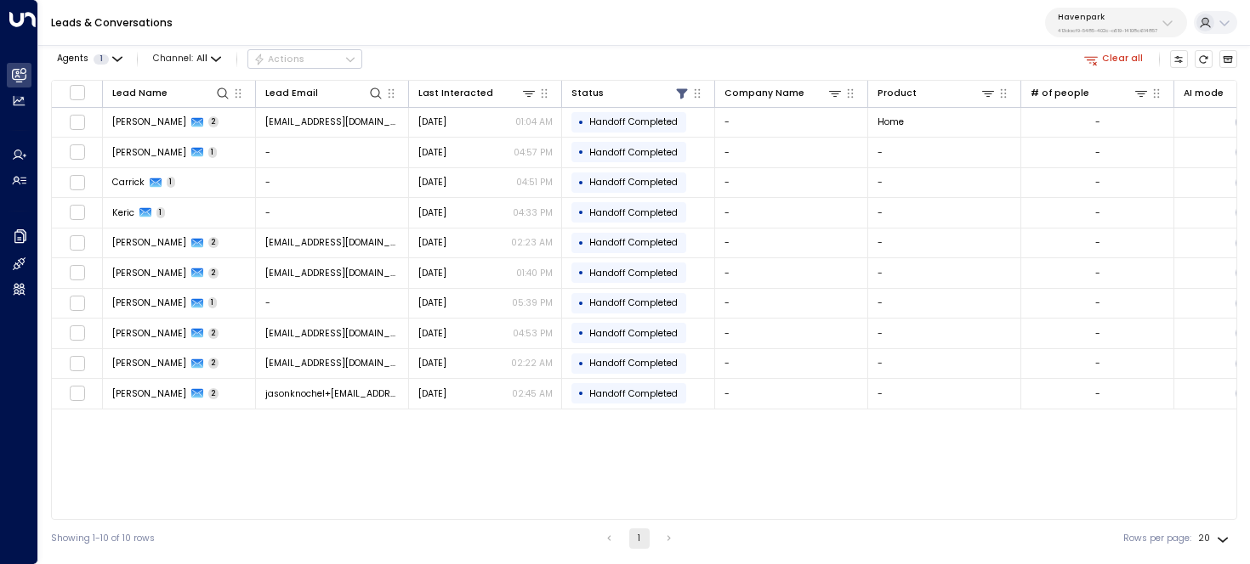
click at [1105, 54] on button "Clear all" at bounding box center [1114, 59] width 70 height 18
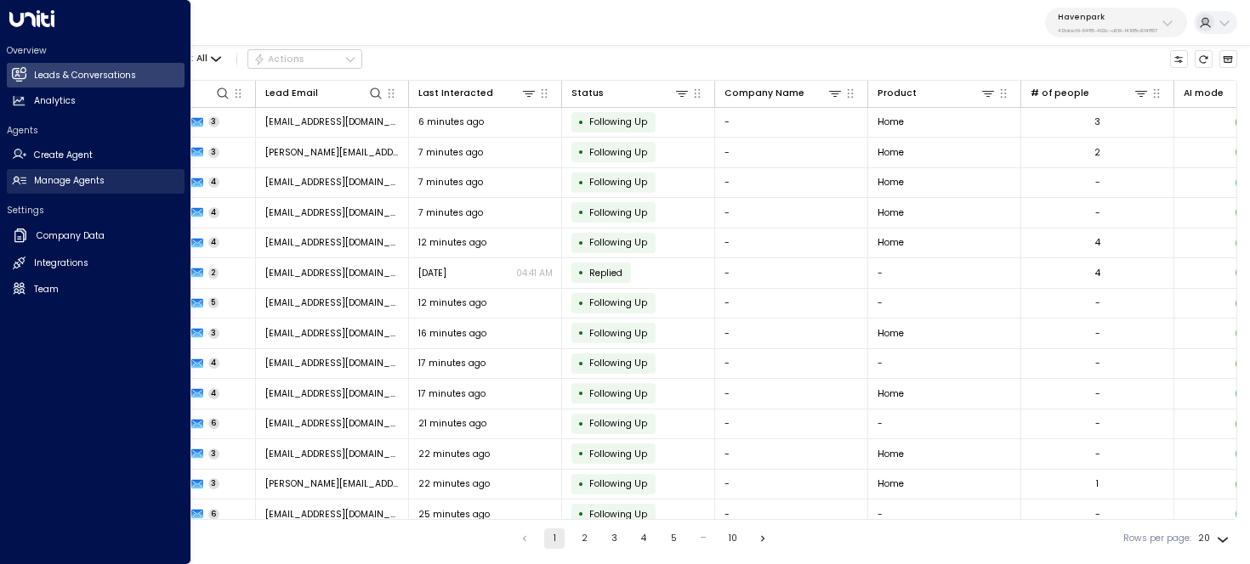
click at [31, 174] on link "Manage Agents Manage Agents" at bounding box center [96, 181] width 178 height 25
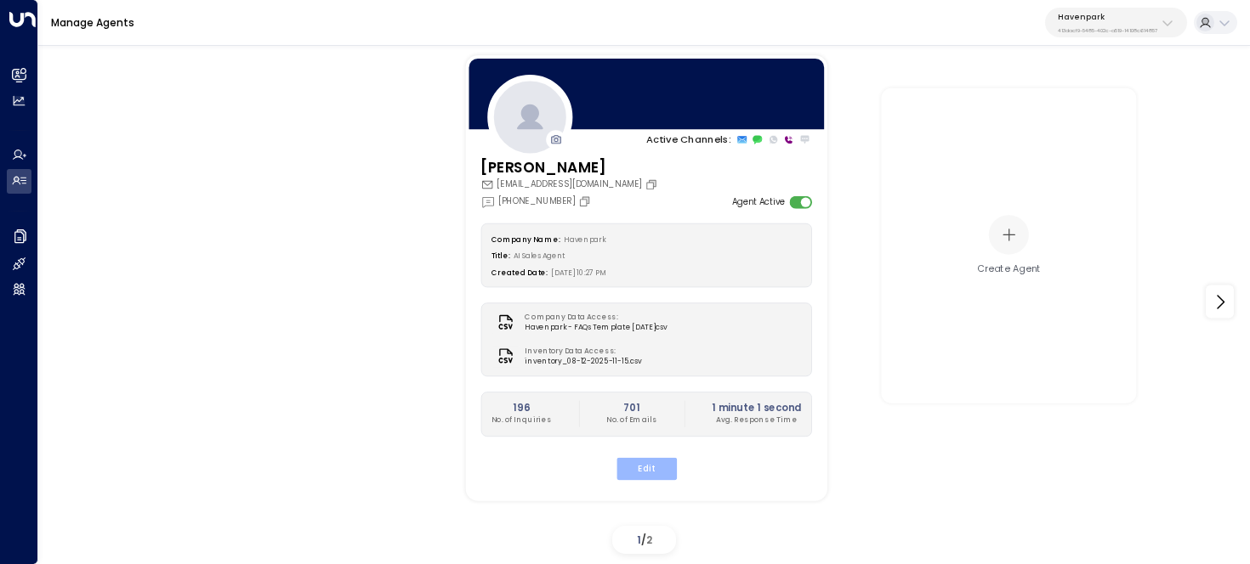
click at [639, 464] on button "Edit" at bounding box center [645, 468] width 60 height 22
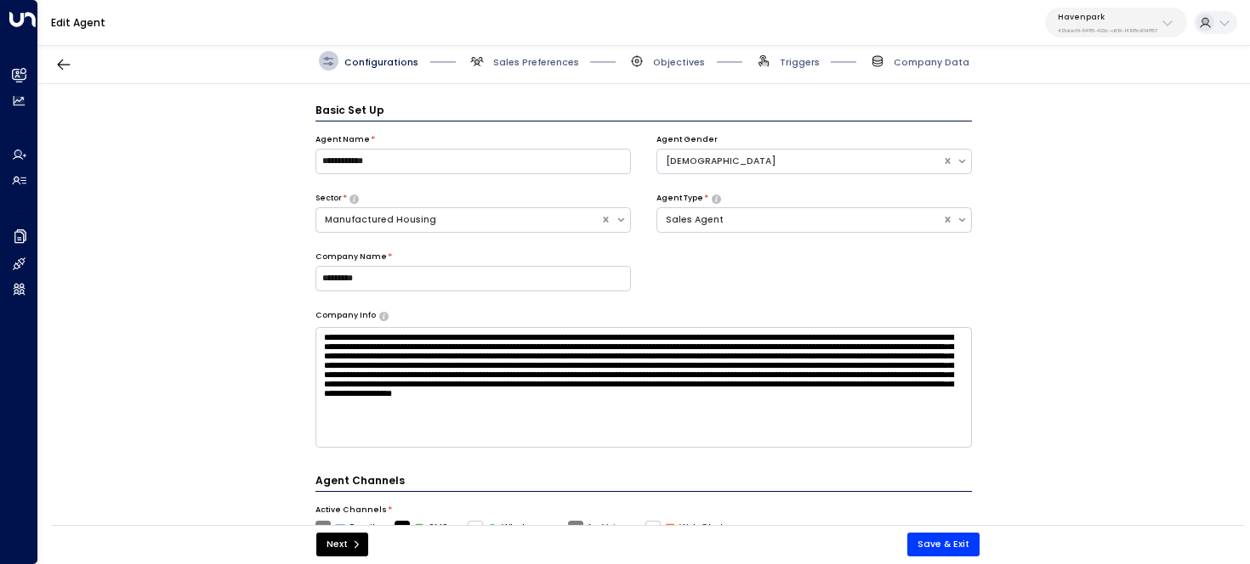
scroll to position [19, 0]
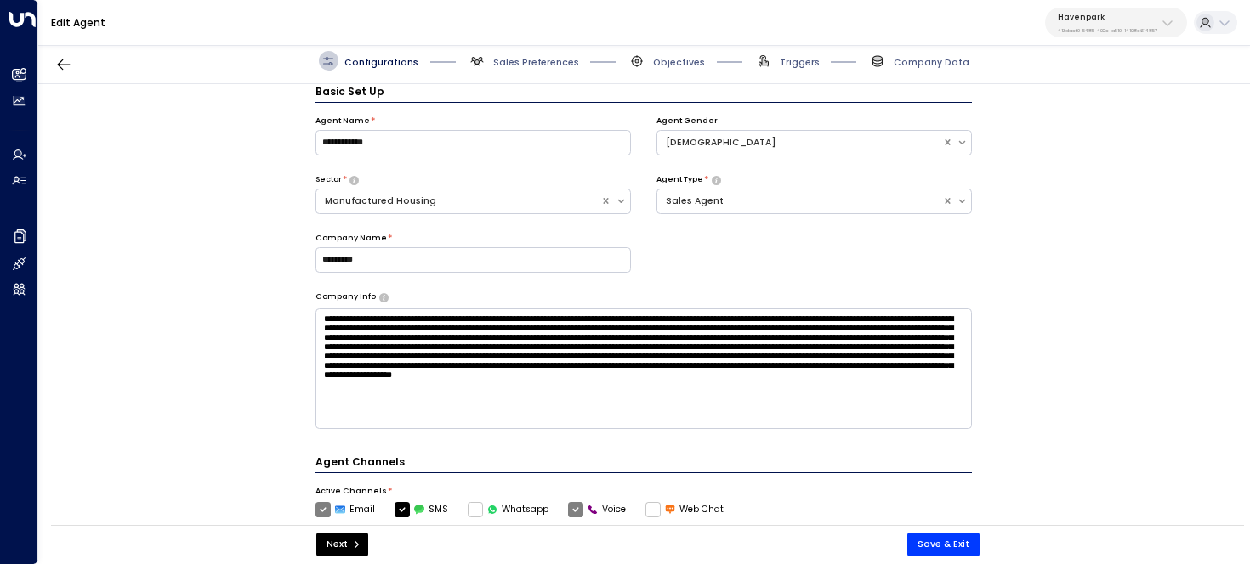
click at [795, 48] on div "Configurations Sales Preferences Objectives Triggers Company Data" at bounding box center [643, 61] width 1211 height 46
click at [780, 66] on span "Triggers" at bounding box center [786, 61] width 65 height 20
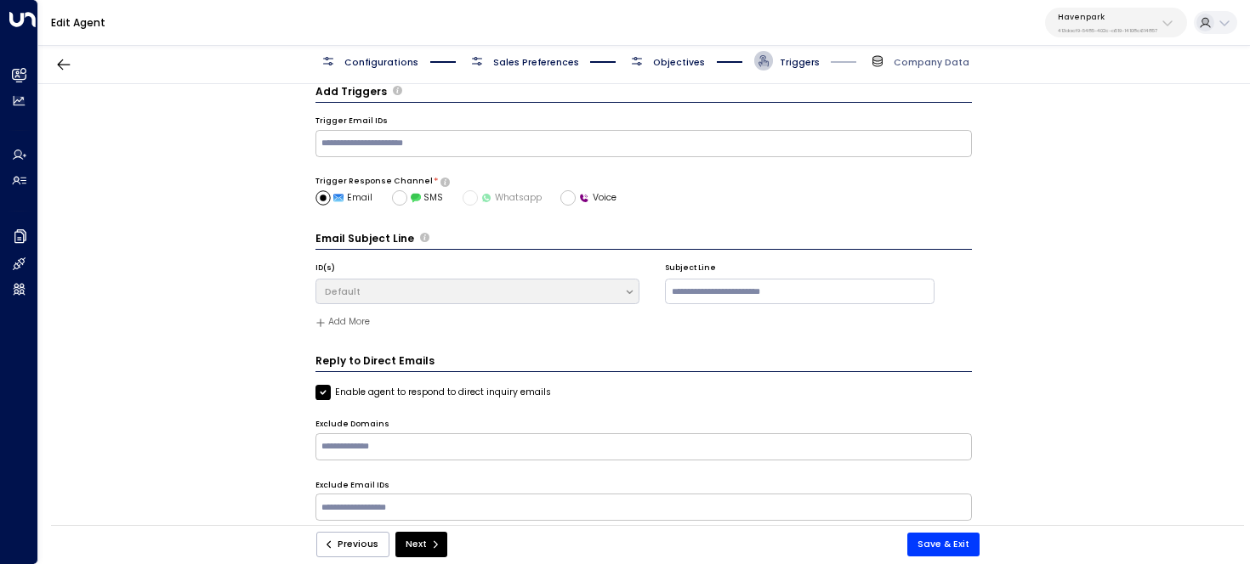
click at [703, 62] on div "Configurations Sales Preferences Objectives Triggers Company Data" at bounding box center [644, 61] width 650 height 20
click at [678, 62] on span "Objectives" at bounding box center [679, 62] width 52 height 13
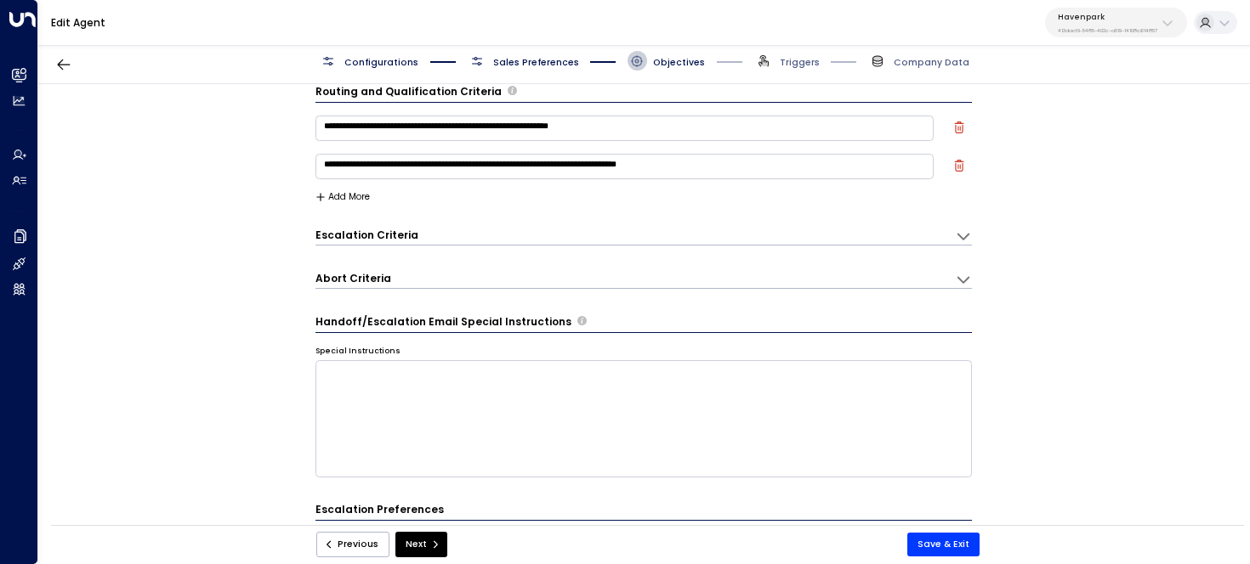
scroll to position [441, 0]
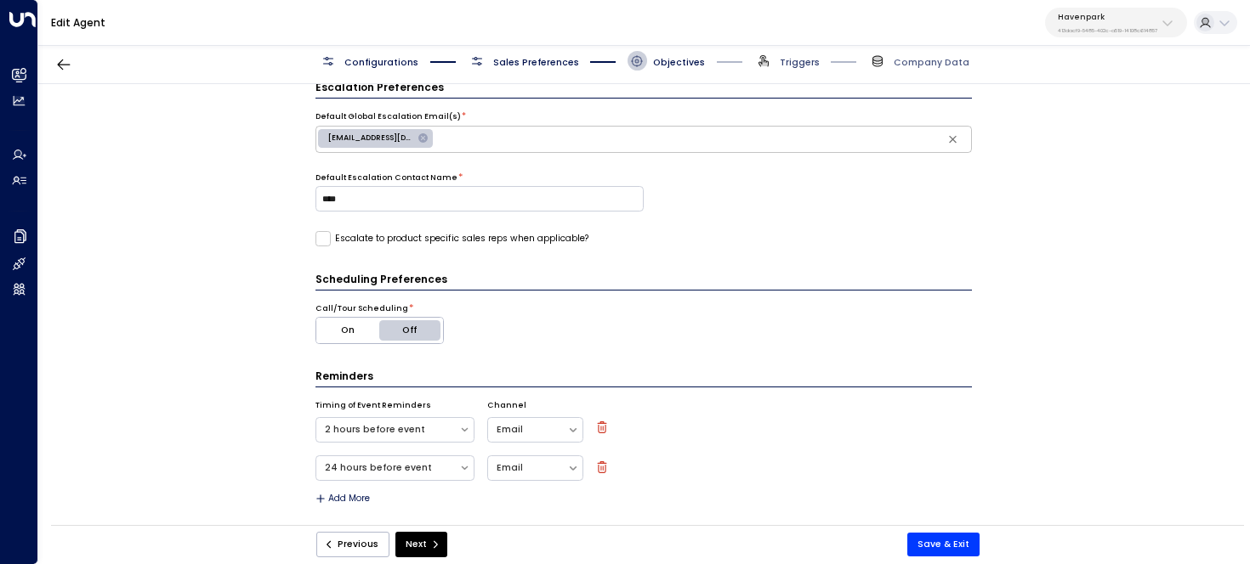
click at [801, 58] on span "Triggers" at bounding box center [800, 62] width 40 height 13
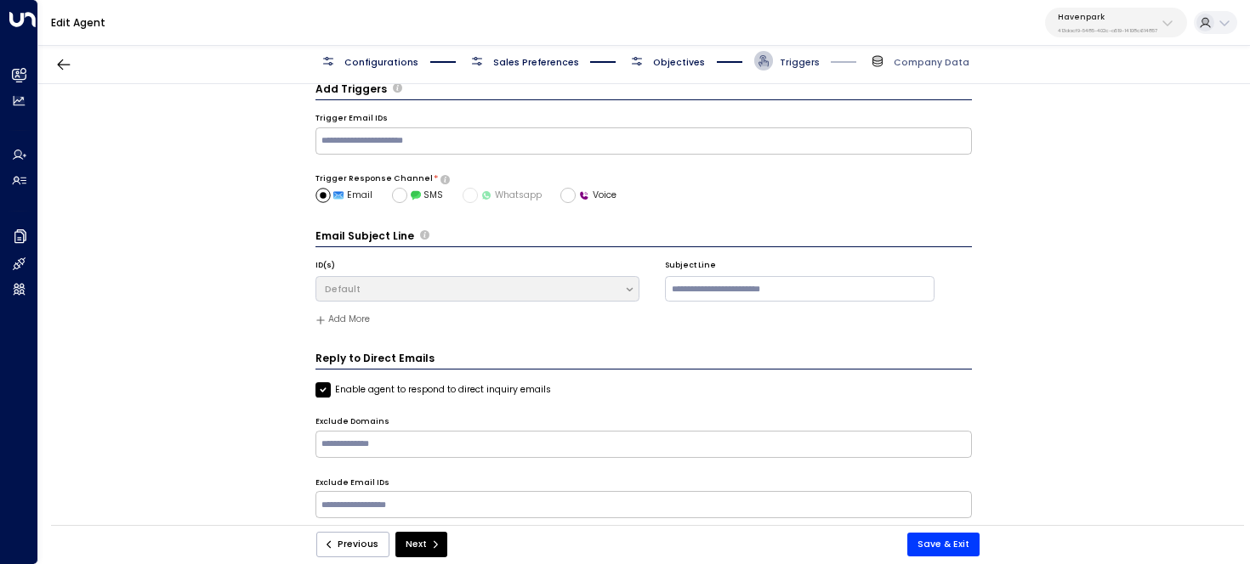
scroll to position [19, 0]
click at [536, 62] on span "Sales Preferences" at bounding box center [536, 62] width 86 height 13
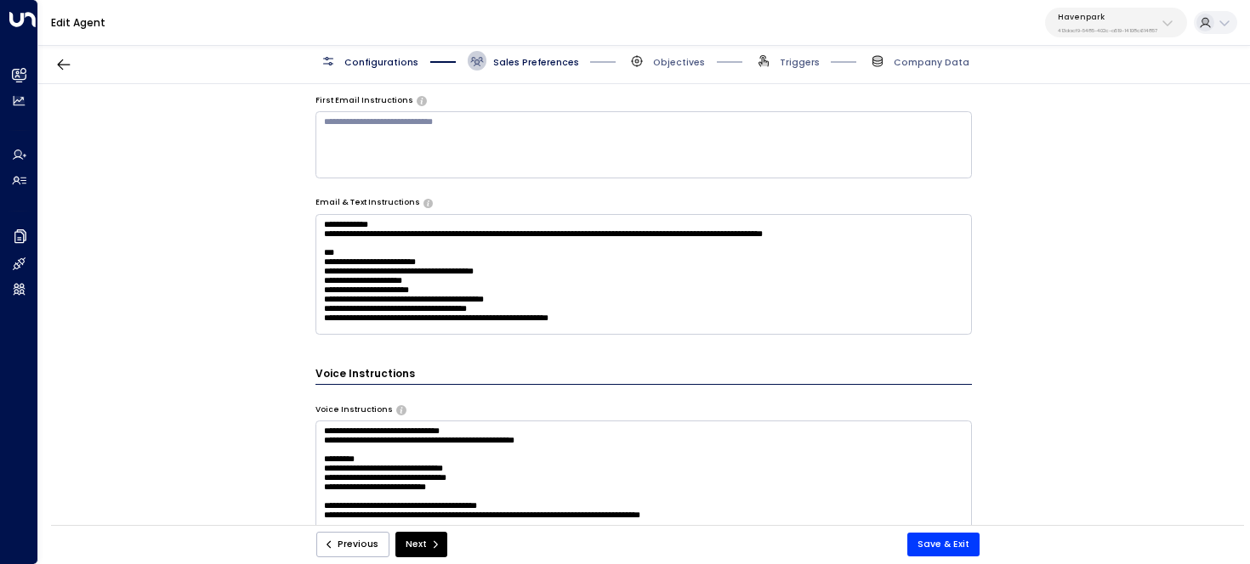
scroll to position [128, 0]
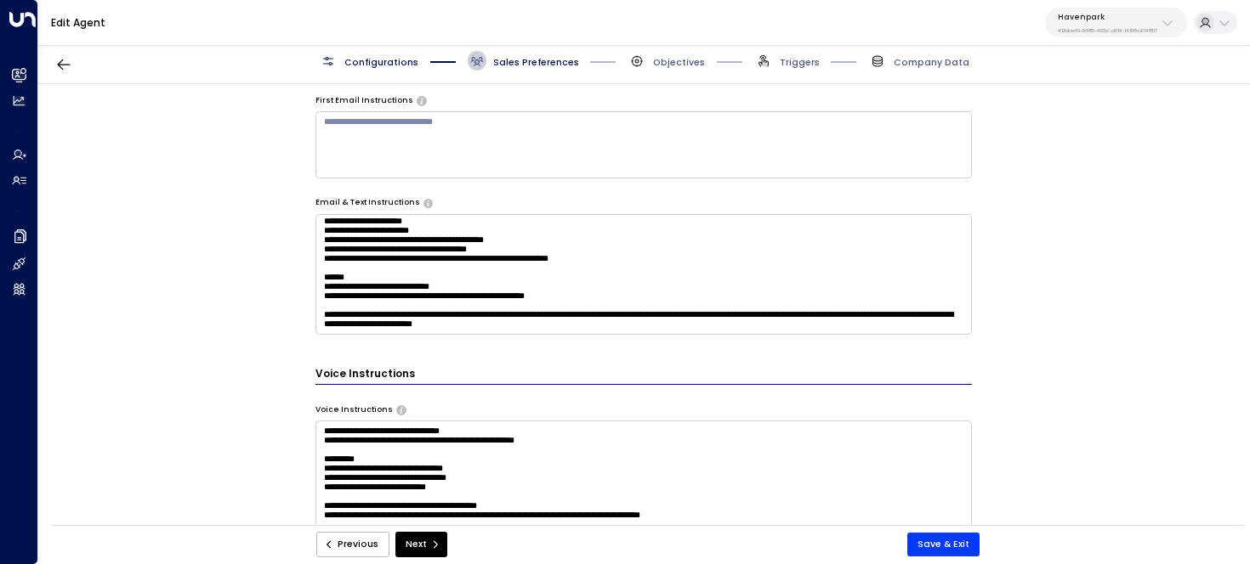
click at [651, 60] on span "Objectives" at bounding box center [665, 61] width 77 height 20
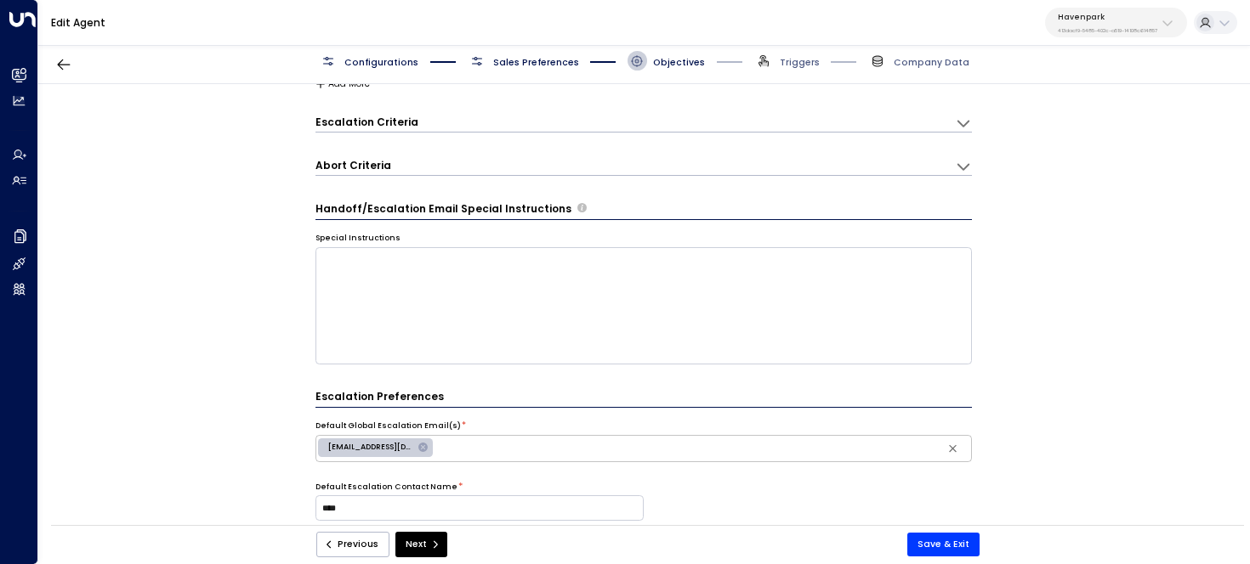
scroll to position [134, 0]
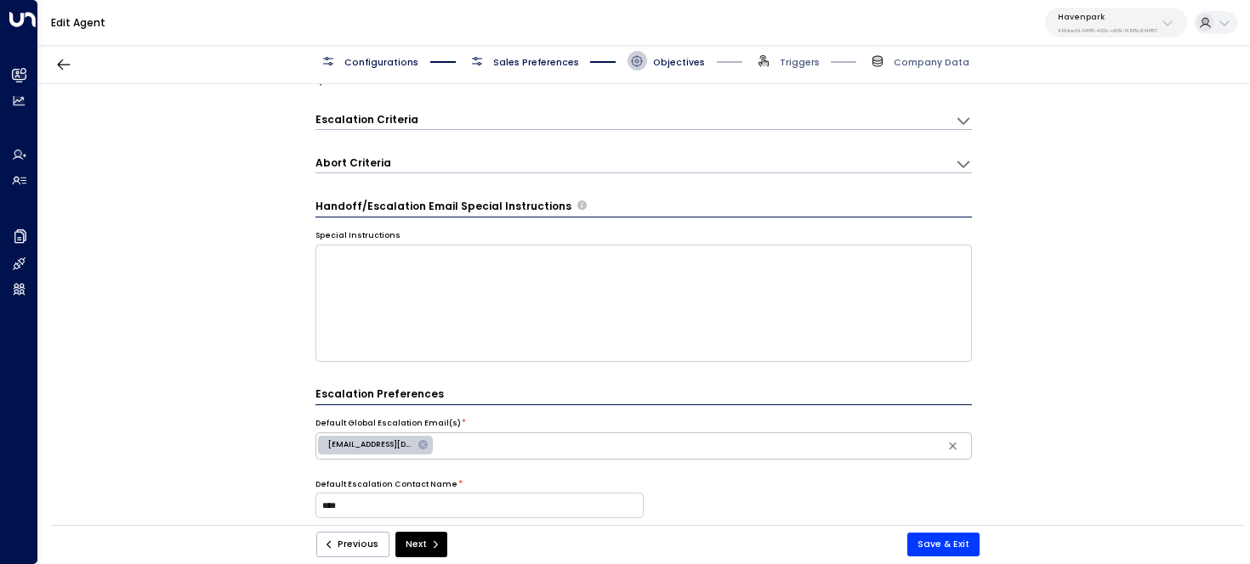
click at [355, 451] on div "[EMAIL_ADDRESS][DOMAIN_NAME]" at bounding box center [375, 446] width 115 height 20
type input "**********"
click at [231, 416] on div "**********" at bounding box center [643, 309] width 1211 height 450
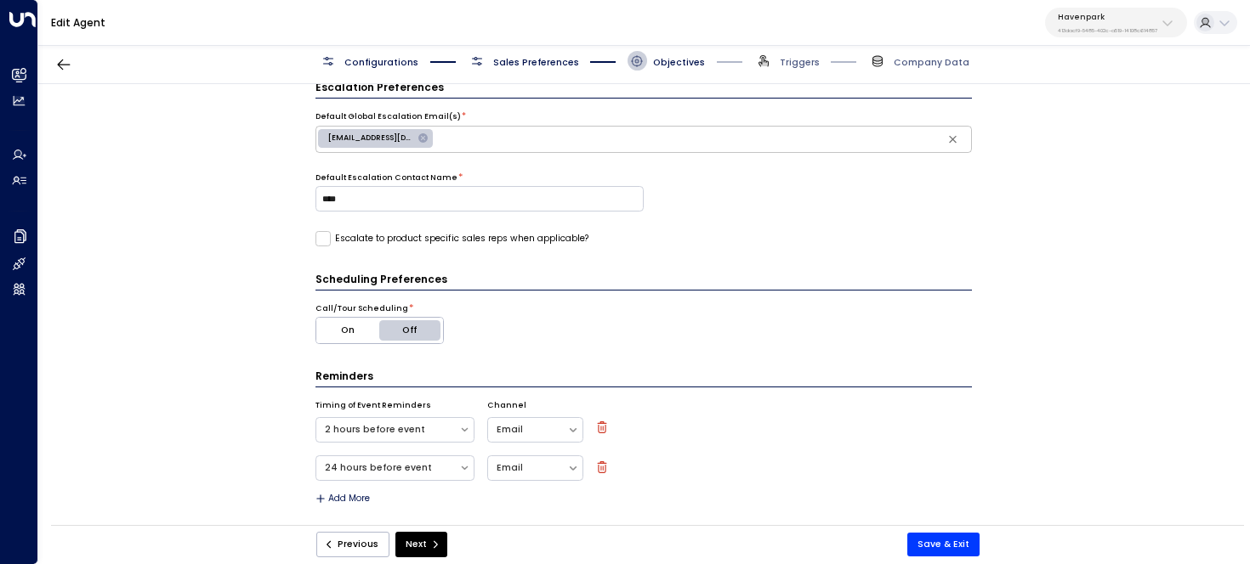
scroll to position [349, 0]
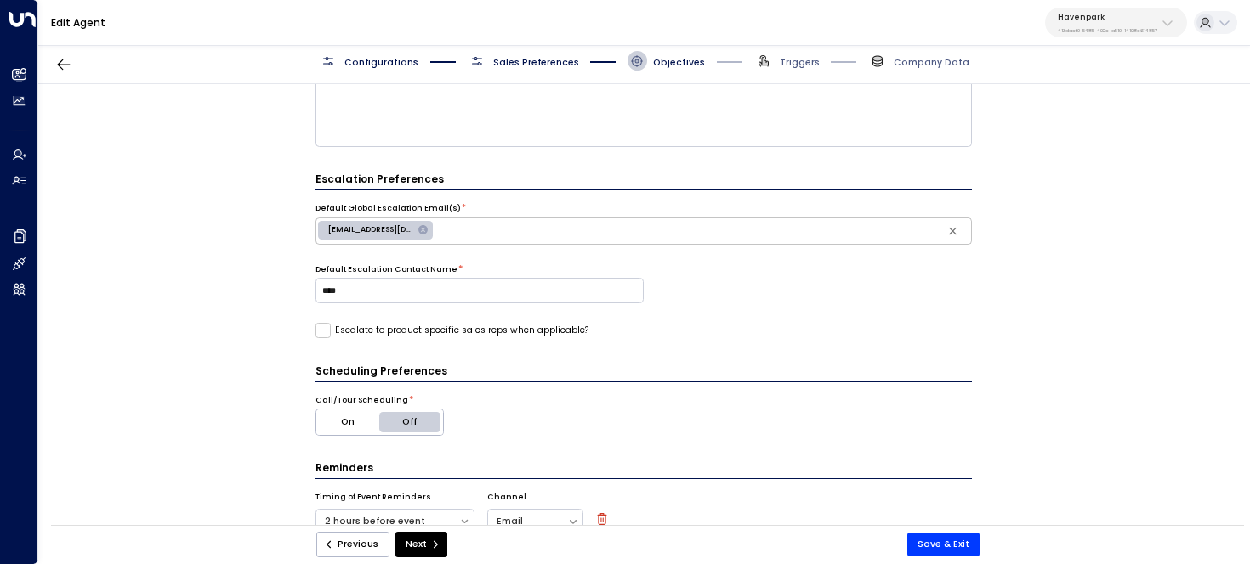
click at [311, 282] on div "**********" at bounding box center [643, 309] width 1211 height 450
click at [324, 281] on input "****" at bounding box center [479, 291] width 328 height 26
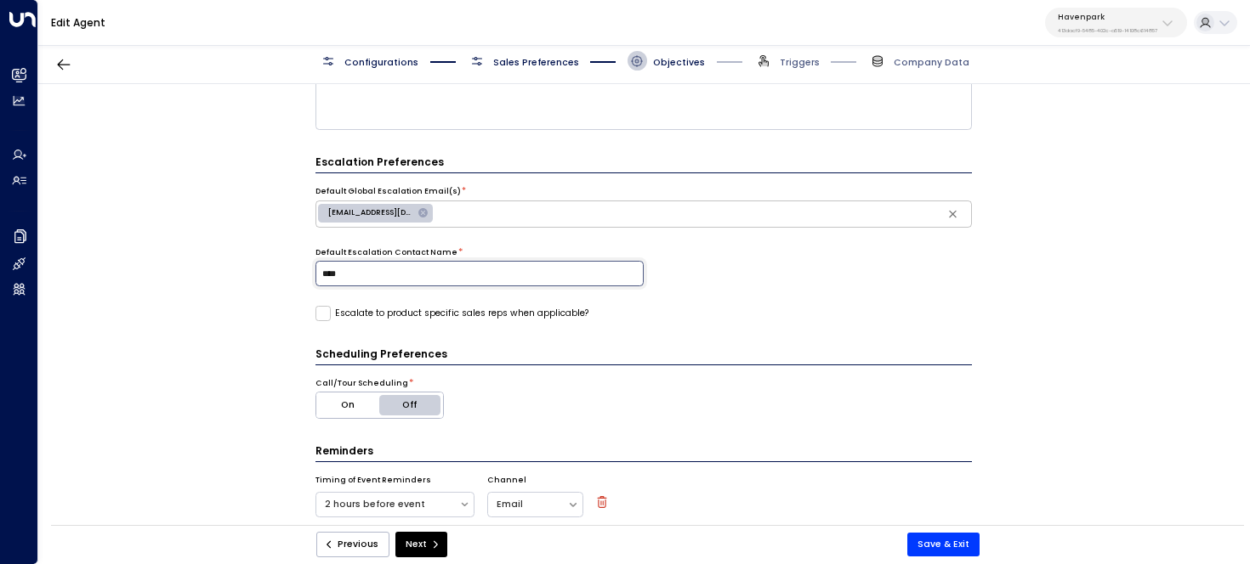
scroll to position [349, 0]
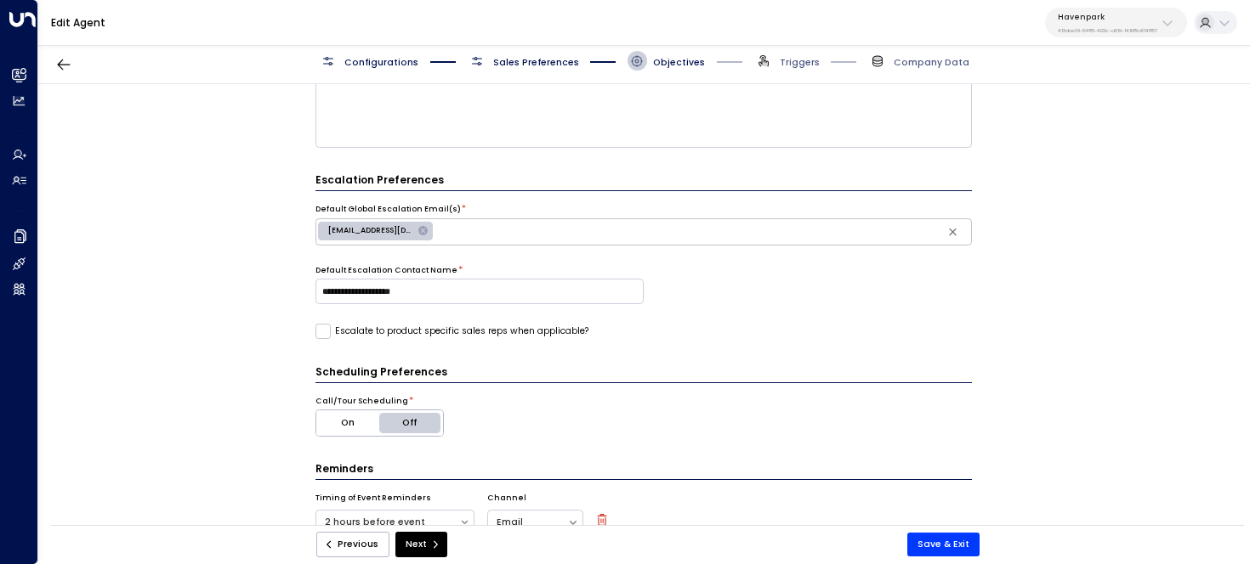
click at [188, 307] on div "**********" at bounding box center [643, 309] width 1211 height 450
click at [383, 290] on input "**********" at bounding box center [479, 292] width 328 height 26
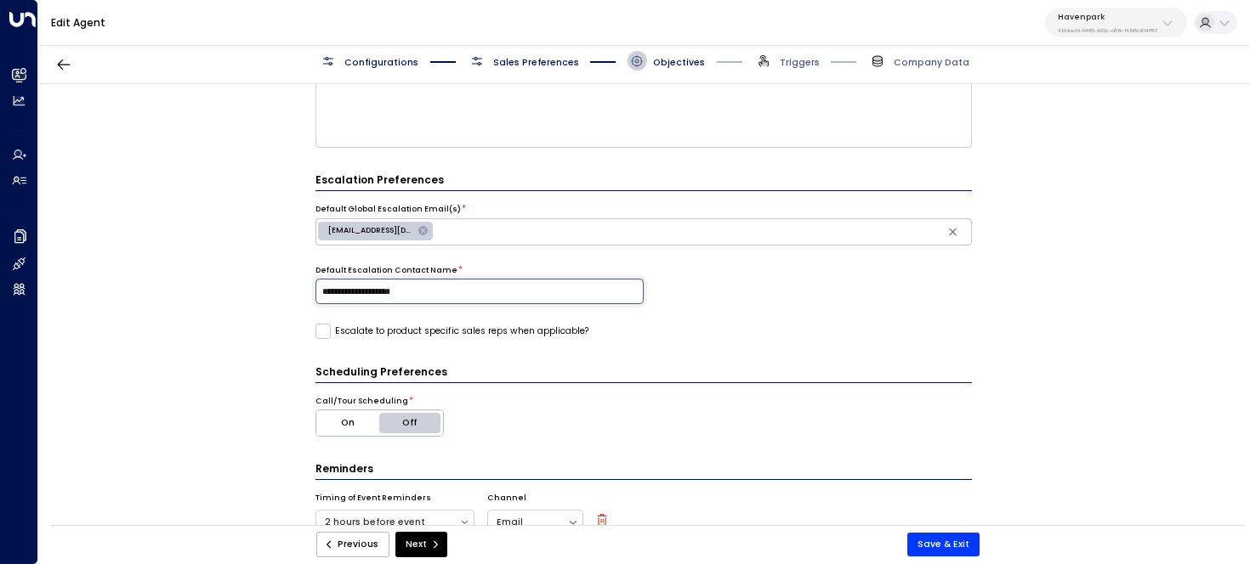
click at [383, 290] on input "**********" at bounding box center [479, 292] width 328 height 26
click at [236, 309] on div "**********" at bounding box center [643, 309] width 1211 height 450
click at [381, 289] on input "**********" at bounding box center [479, 292] width 328 height 26
type input "**********"
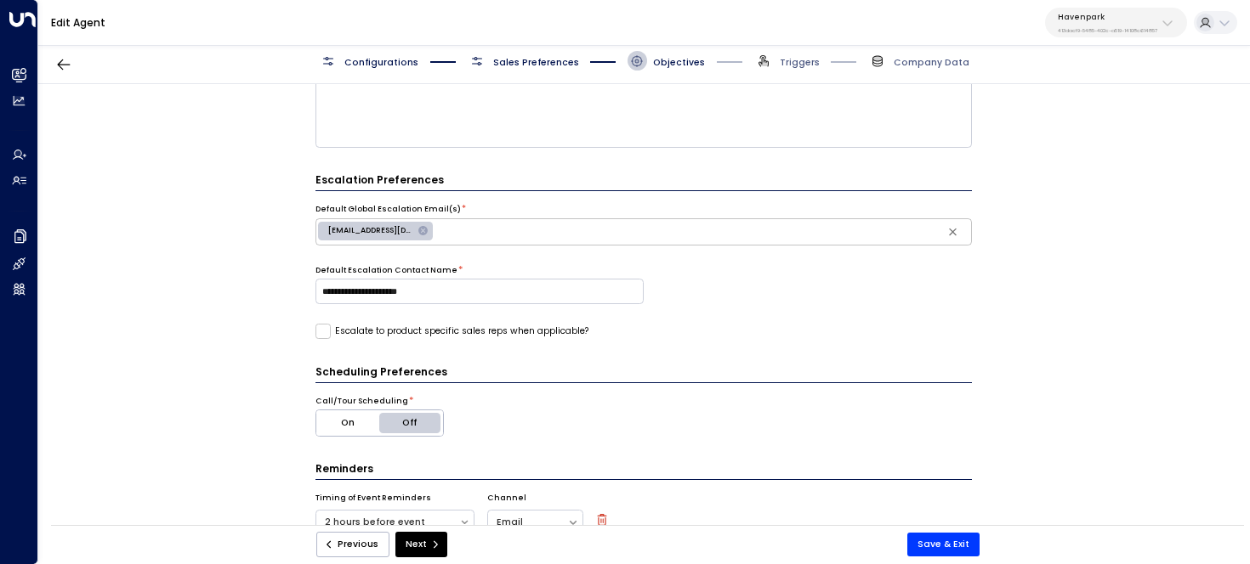
click at [191, 230] on div "**********" at bounding box center [643, 309] width 1211 height 450
click at [360, 230] on span "[EMAIL_ADDRESS][DOMAIN_NAME]" at bounding box center [370, 230] width 105 height 11
type input "**********"
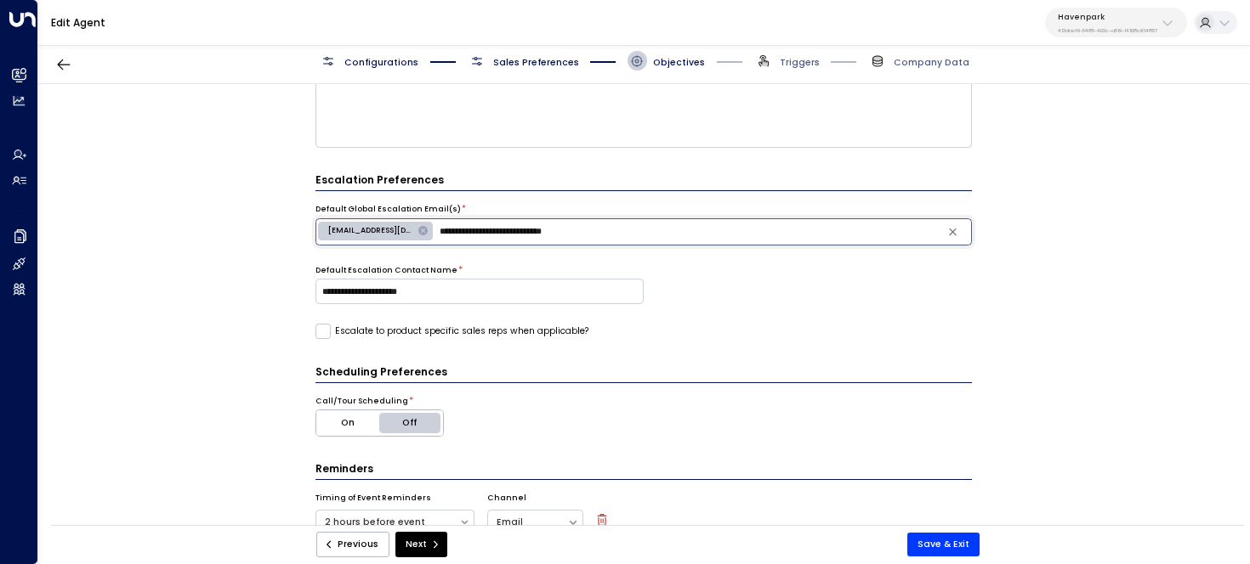
drag, startPoint x: 621, startPoint y: 226, endPoint x: 434, endPoint y: 224, distance: 186.2
click at [436, 224] on input "**********" at bounding box center [702, 232] width 532 height 21
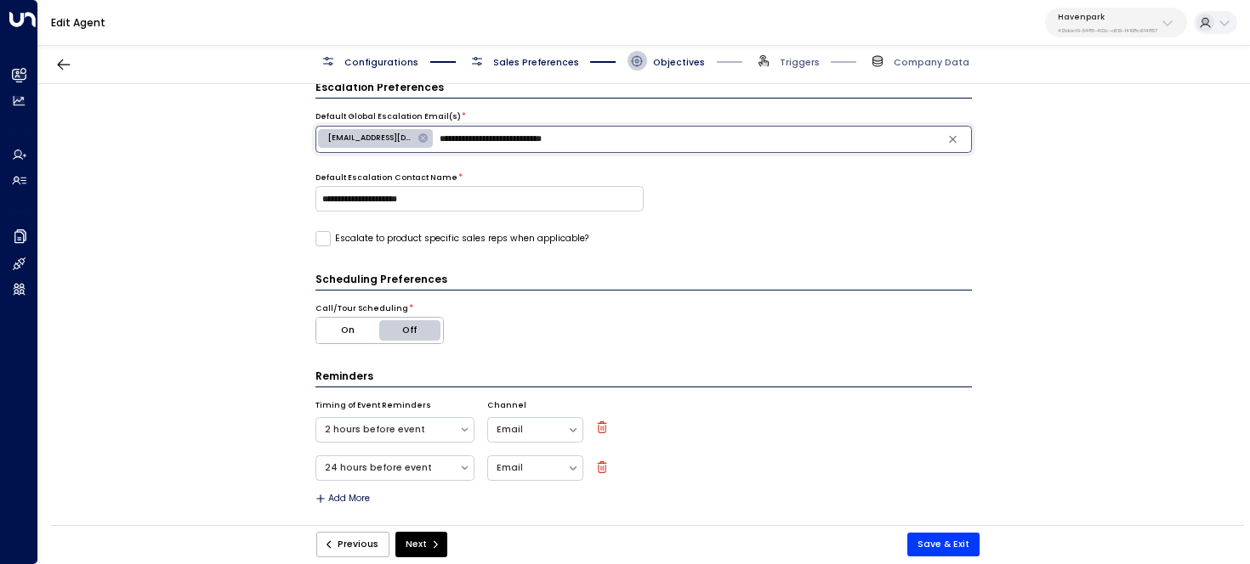
click at [347, 336] on button "On" at bounding box center [348, 331] width 64 height 26
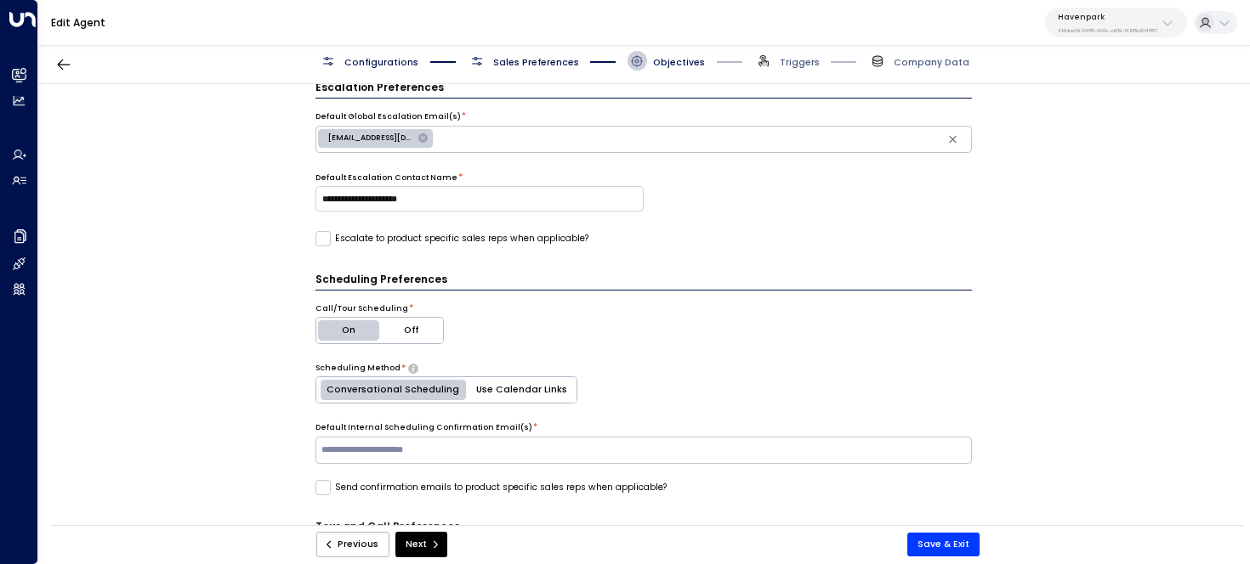
click at [536, 383] on button "Use Calendar Links" at bounding box center [522, 390] width 110 height 26
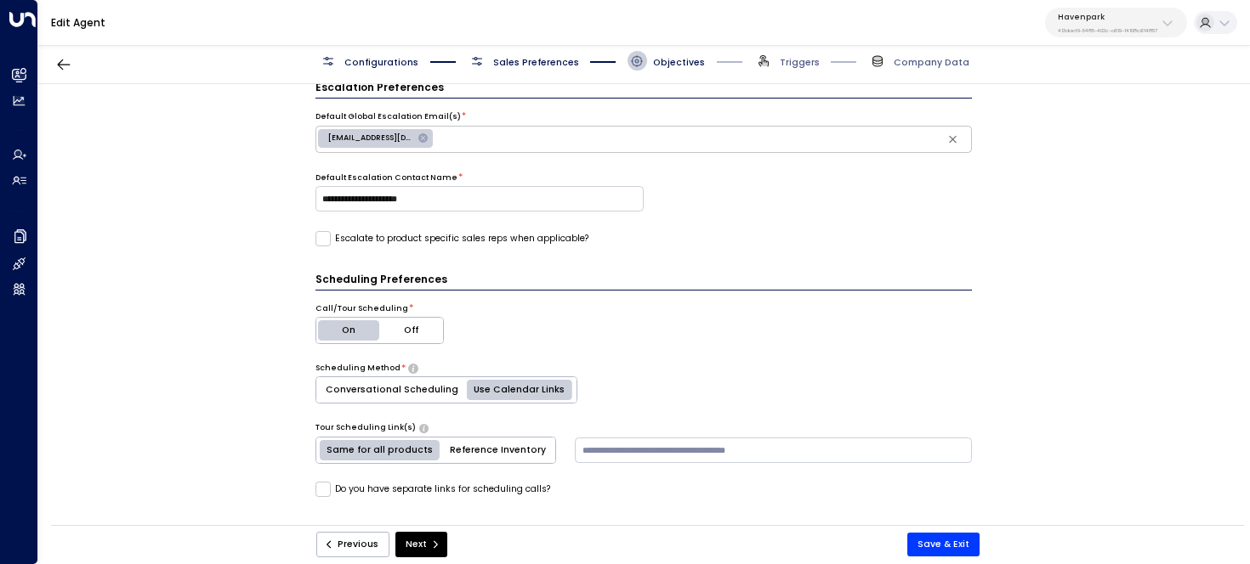
click at [489, 440] on button "Reference Inventory" at bounding box center [497, 451] width 115 height 26
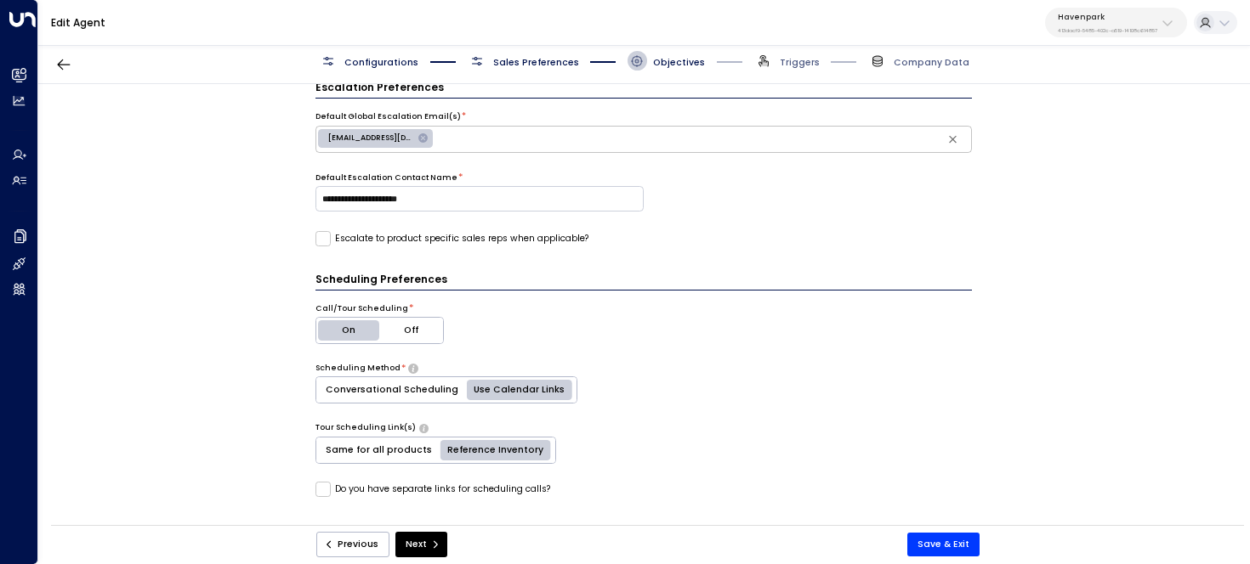
scroll to position [494, 0]
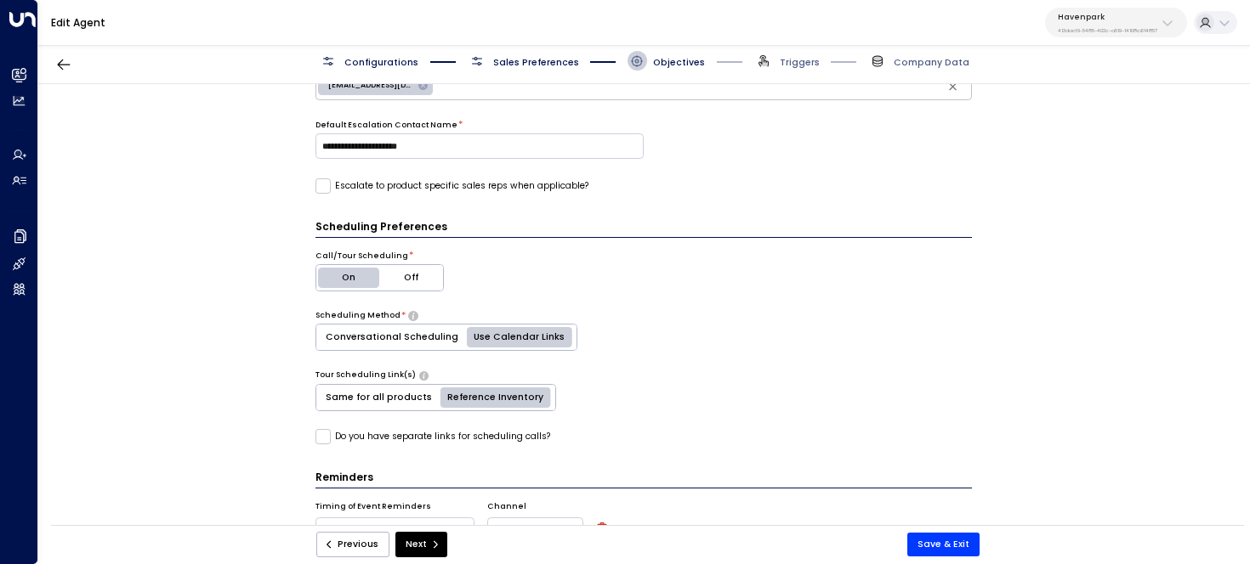
click at [352, 258] on label "Call/Tour Scheduling" at bounding box center [361, 257] width 93 height 12
click at [950, 538] on button "Save & Exit" at bounding box center [943, 545] width 72 height 24
click at [952, 549] on button "Save & Exit" at bounding box center [943, 545] width 72 height 24
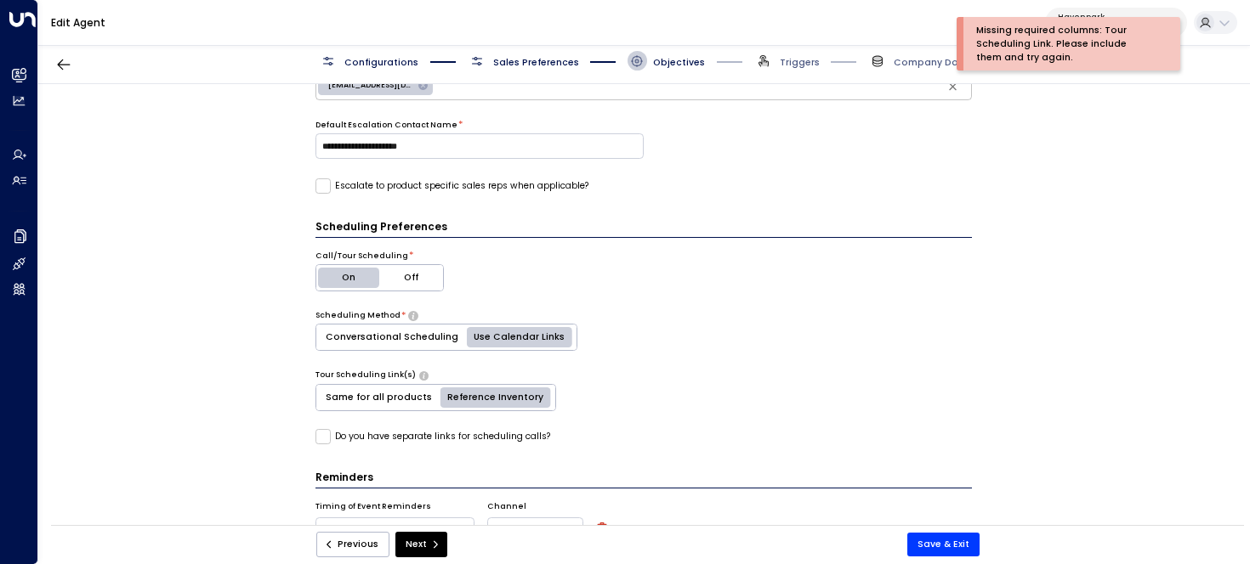
click at [663, 360] on div "Scheduling Preferences Call/Tour Scheduling * On Off Scheduling Method * Conver…" at bounding box center [643, 412] width 657 height 386
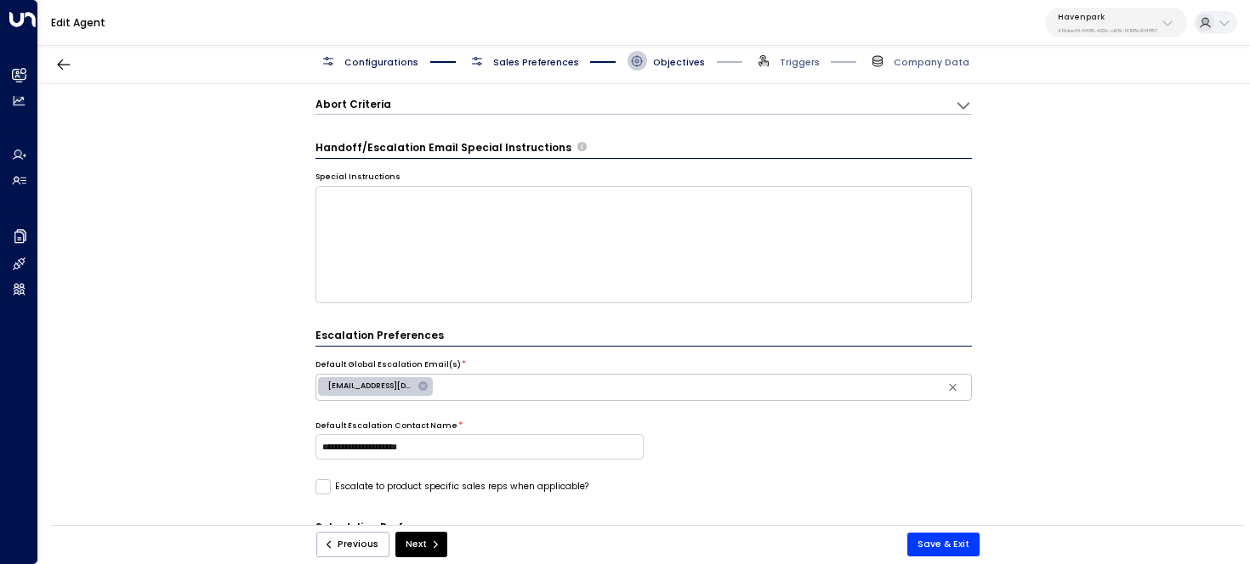
scroll to position [389, 0]
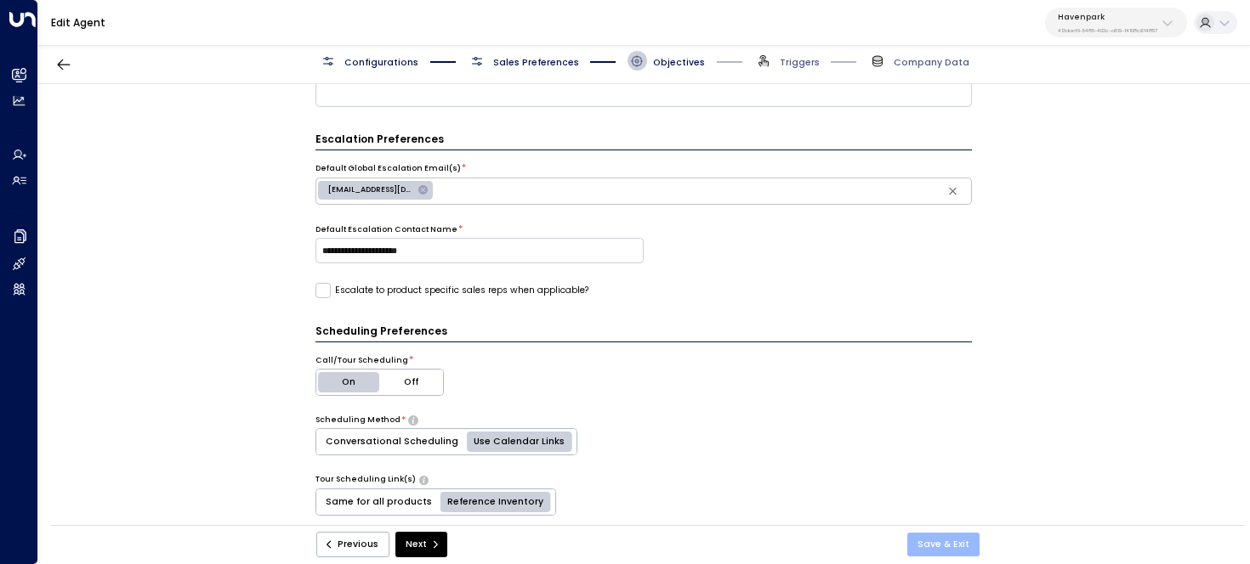
click at [952, 546] on button "Save & Exit" at bounding box center [943, 545] width 72 height 24
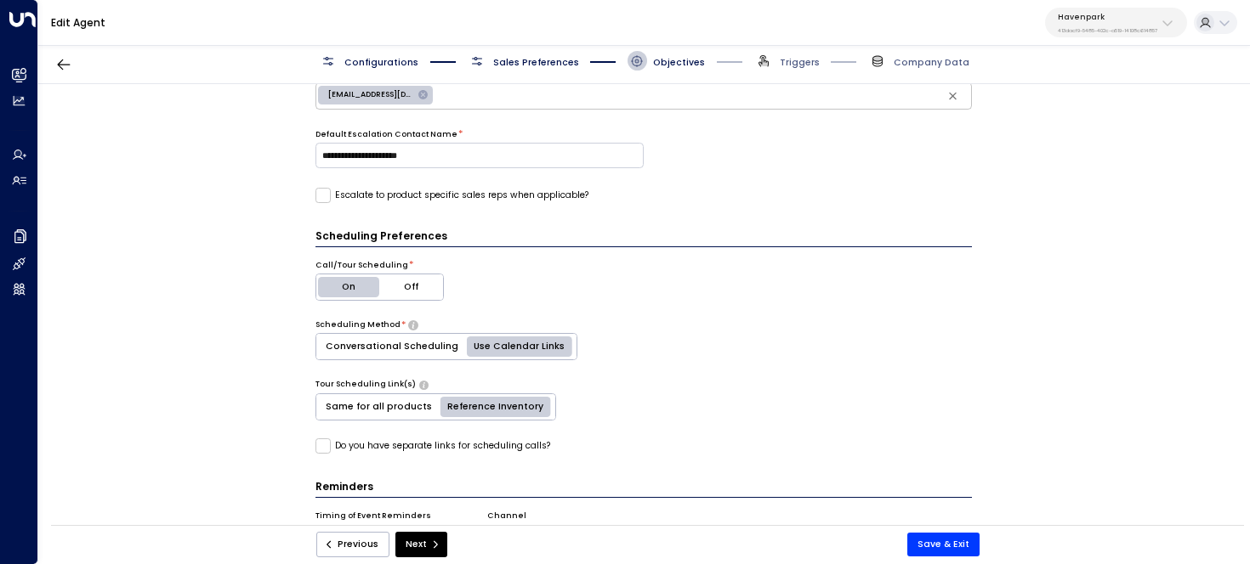
scroll to position [510, 0]
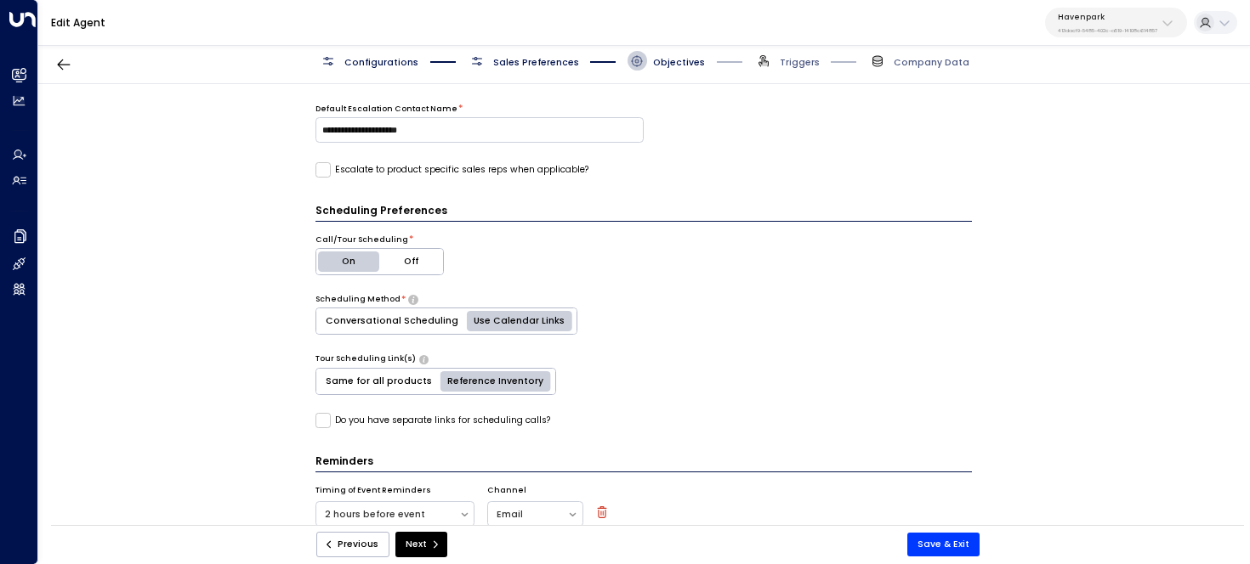
click at [357, 559] on div "Previous Next Save & Exit" at bounding box center [647, 545] width 1193 height 40
click at [363, 540] on button "Previous" at bounding box center [352, 545] width 73 height 26
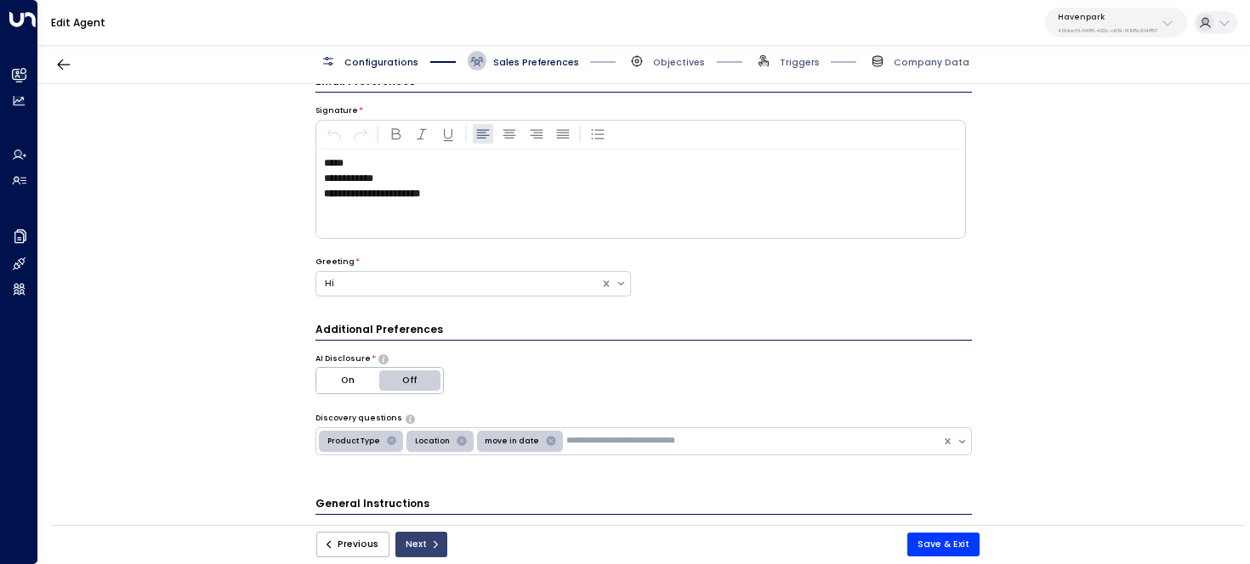
click at [422, 547] on button "Next" at bounding box center [421, 545] width 52 height 26
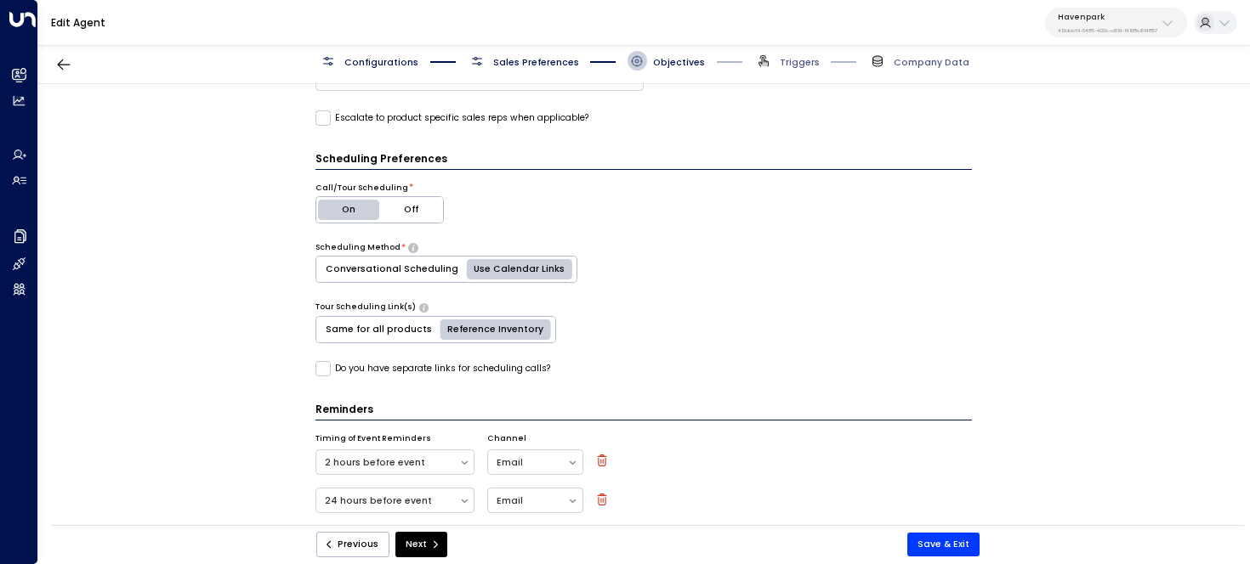
scroll to position [563, 0]
click at [926, 527] on div "Previous Next Save & Exit" at bounding box center [647, 545] width 1193 height 40
click at [931, 542] on button "Save & Exit" at bounding box center [943, 545] width 72 height 24
click at [409, 197] on button "Off" at bounding box center [411, 209] width 64 height 26
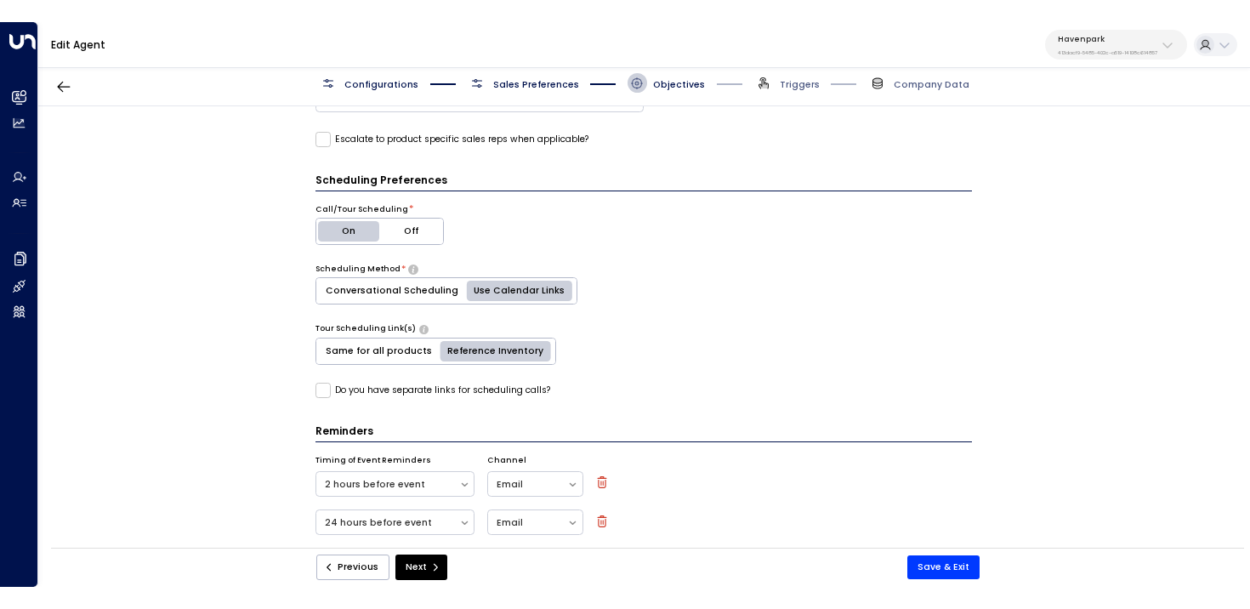
scroll to position [441, 0]
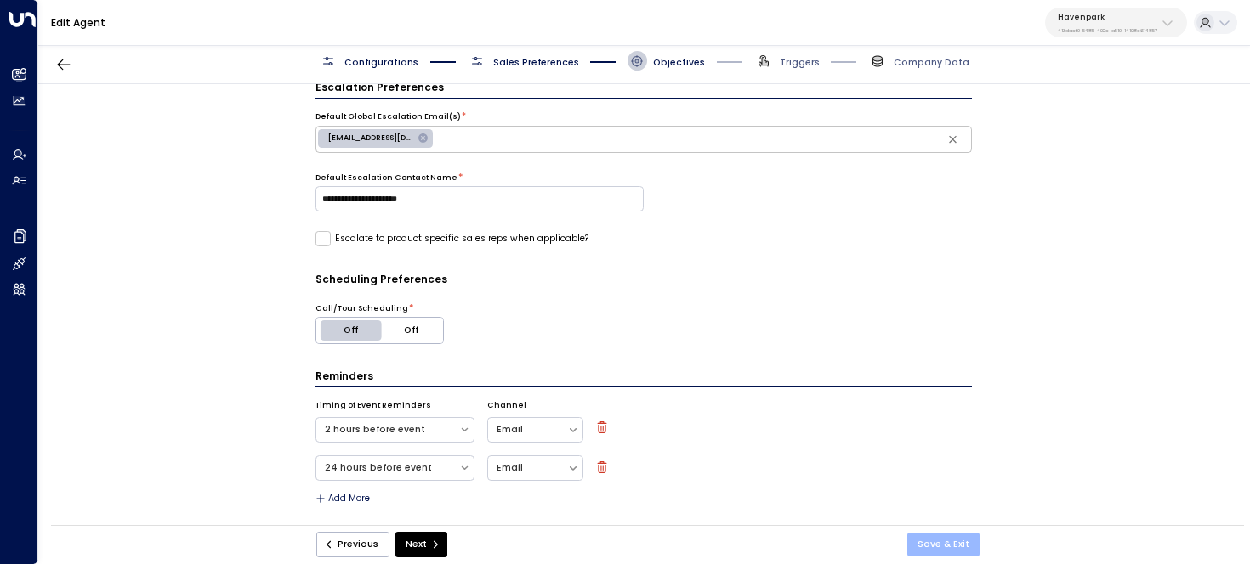
click at [955, 547] on button "Save & Exit" at bounding box center [943, 545] width 72 height 24
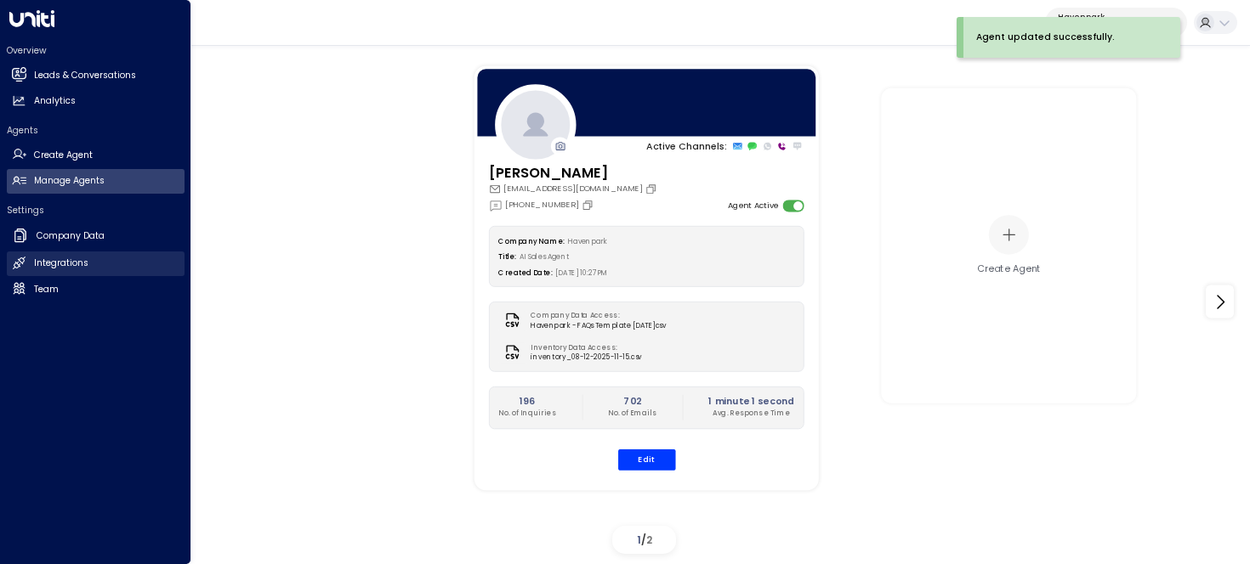
click at [80, 269] on h2 "Integrations" at bounding box center [61, 264] width 54 height 14
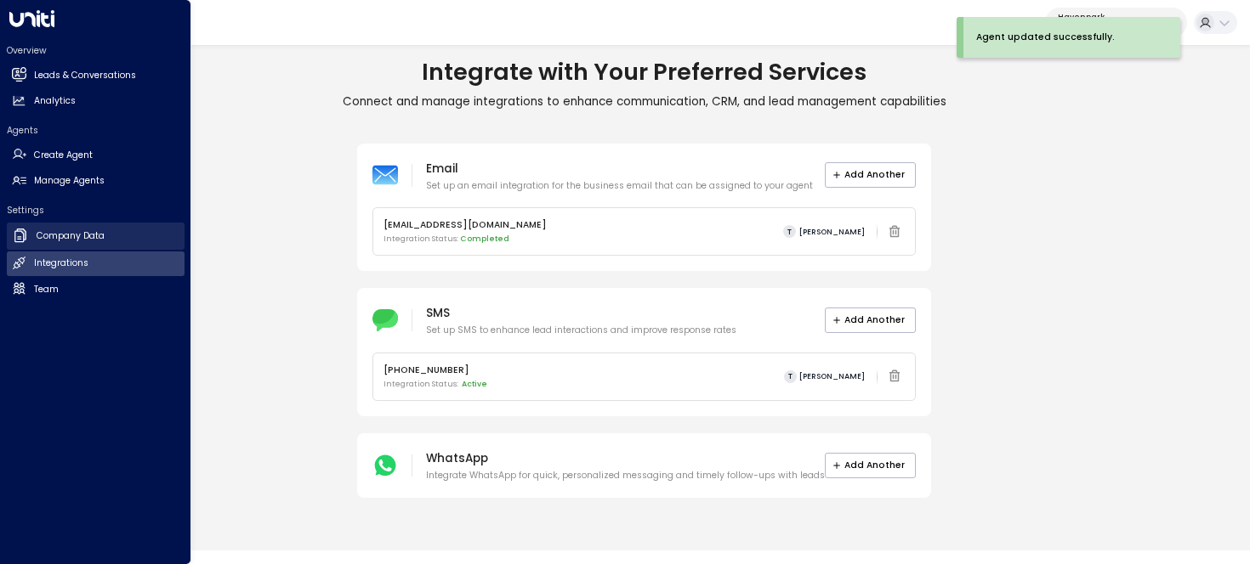
click at [74, 232] on h2 "Company Data" at bounding box center [71, 237] width 68 height 14
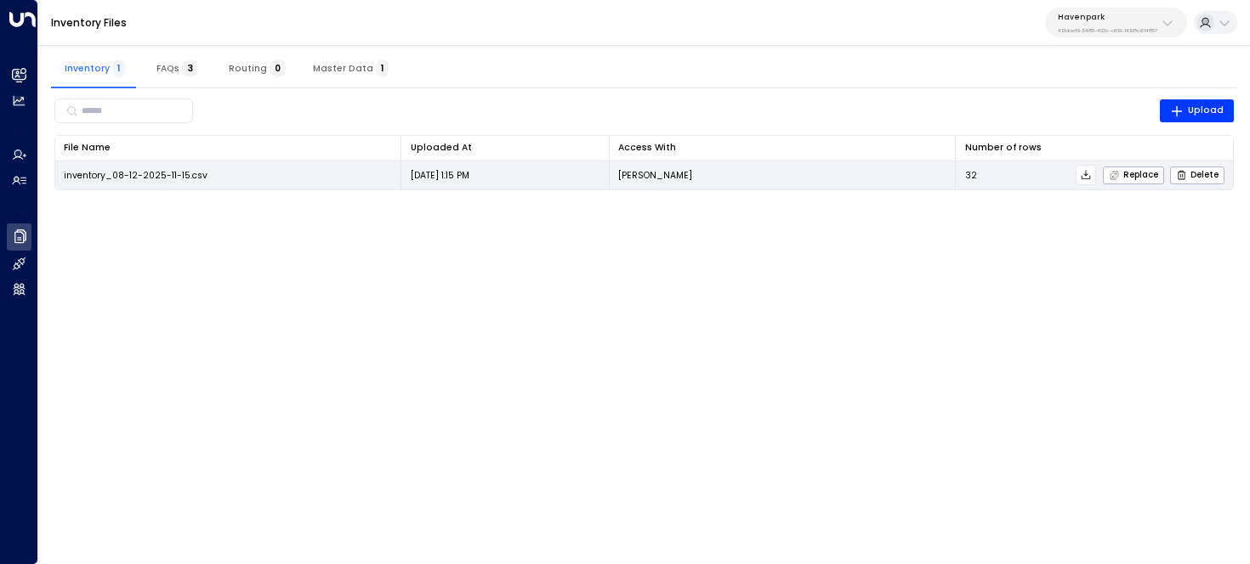
drag, startPoint x: 231, startPoint y: 181, endPoint x: 60, endPoint y: 180, distance: 171.7
click at [60, 180] on td "inventory_08-12-2025-11-15.csv" at bounding box center [228, 176] width 347 height 28
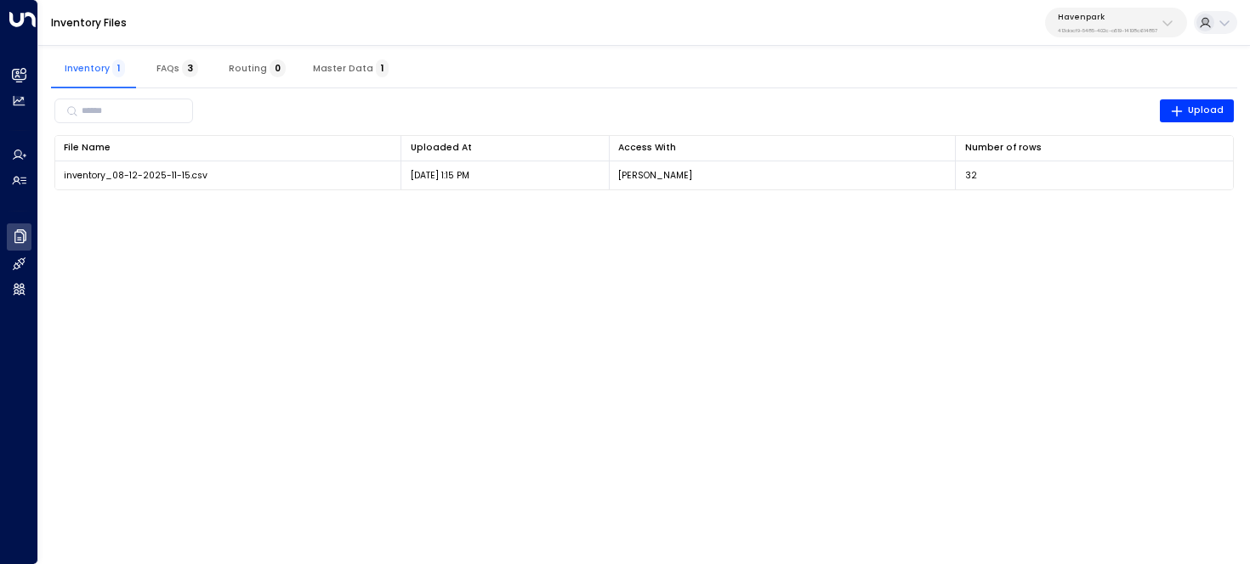
click at [142, 205] on div "Inventory 1 FAQs 3 Routing 0 Master Data 1 ​ Upload File Name 0 Uploaded At 0 A…" at bounding box center [643, 122] width 1211 height 168
click at [342, 65] on span "Master Data 1" at bounding box center [351, 68] width 76 height 11
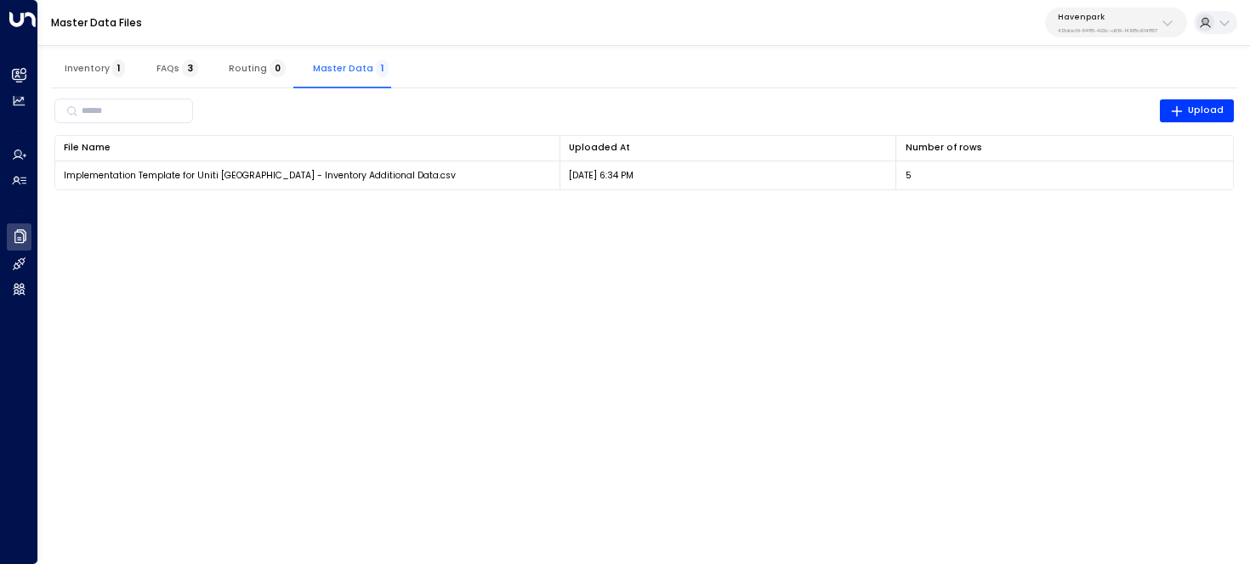
click at [87, 71] on span "Inventory 1" at bounding box center [95, 68] width 60 height 11
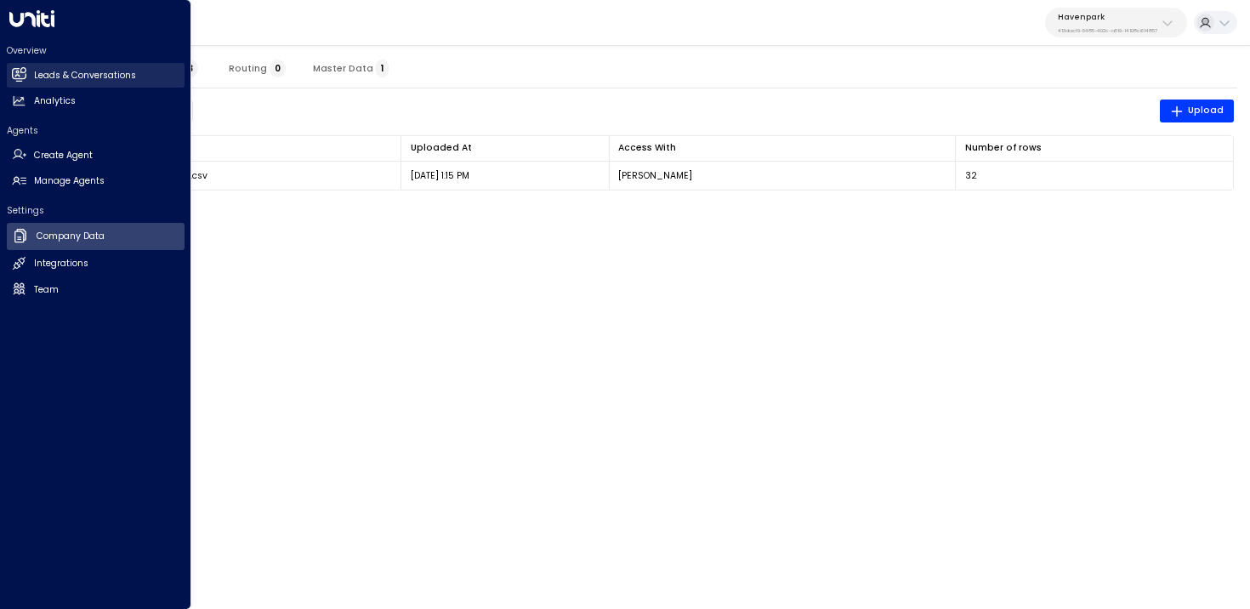
click at [20, 85] on link "Leads & Conversations Leads & Conversations" at bounding box center [96, 75] width 178 height 25
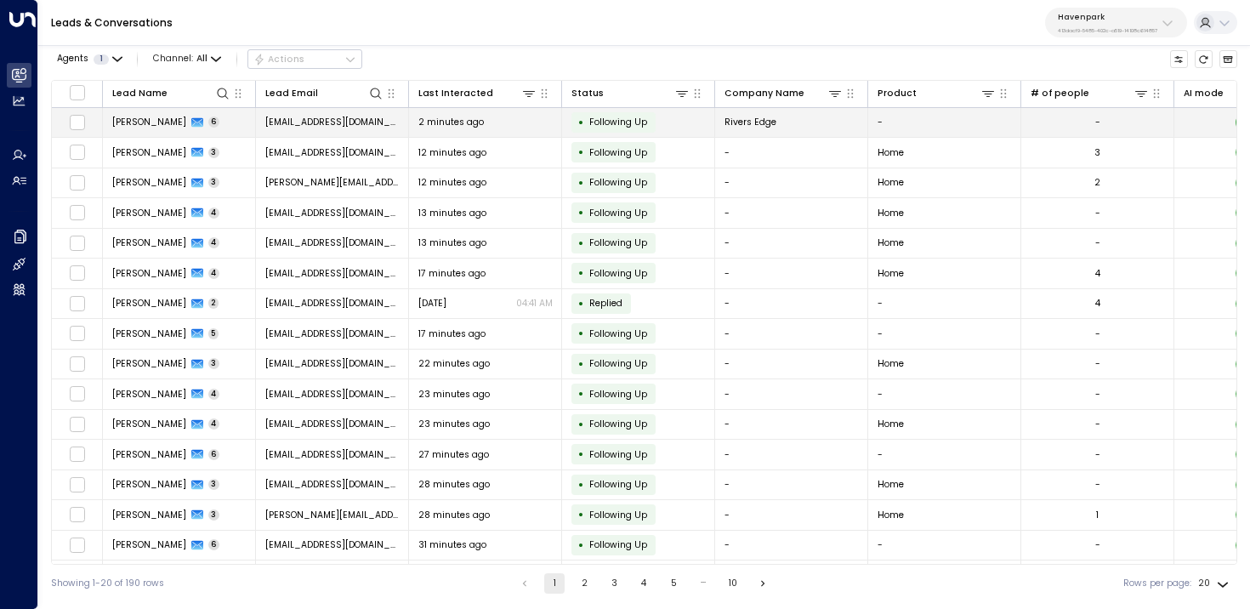
click at [123, 120] on span "[PERSON_NAME]" at bounding box center [149, 122] width 74 height 13
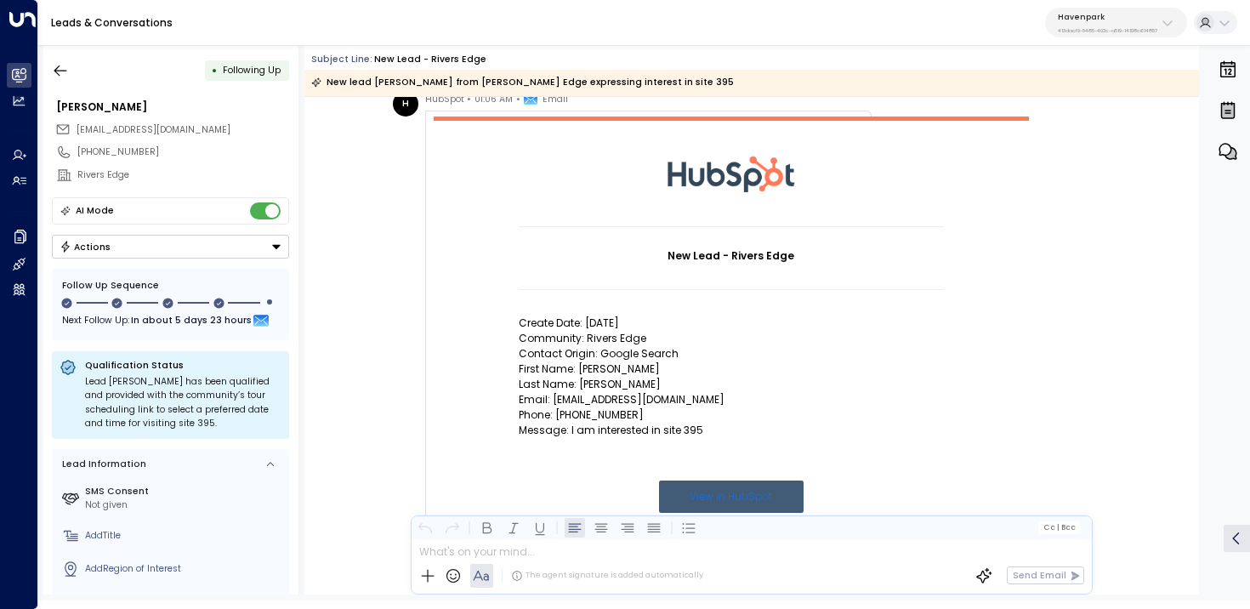
scroll to position [66, 0]
click at [71, 79] on button "button" at bounding box center [60, 70] width 31 height 31
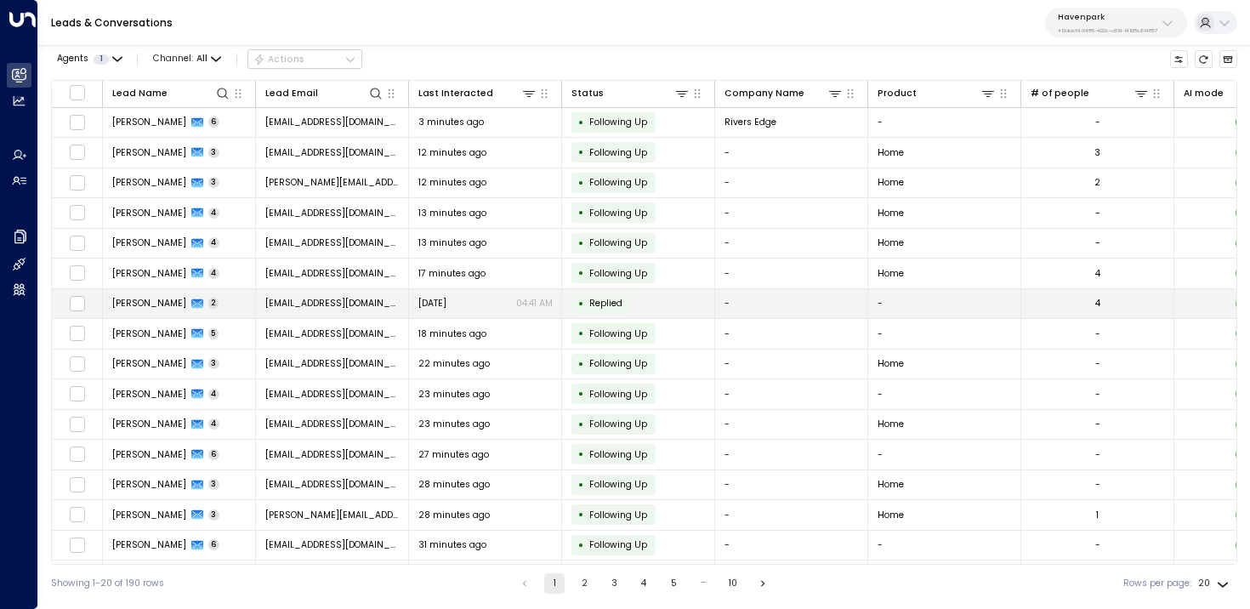
scroll to position [151, 0]
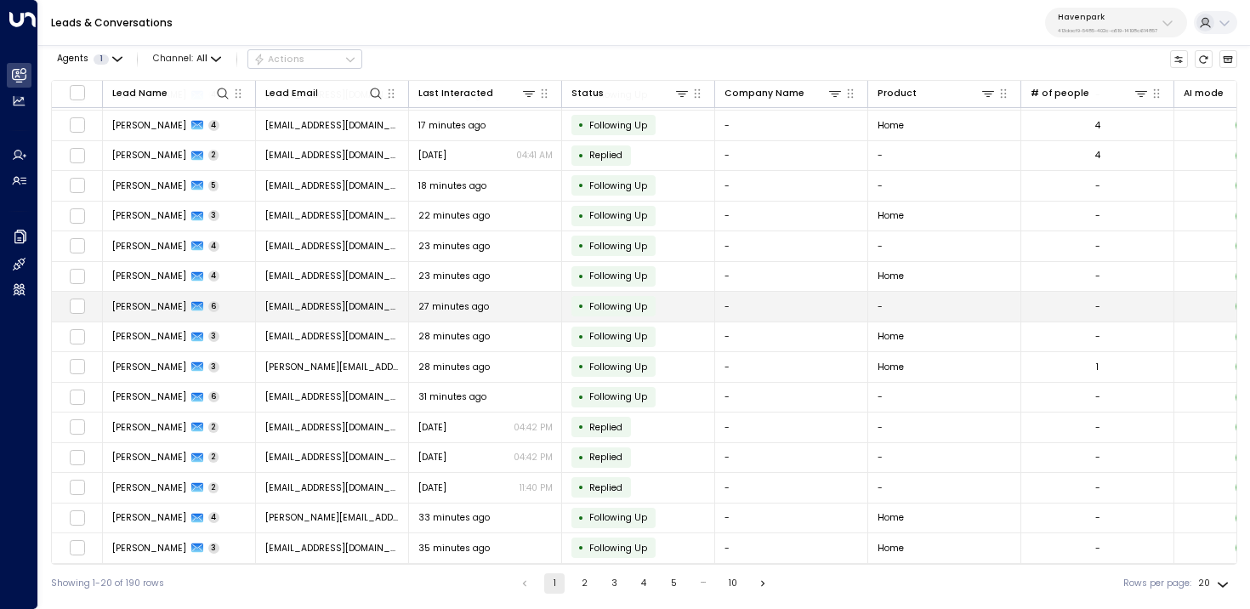
click at [495, 309] on td "27 minutes ago" at bounding box center [485, 307] width 153 height 30
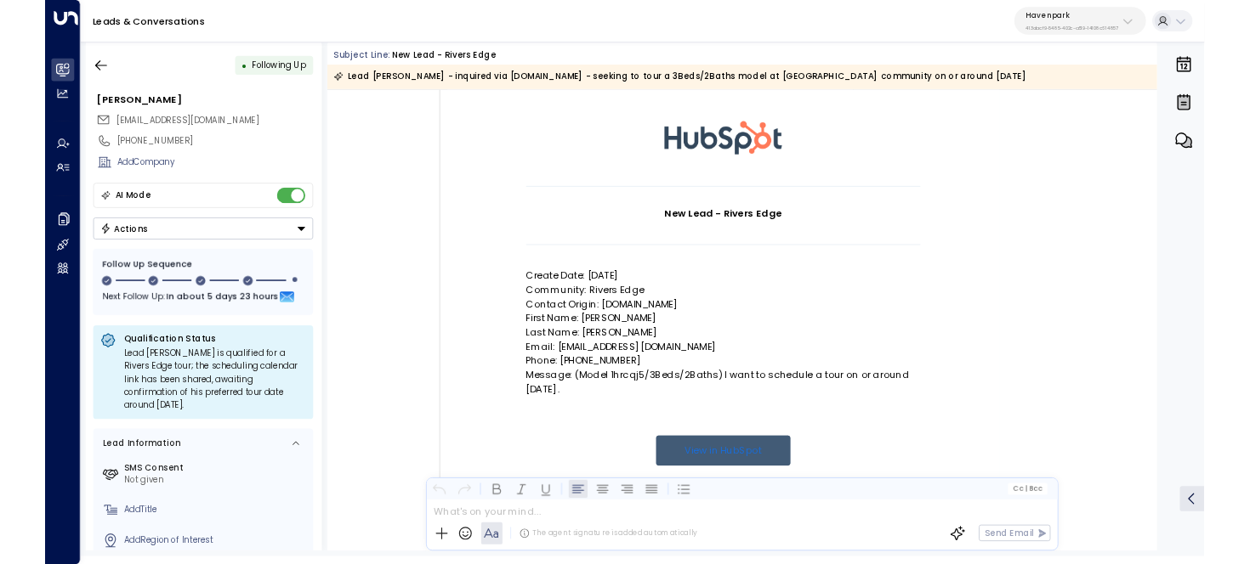
scroll to position [98, 0]
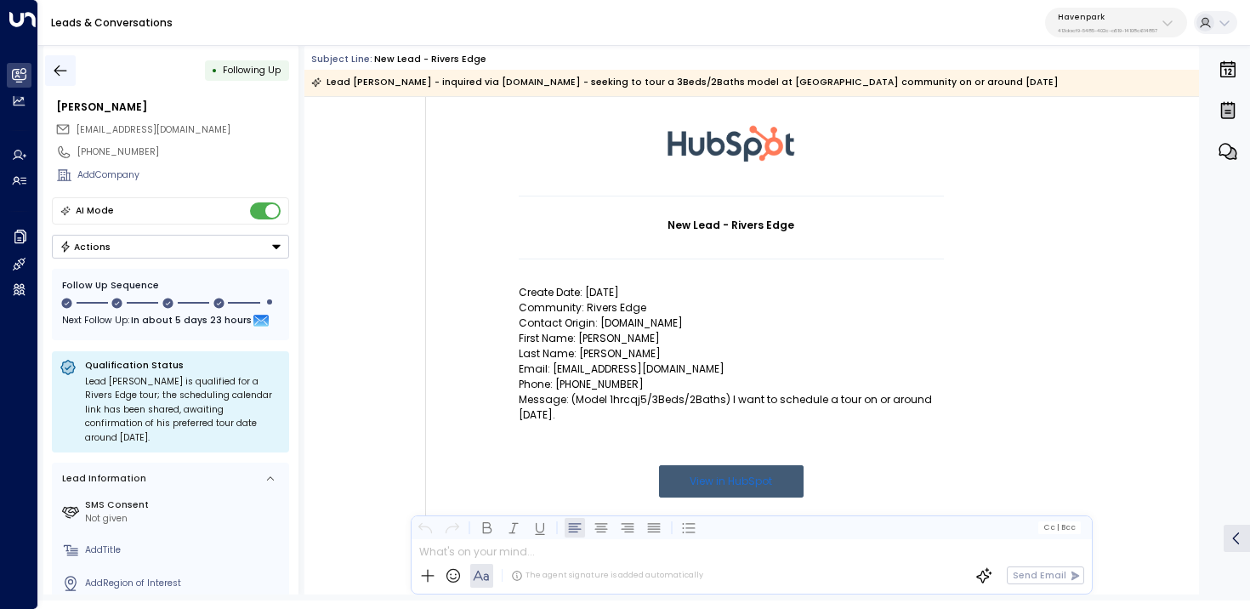
click at [56, 72] on icon "button" at bounding box center [60, 70] width 17 height 17
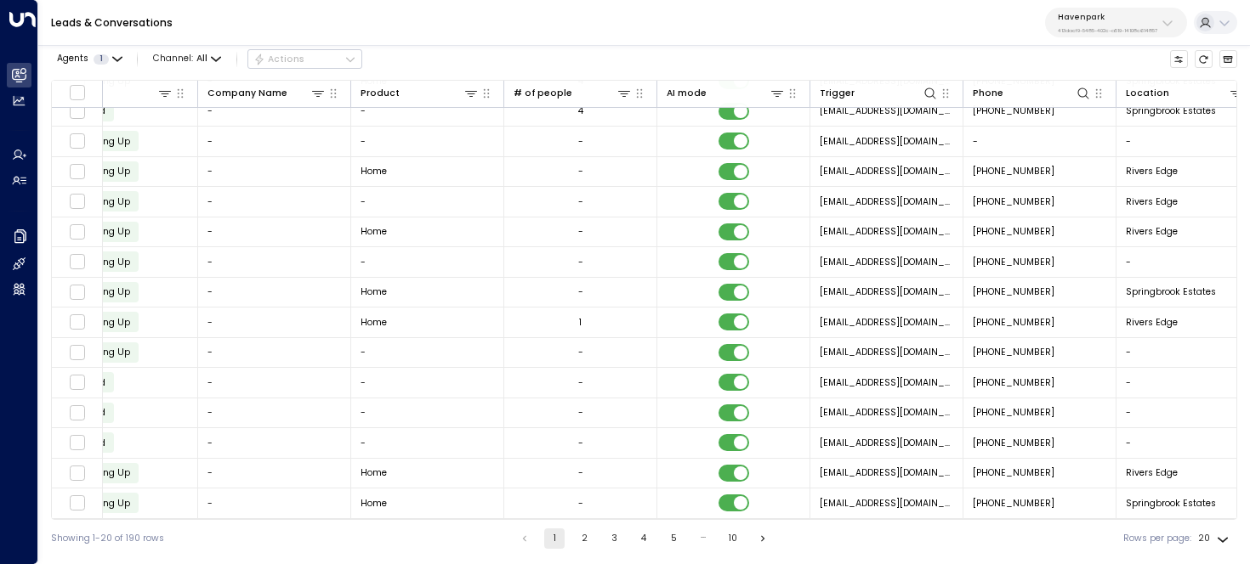
scroll to position [0, 517]
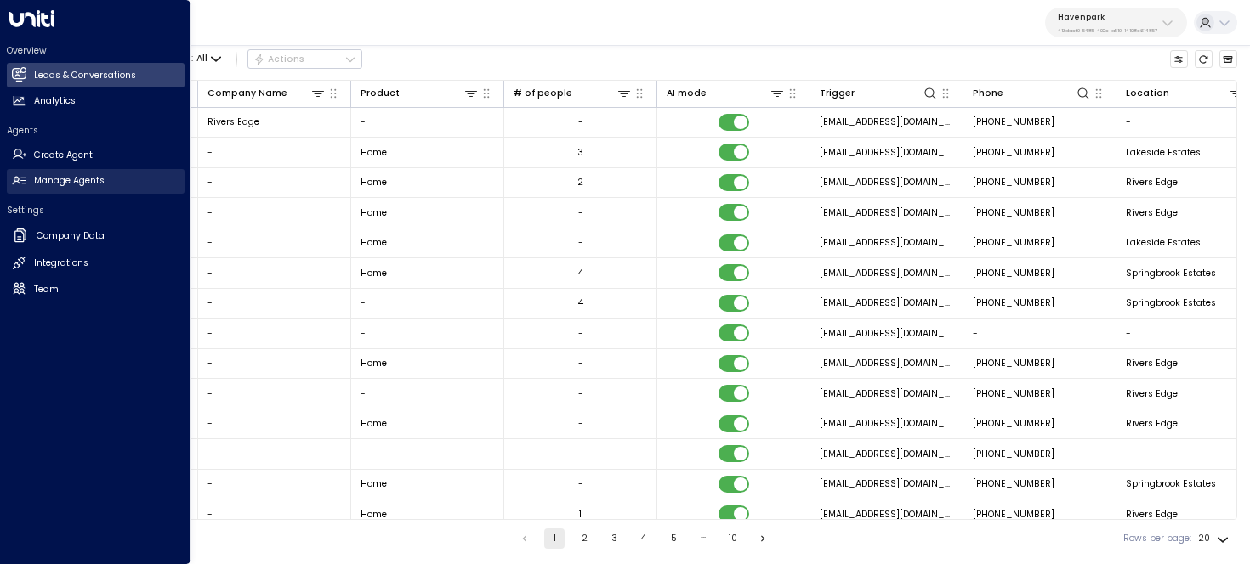
click at [55, 183] on h2 "Manage Agents" at bounding box center [69, 181] width 71 height 14
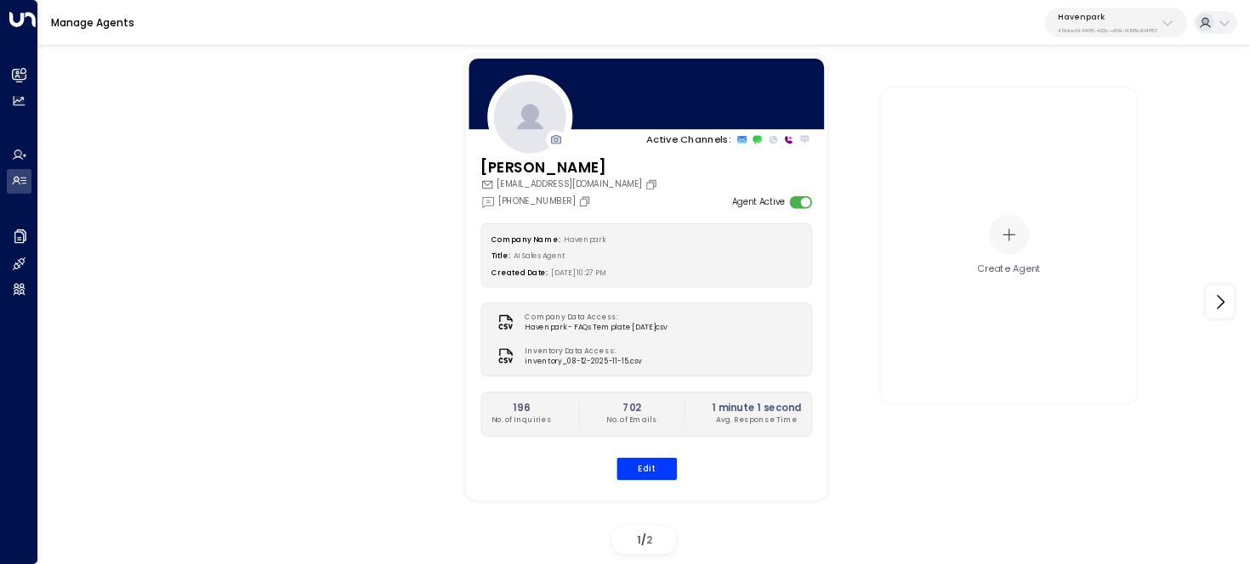
click at [648, 451] on div "Company Name: Havenpark Title: AI Sales Agent Created Date: [DATE] 10:27 PM Com…" at bounding box center [646, 352] width 332 height 257
click at [649, 463] on button "Edit" at bounding box center [645, 468] width 60 height 22
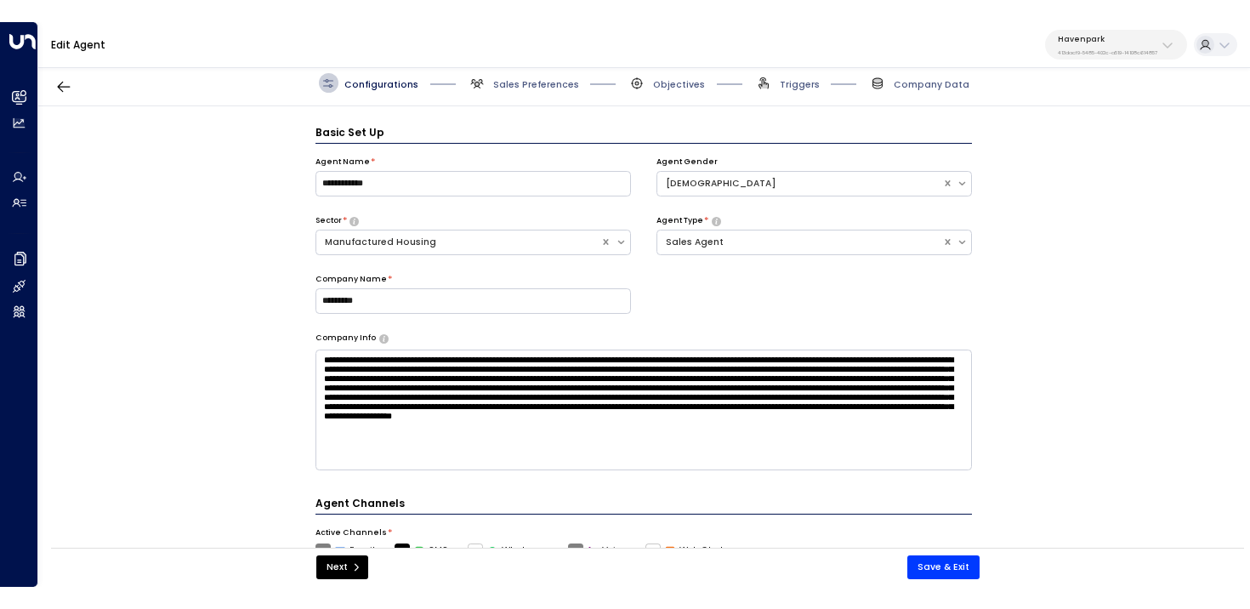
scroll to position [19, 0]
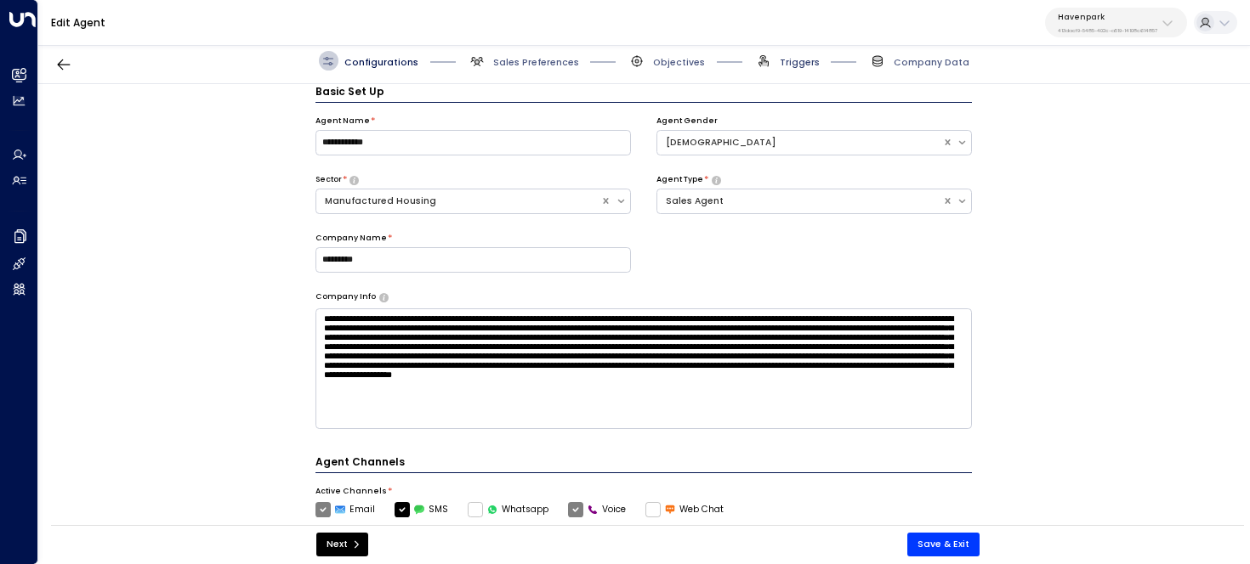
click at [798, 56] on span "Triggers" at bounding box center [800, 62] width 40 height 13
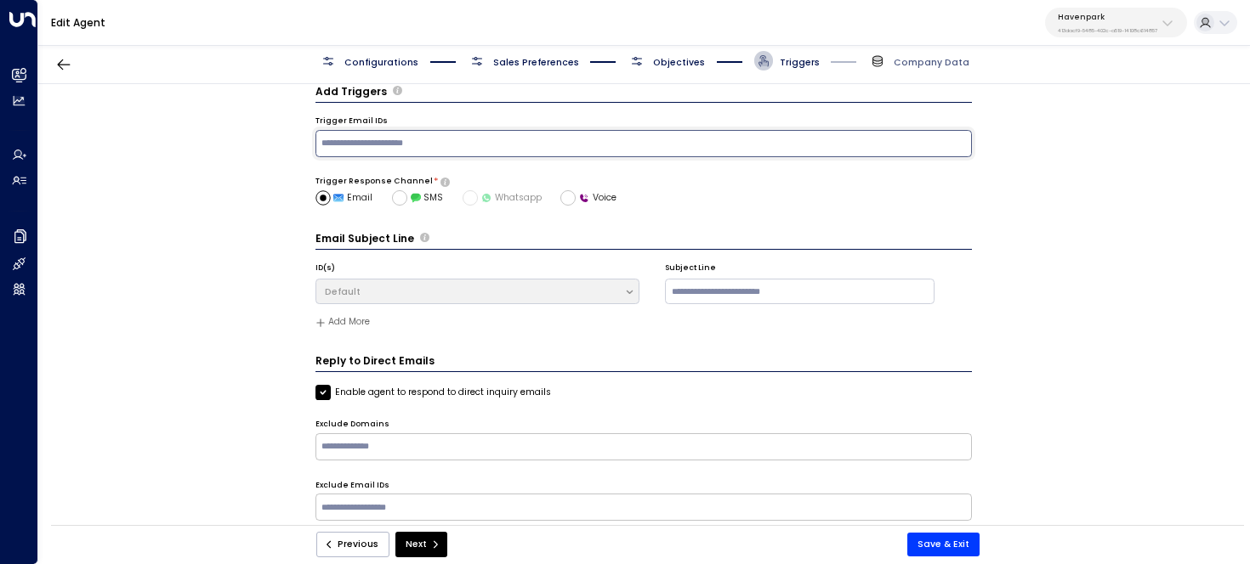
click at [463, 136] on input "text" at bounding box center [643, 143] width 650 height 21
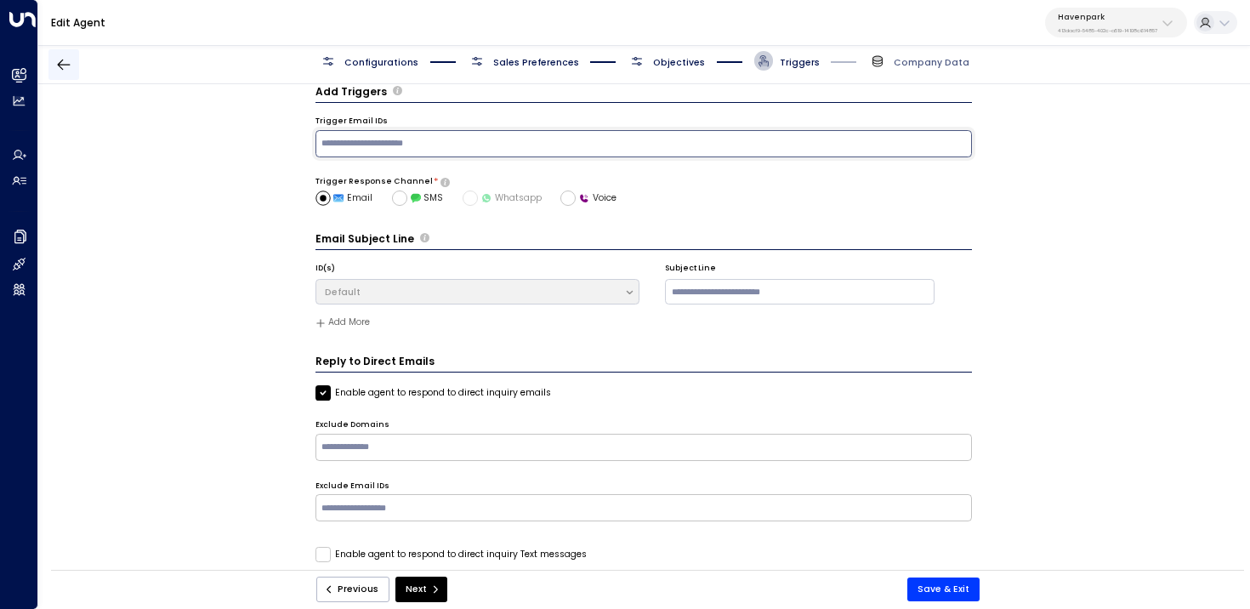
click at [57, 64] on icon "button" at bounding box center [63, 64] width 17 height 17
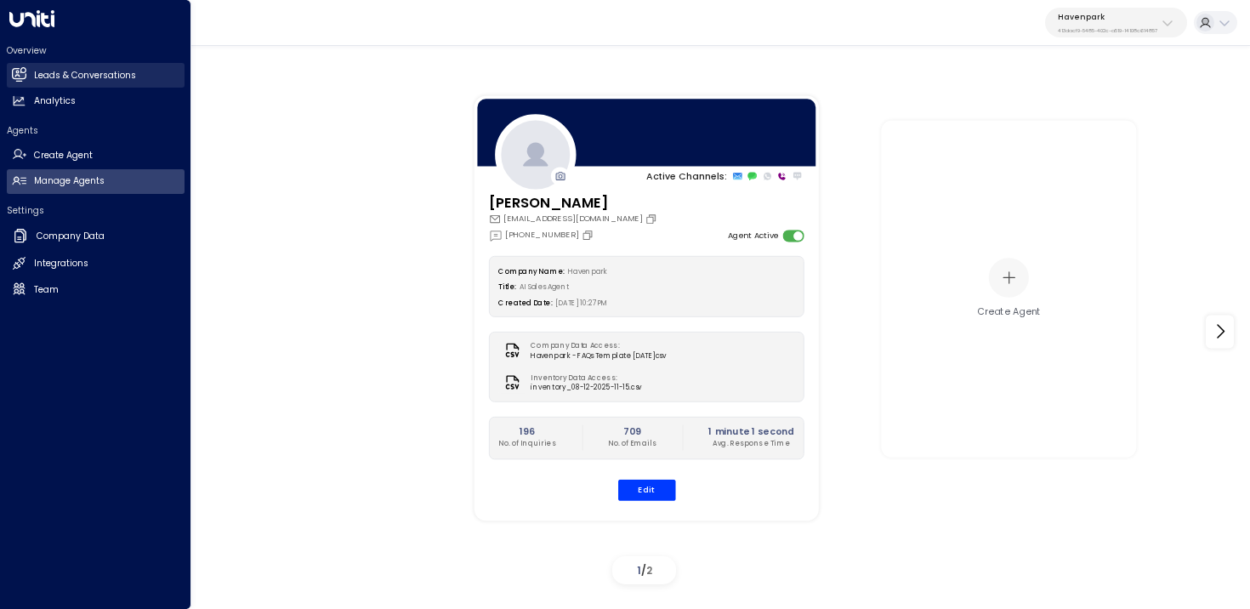
click at [22, 73] on icon at bounding box center [19, 74] width 11 height 14
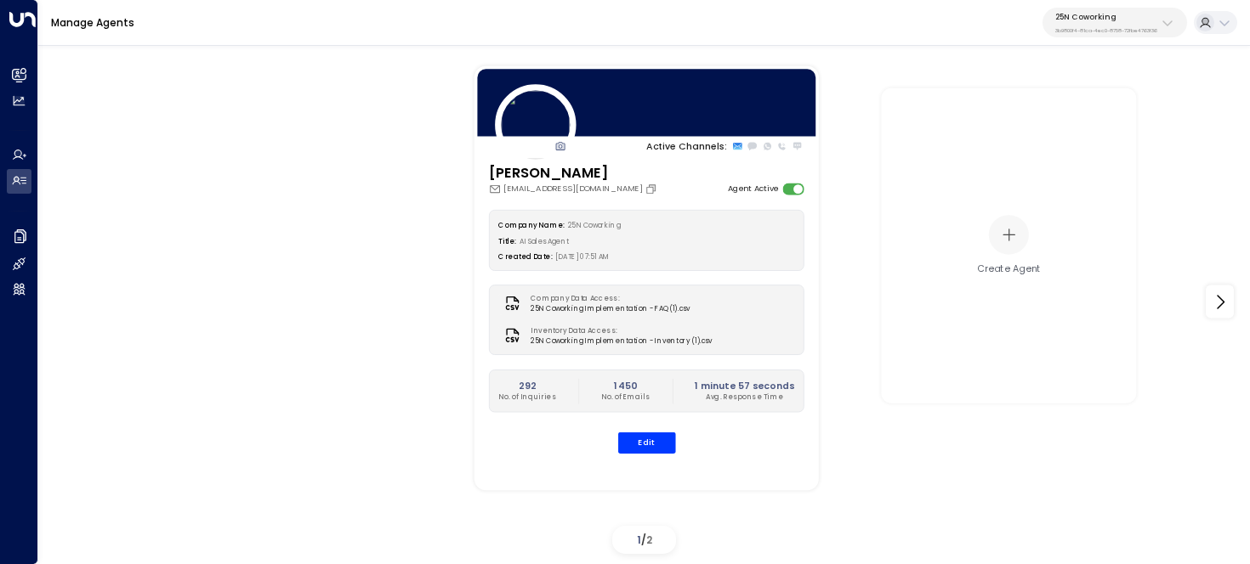
click at [1120, 17] on p "25N Coworking" at bounding box center [1106, 17] width 102 height 10
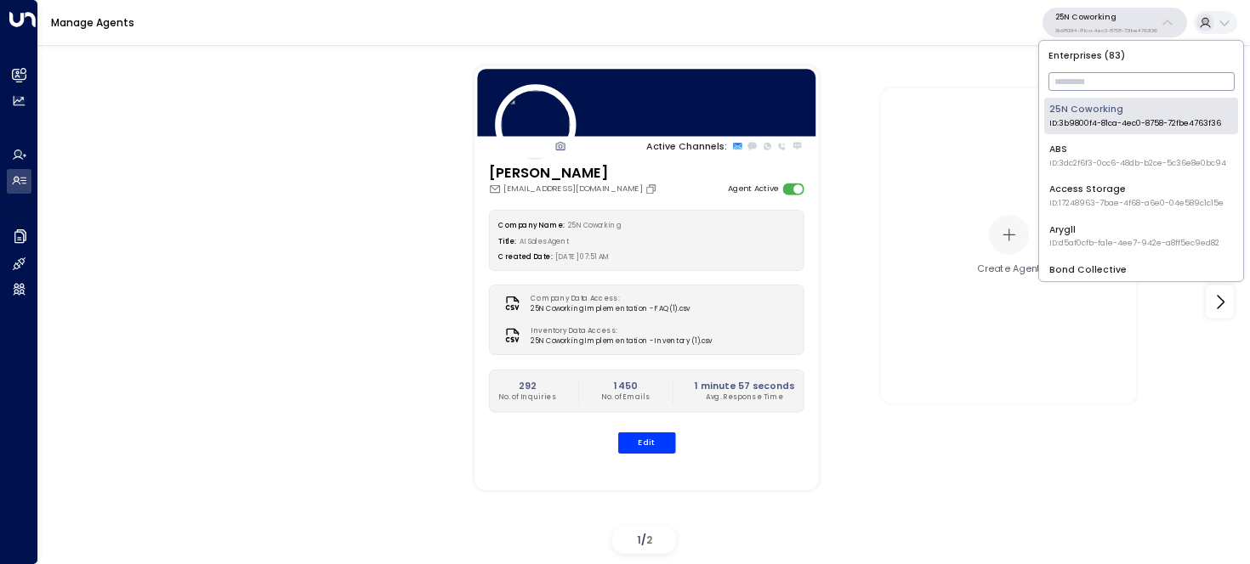
click at [1108, 89] on input "text" at bounding box center [1141, 81] width 186 height 27
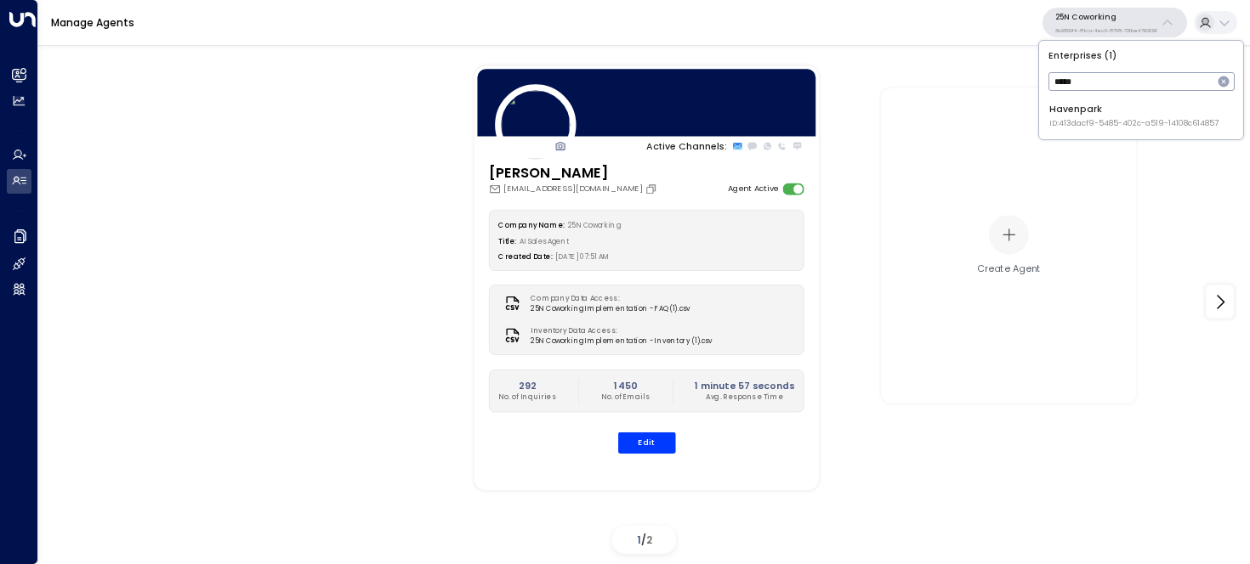
type input "*****"
click at [1080, 113] on div "Havenpark ID: 413dacf9-5485-402c-a519-14108c614857" at bounding box center [1133, 116] width 169 height 26
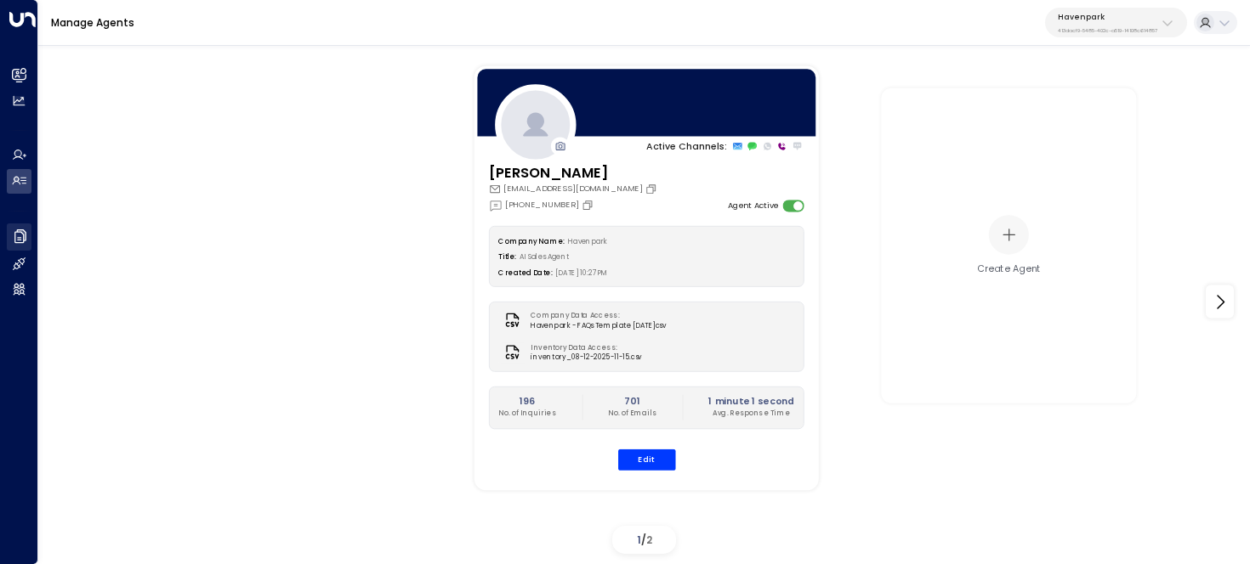
click at [25, 239] on icon at bounding box center [20, 237] width 12 height 14
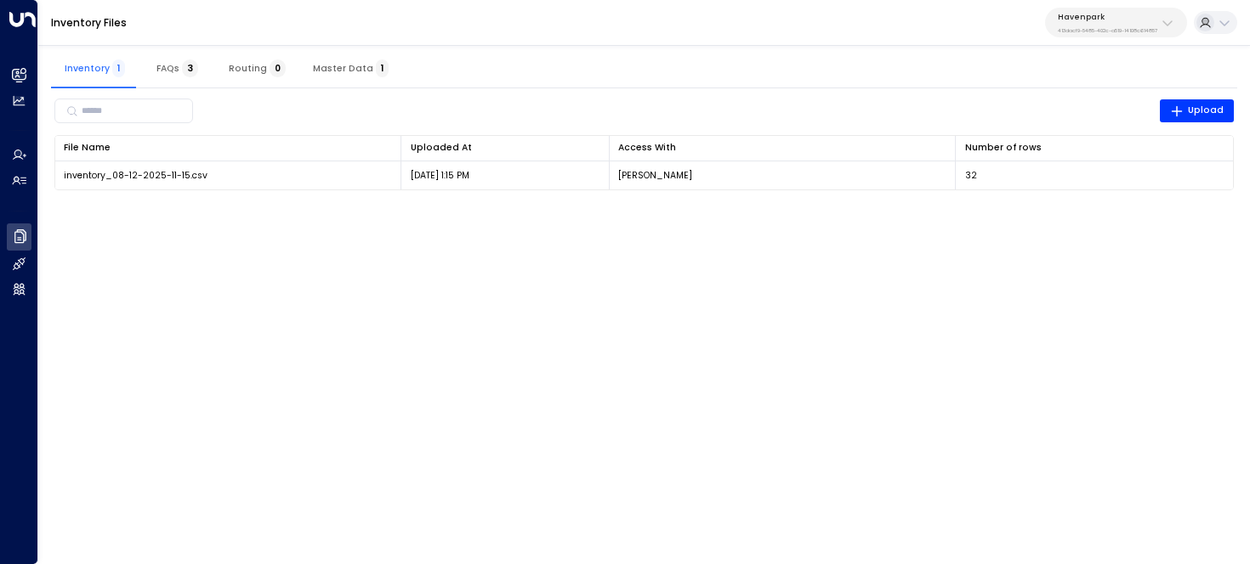
click at [353, 63] on span "Master Data 1" at bounding box center [351, 68] width 76 height 11
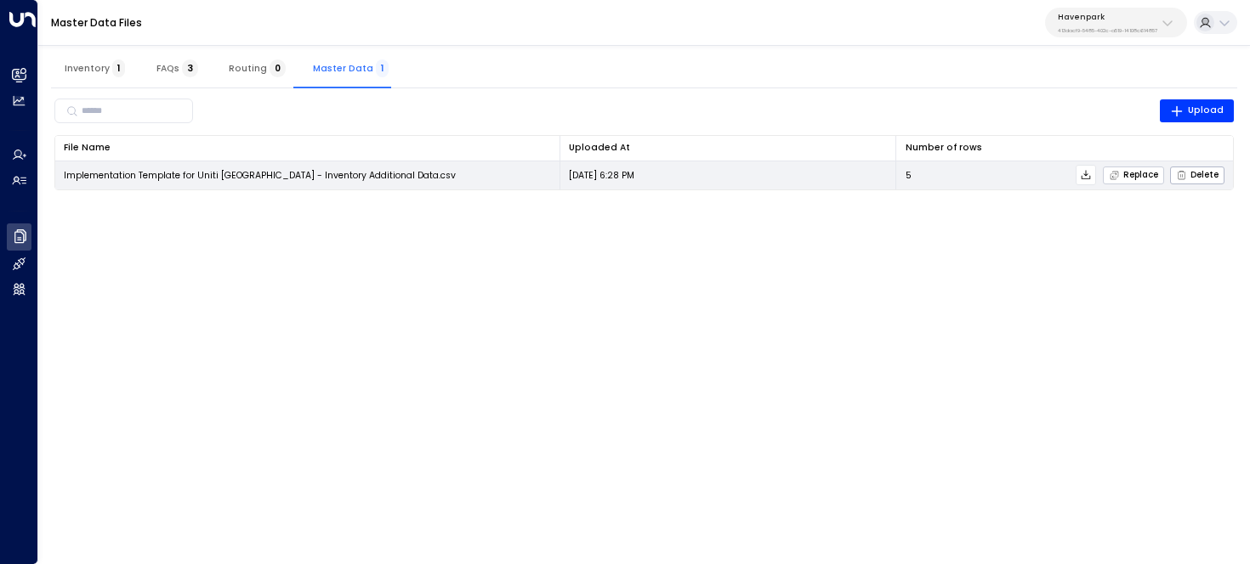
click at [1136, 174] on span "Replace" at bounding box center [1133, 175] width 49 height 11
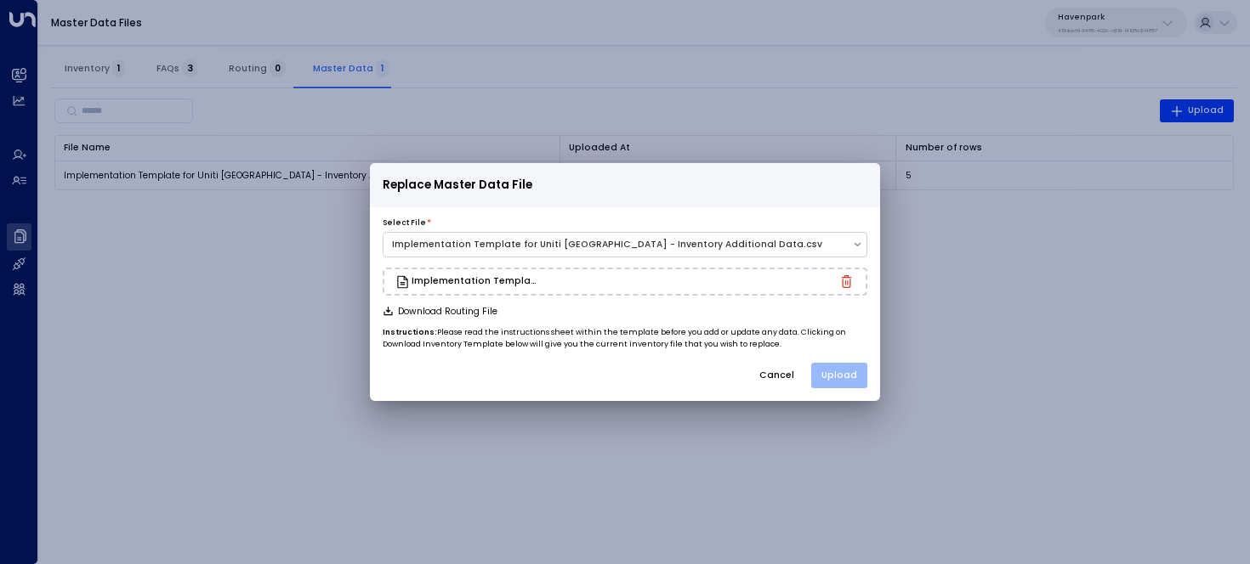
click at [853, 382] on button "Upload" at bounding box center [839, 376] width 56 height 26
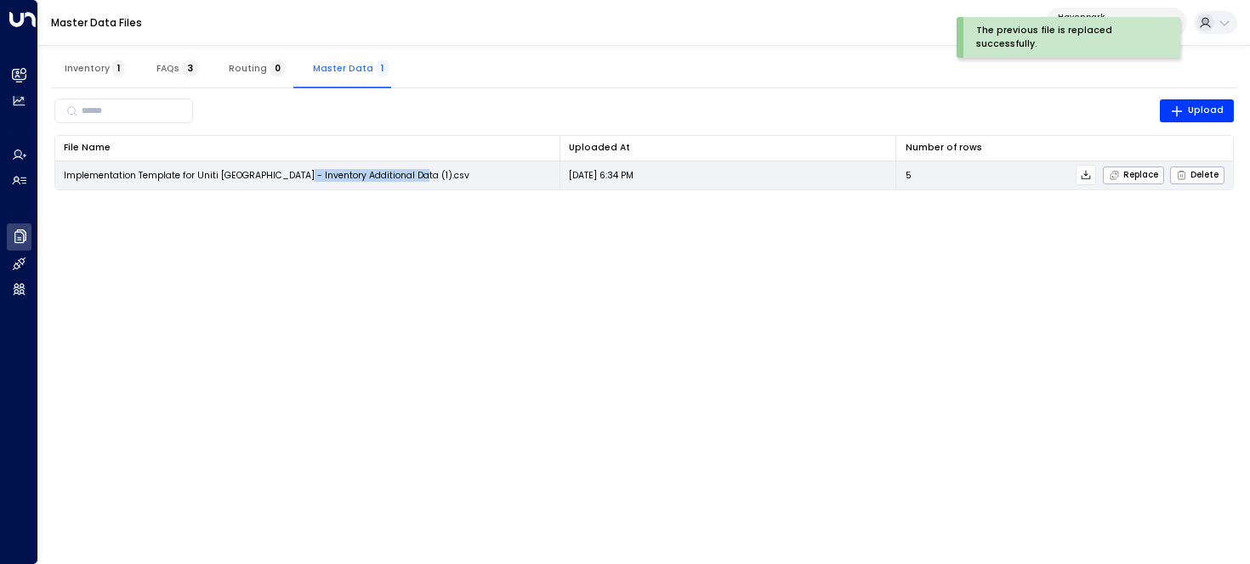
drag, startPoint x: 410, startPoint y: 177, endPoint x: 294, endPoint y: 177, distance: 115.6
click at [294, 177] on span "Implementation Template for Uniti AI - Havenpark - Inventory Additional Data (1…" at bounding box center [266, 175] width 405 height 13
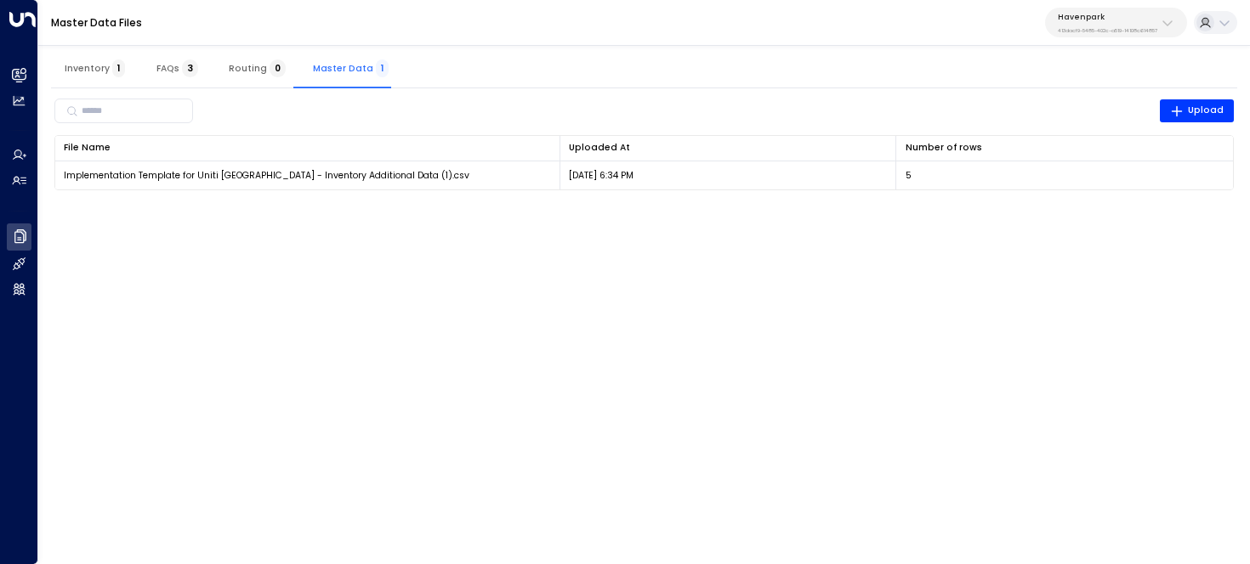
click at [612, 207] on html "Overview Leads & Conversations Leads & Conversations Analytics Analytics Agents…" at bounding box center [625, 103] width 1250 height 207
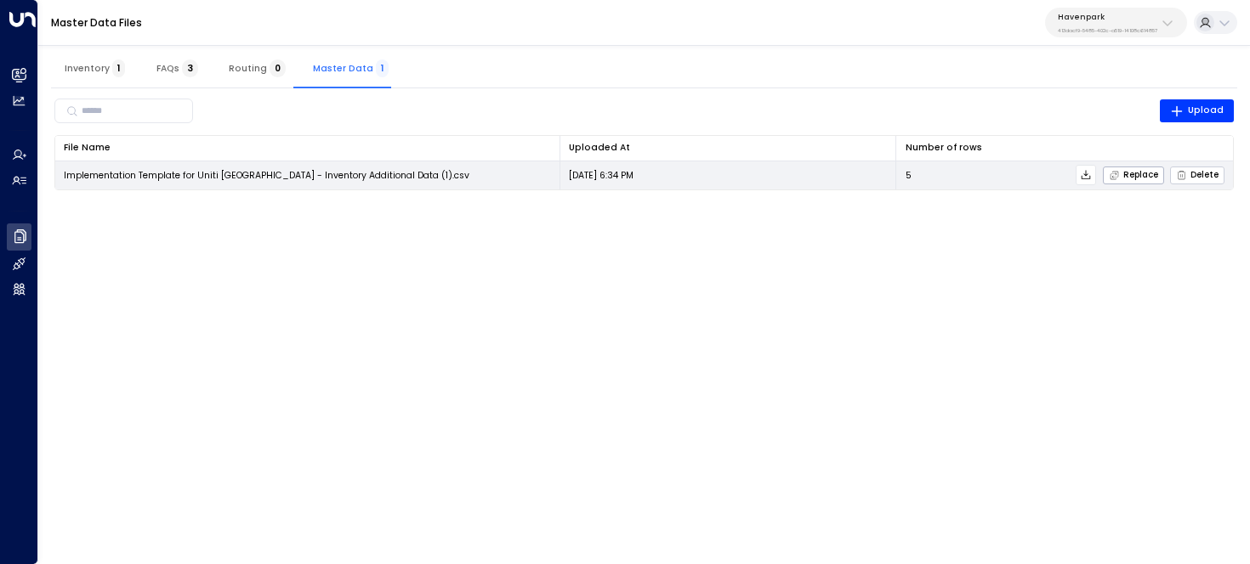
click at [1191, 175] on span "Delete" at bounding box center [1197, 175] width 43 height 11
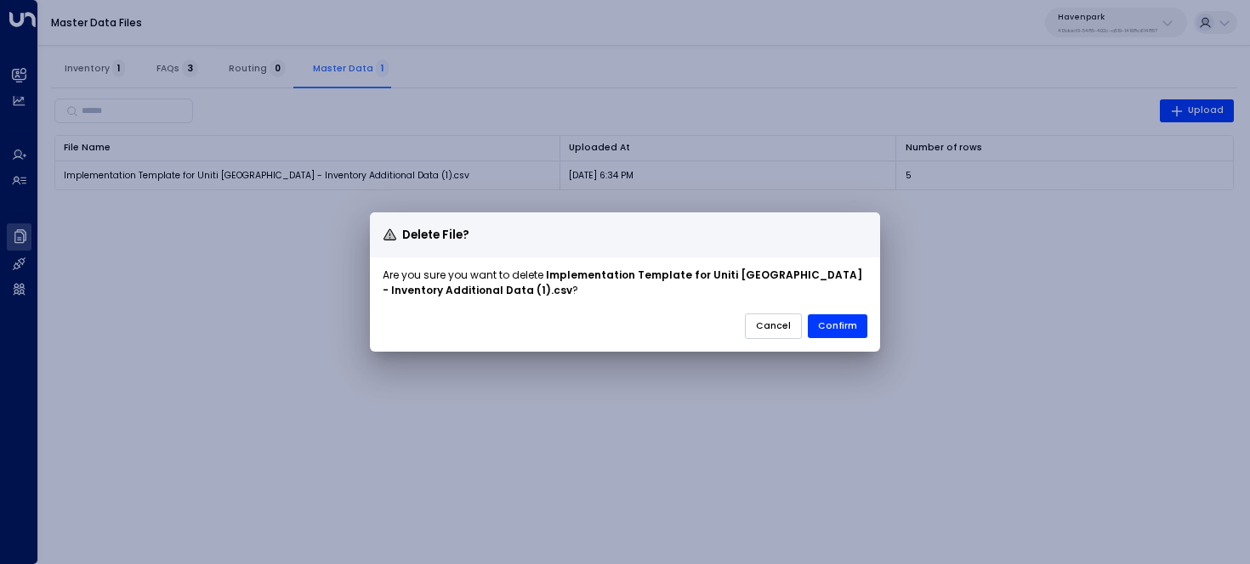
click at [777, 325] on button "Cancel" at bounding box center [773, 327] width 57 height 26
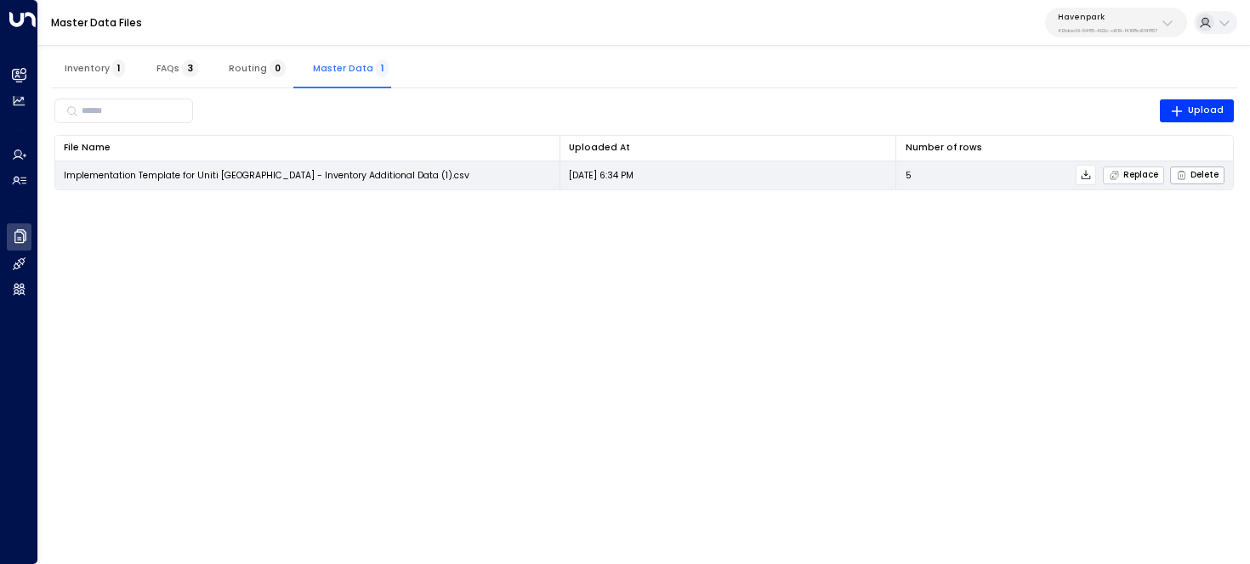
click at [1120, 176] on icon "button" at bounding box center [1114, 175] width 11 height 11
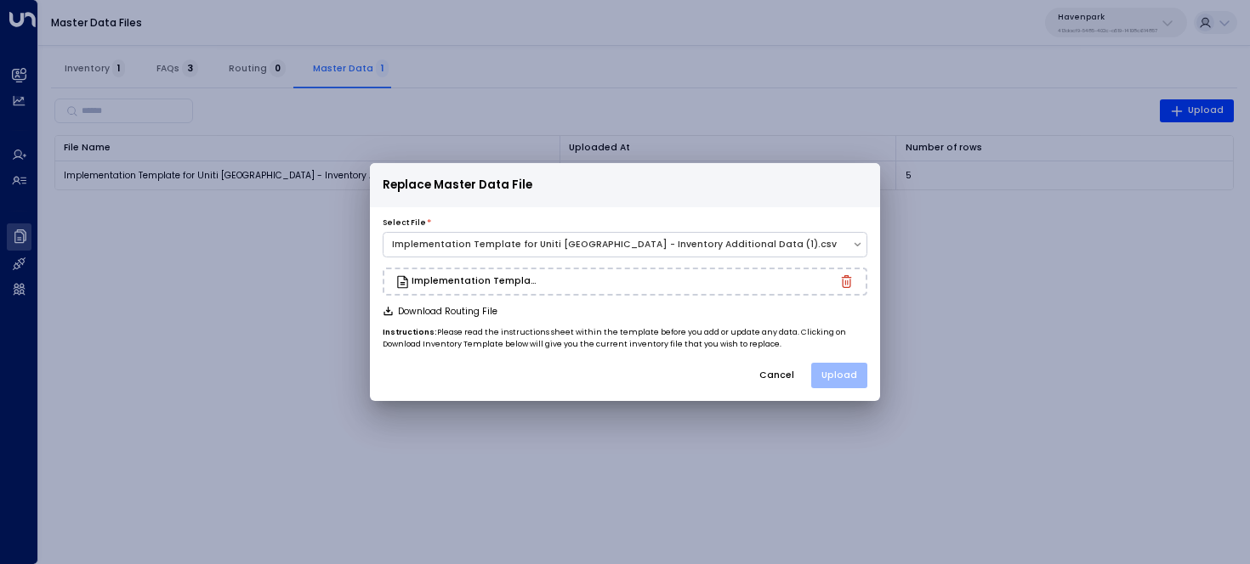
click at [848, 376] on button "Upload" at bounding box center [839, 376] width 56 height 26
